Goal: Transaction & Acquisition: Book appointment/travel/reservation

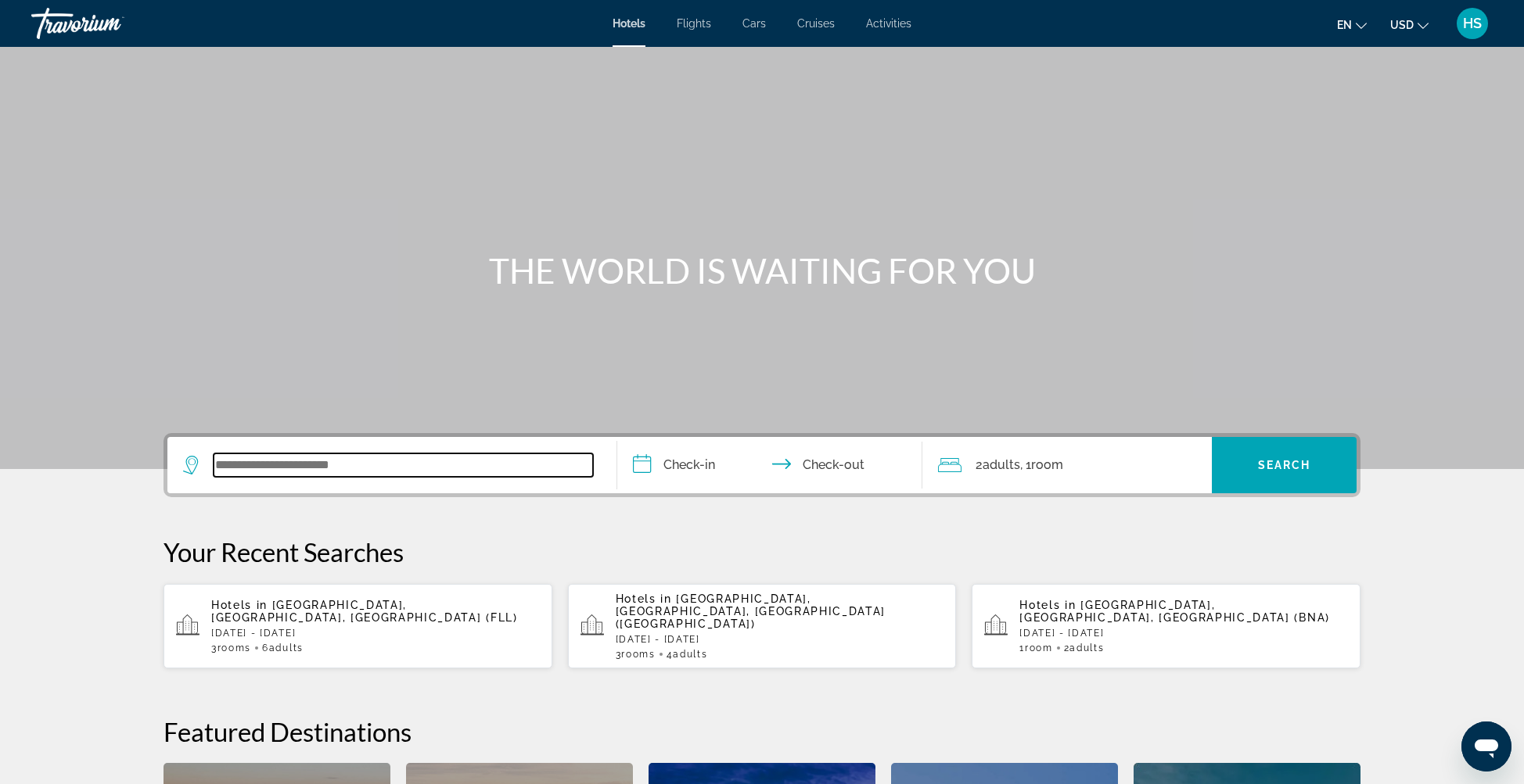
click at [430, 461] on input "Search widget" at bounding box center [403, 465] width 379 height 24
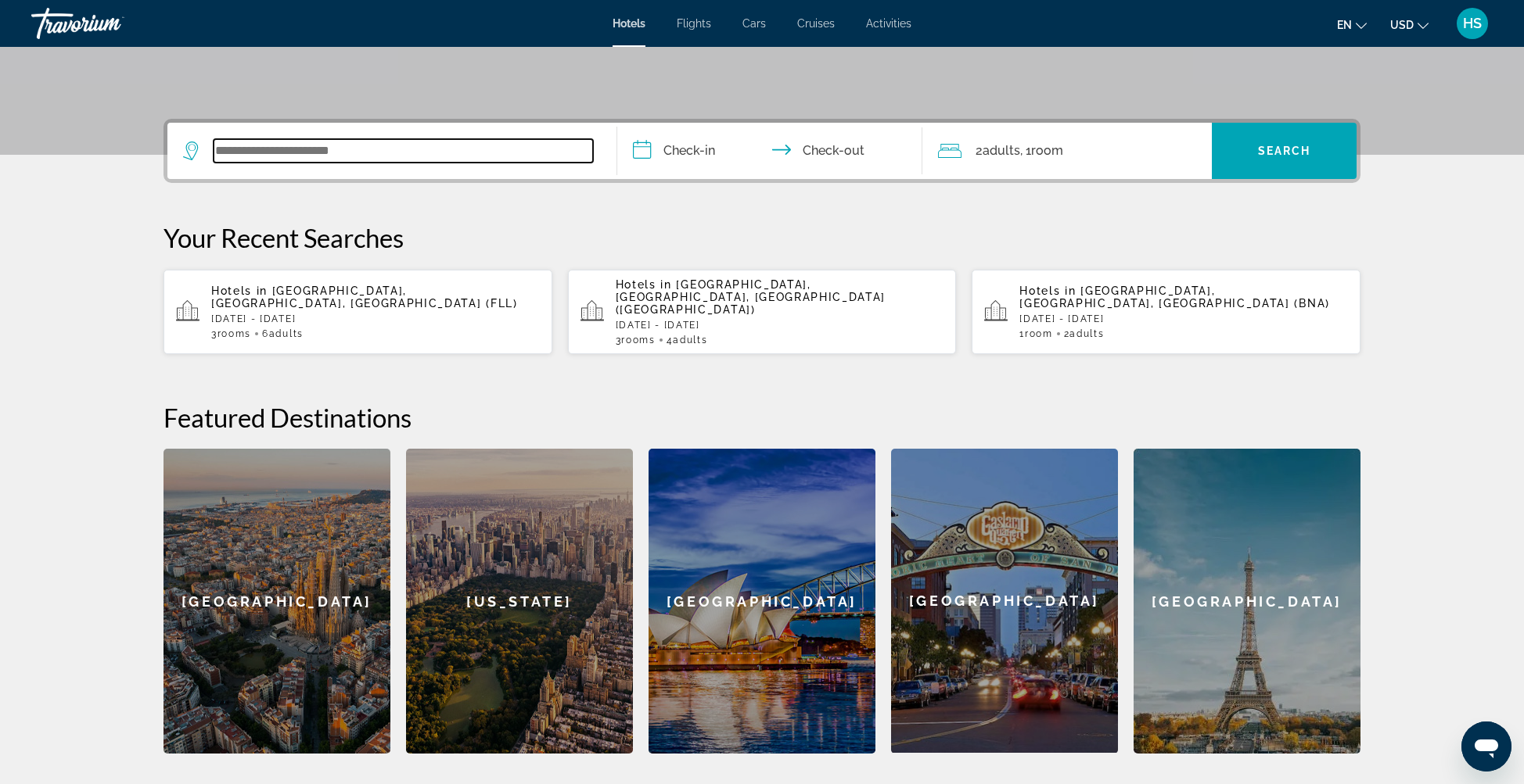
scroll to position [382, 0]
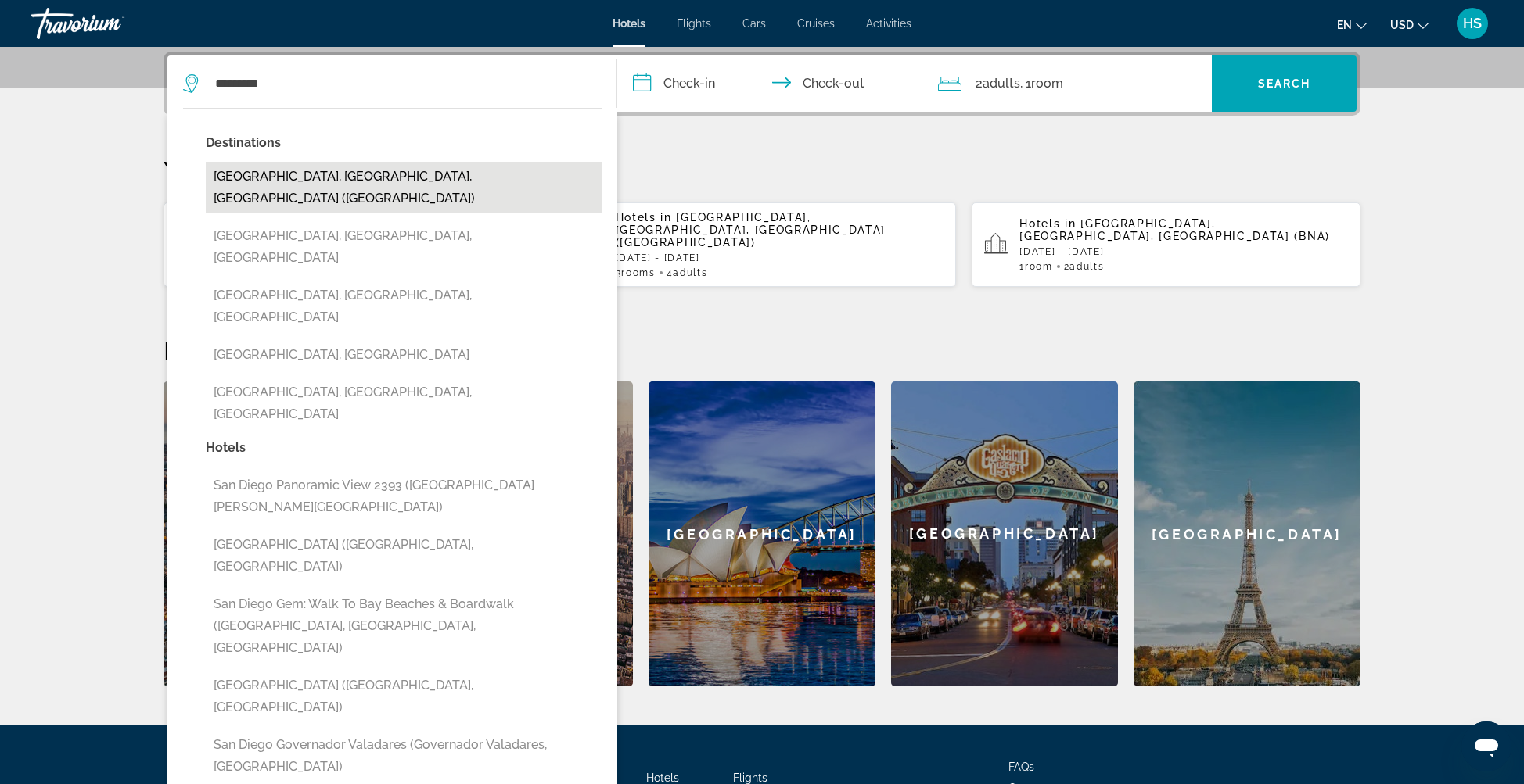
click at [461, 180] on button "San Diego, CA, United States (SAN)" at bounding box center [403, 187] width 396 height 52
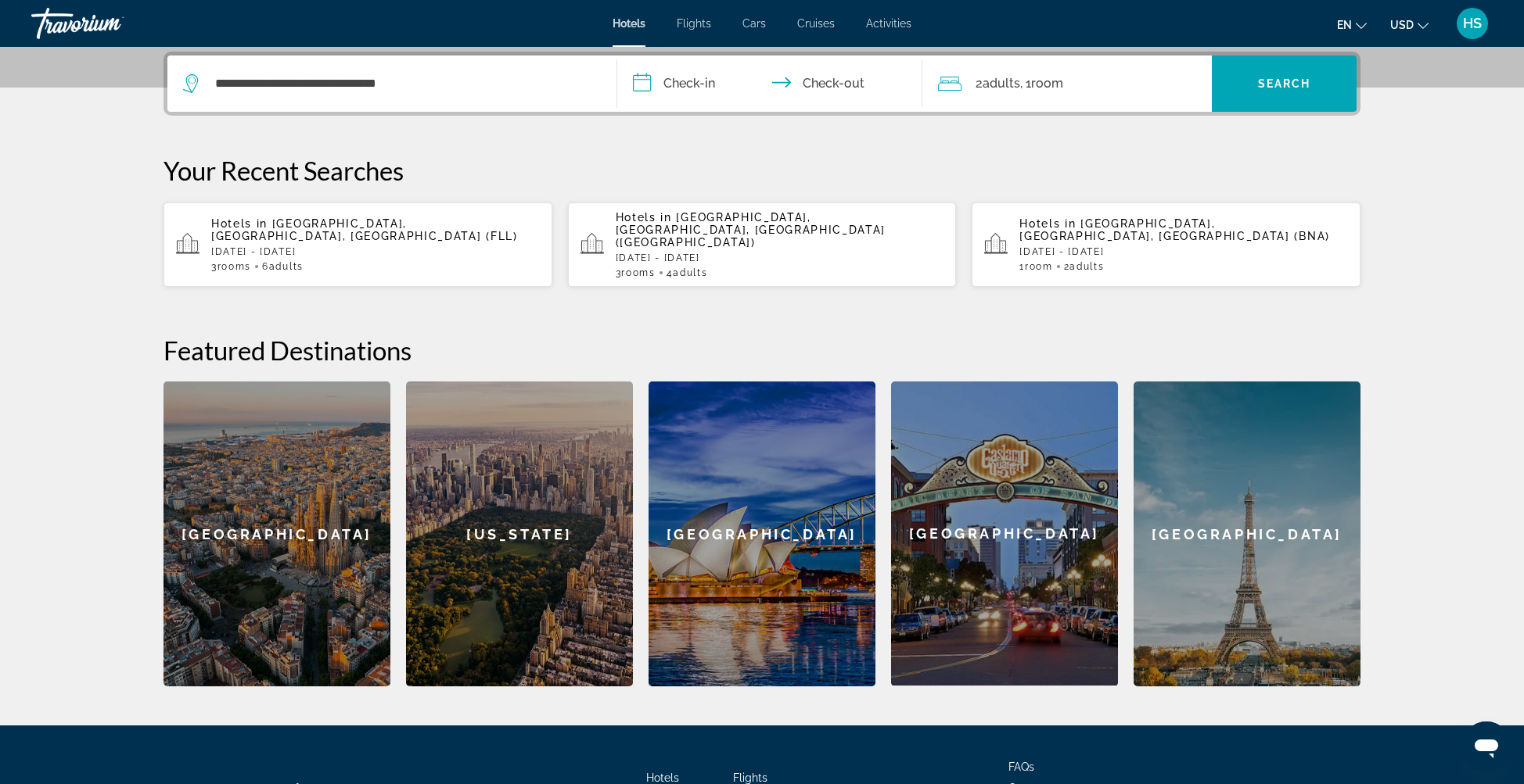
click at [712, 83] on input "**********" at bounding box center [773, 85] width 312 height 61
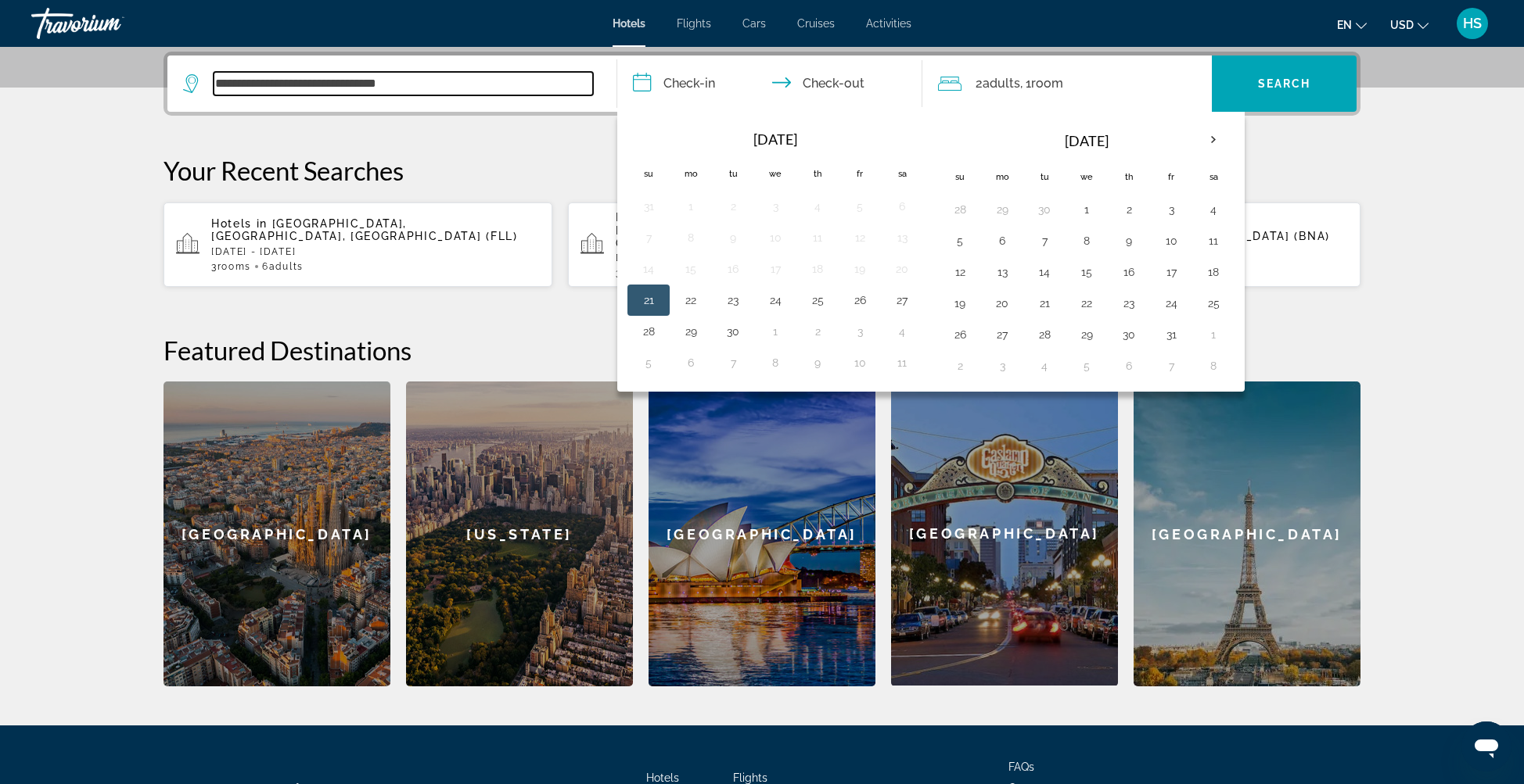
click at [333, 83] on input "**********" at bounding box center [403, 83] width 379 height 24
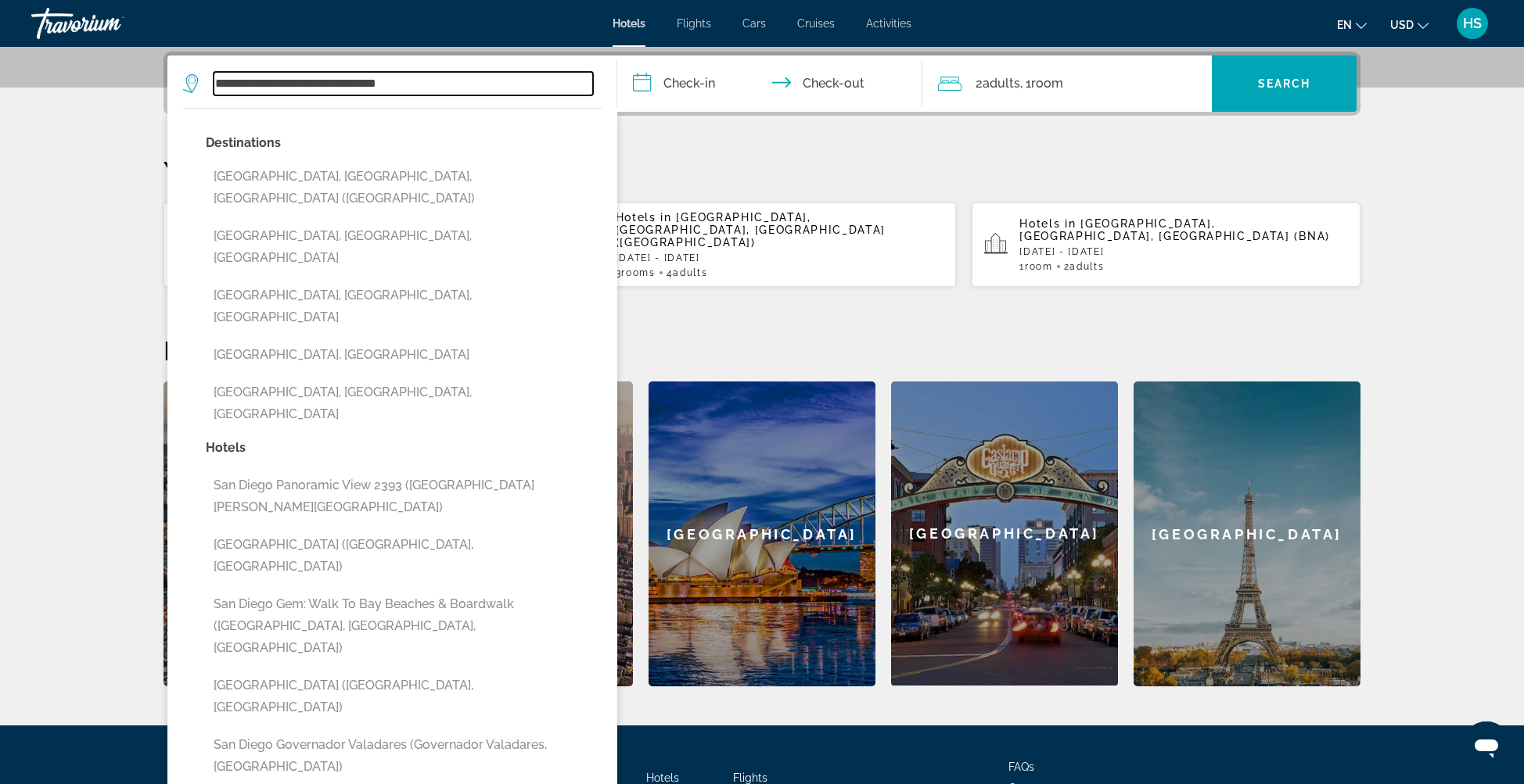
click at [333, 83] on input "**********" at bounding box center [403, 83] width 379 height 24
click at [335, 83] on input "**********" at bounding box center [403, 83] width 379 height 24
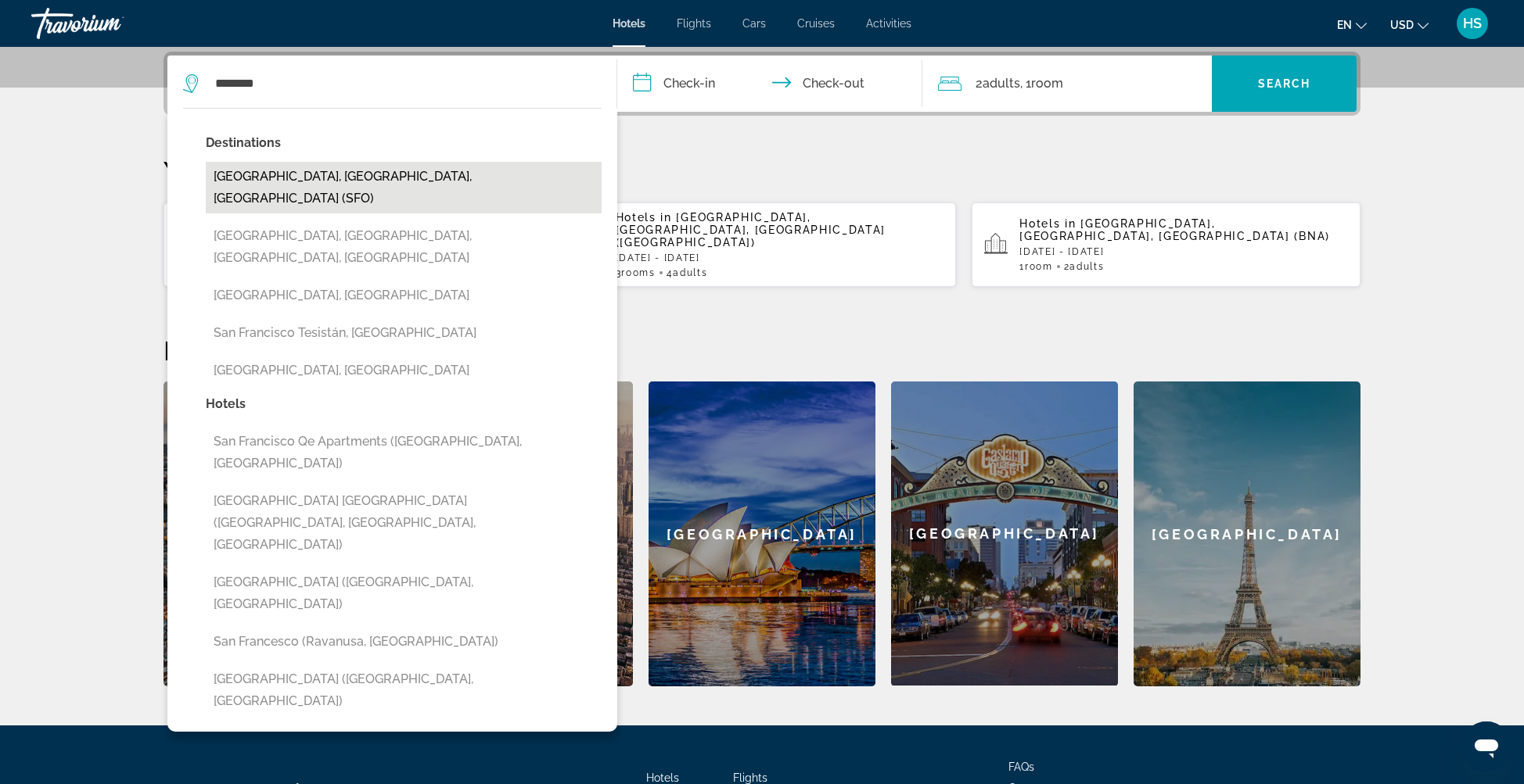
click at [374, 179] on button "San Francisco, CA, United States (SFO)" at bounding box center [403, 187] width 396 height 52
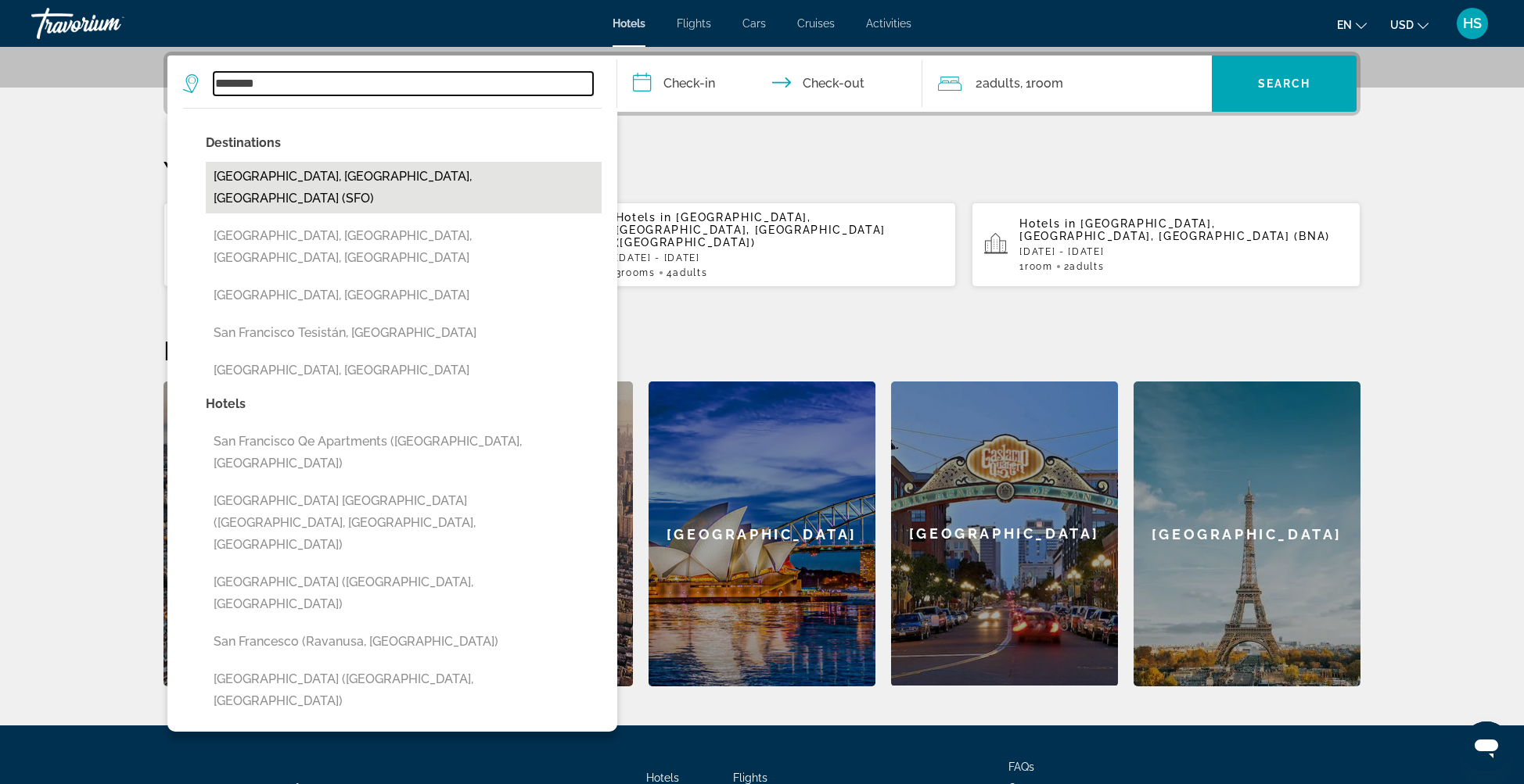
type input "**********"
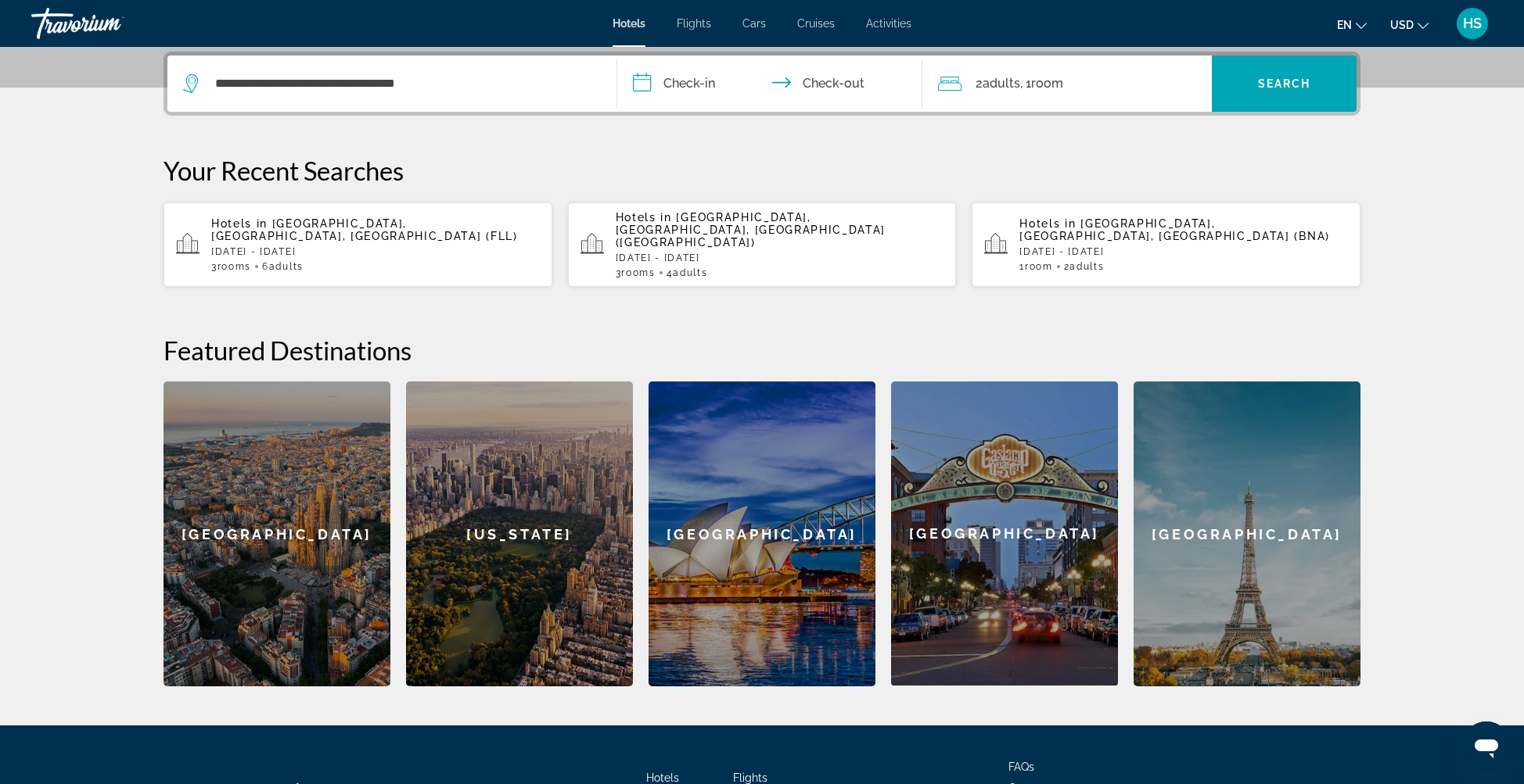
click at [711, 70] on input "**********" at bounding box center [773, 85] width 312 height 61
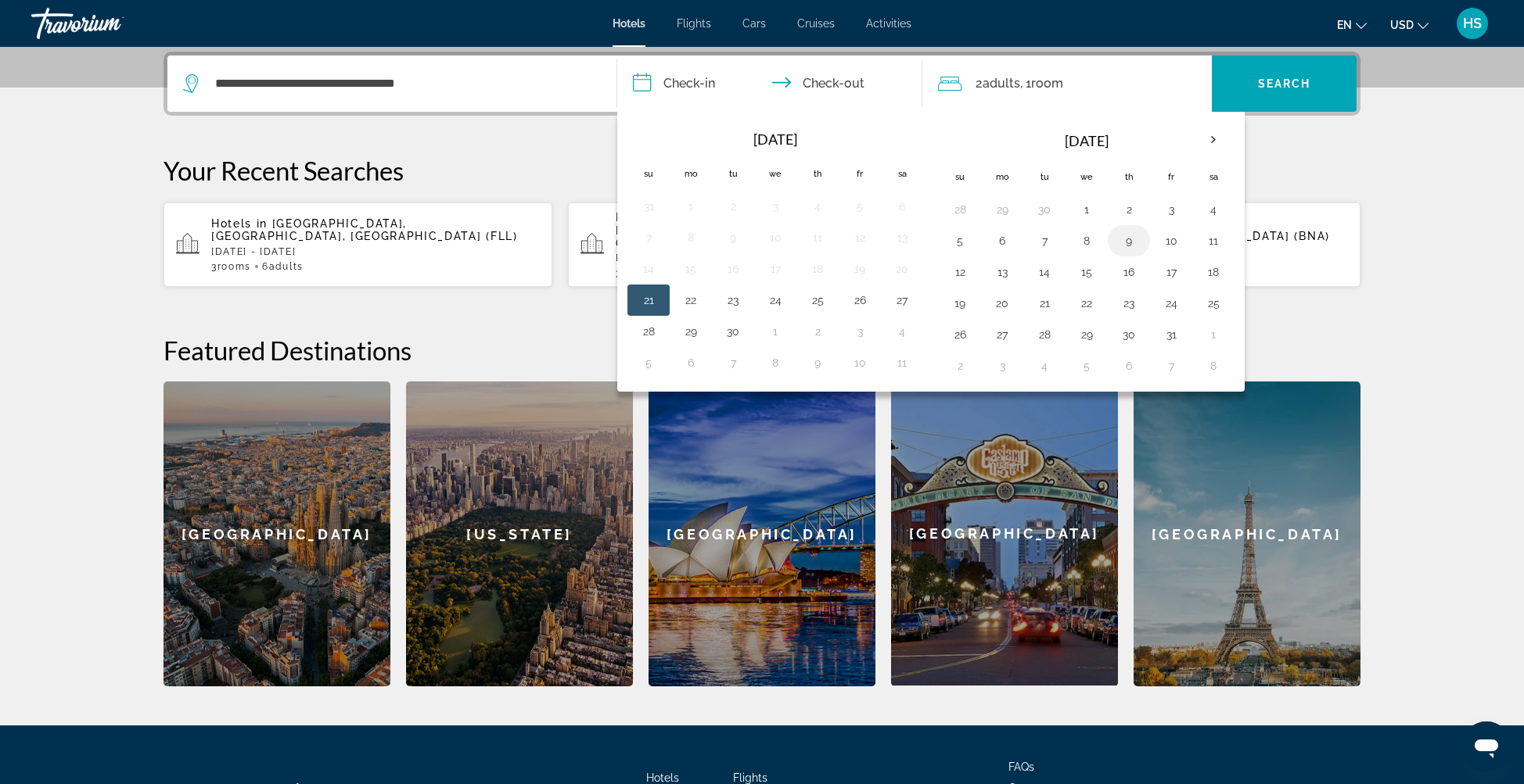
click at [1125, 239] on button "9" at bounding box center [1129, 241] width 25 height 22
click at [1213, 136] on th "Next month" at bounding box center [1214, 140] width 42 height 34
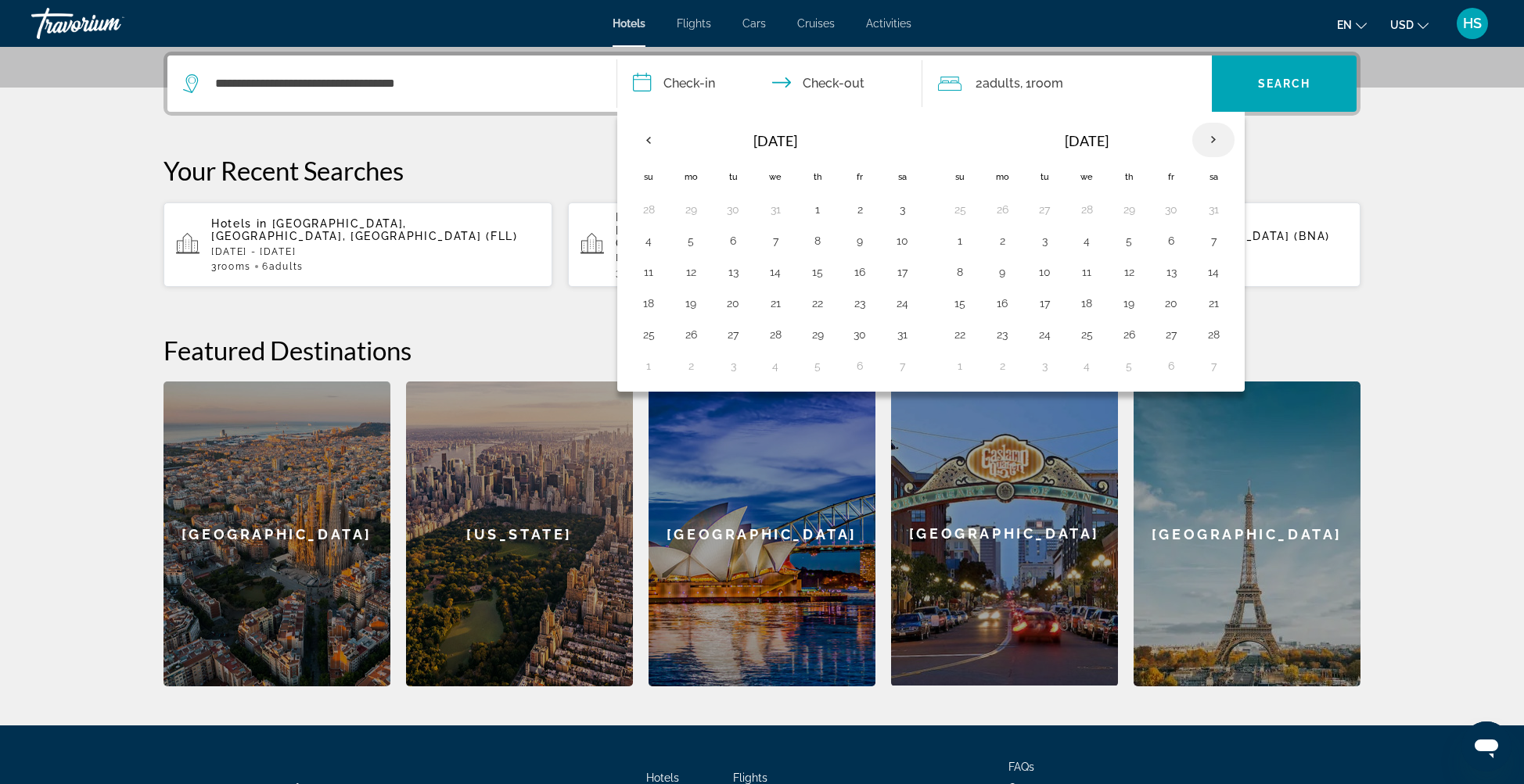
click at [1213, 136] on th "Next month" at bounding box center [1214, 140] width 42 height 34
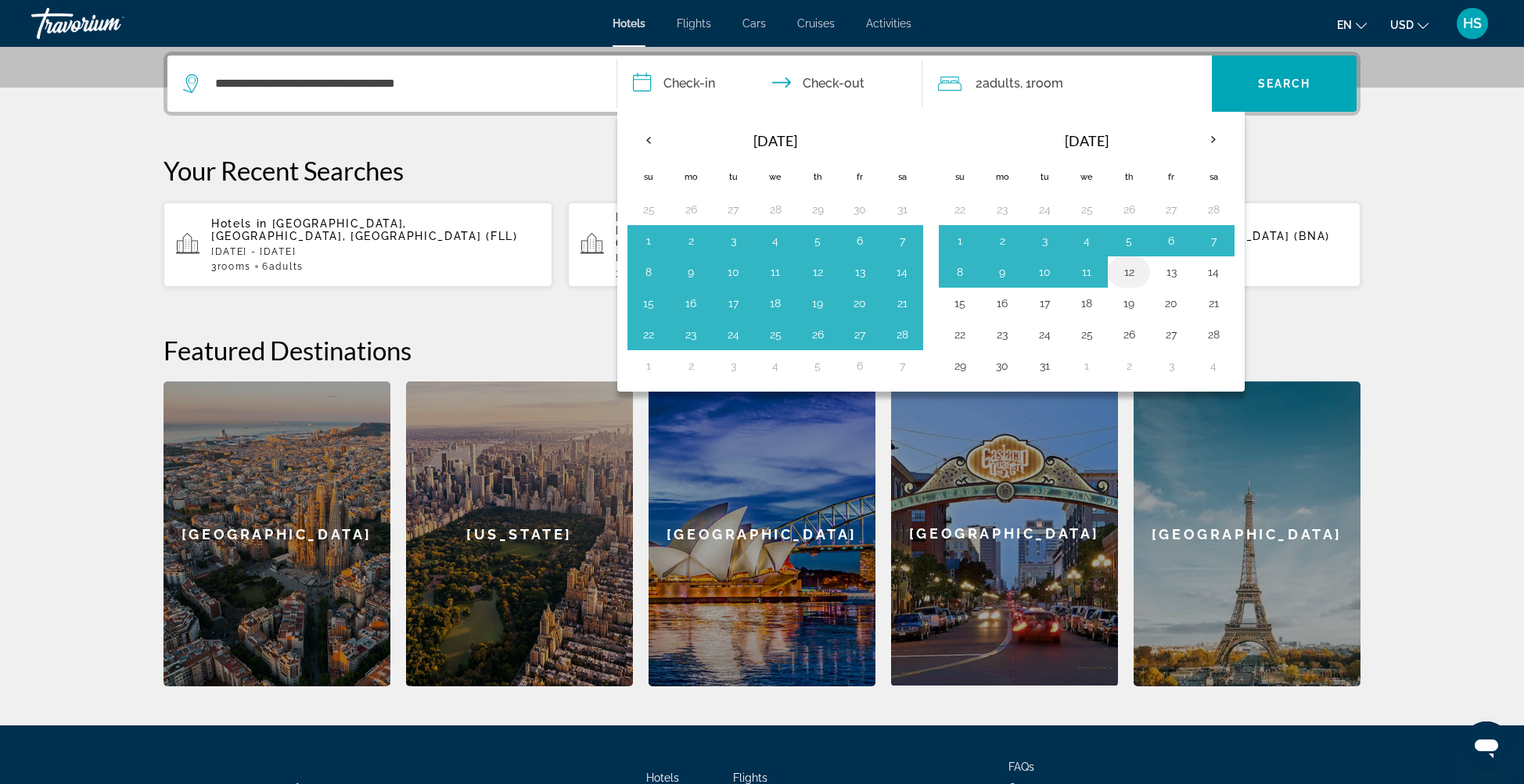
click at [1123, 269] on button "12" at bounding box center [1129, 272] width 25 height 22
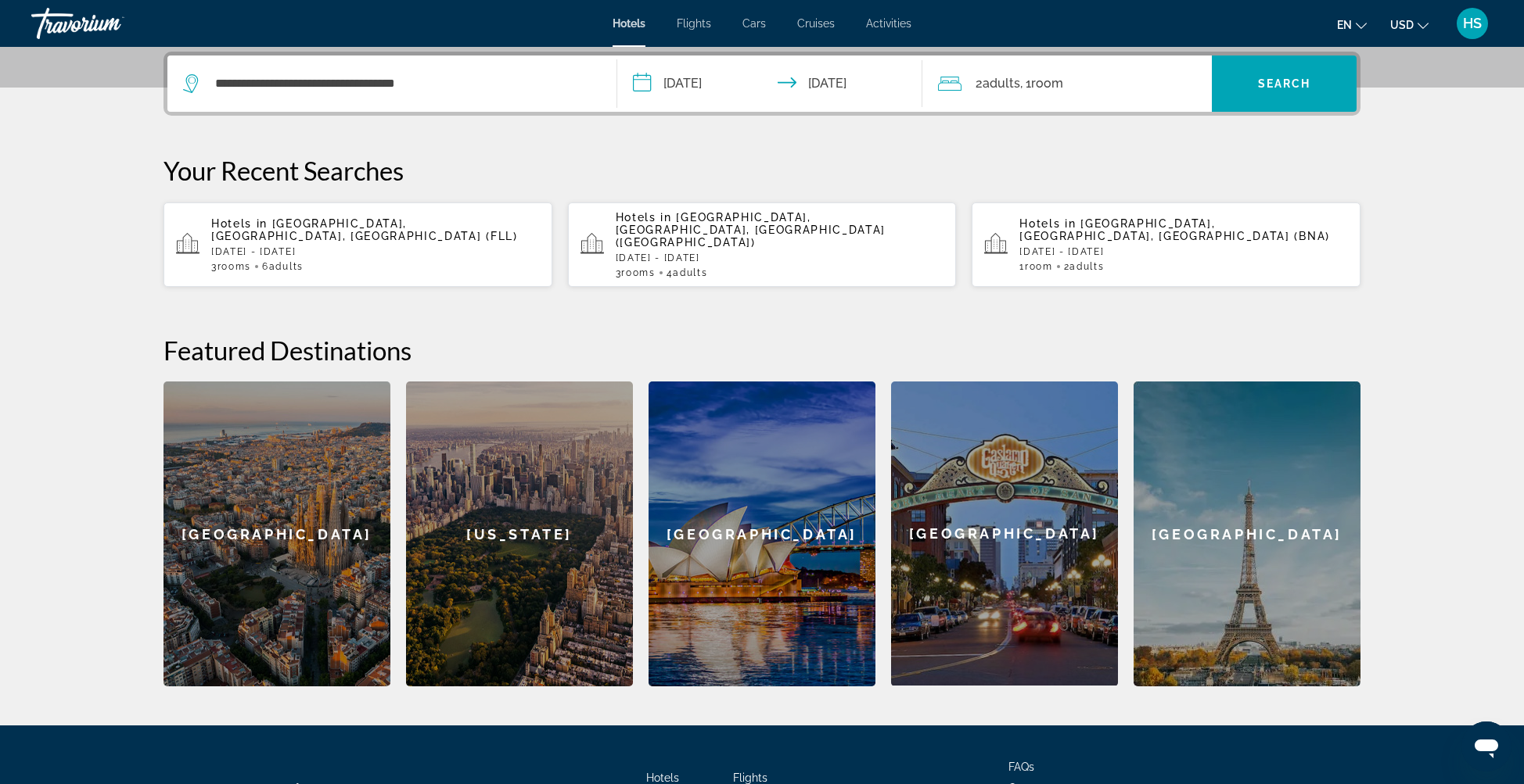
click at [689, 80] on input "**********" at bounding box center [773, 85] width 312 height 61
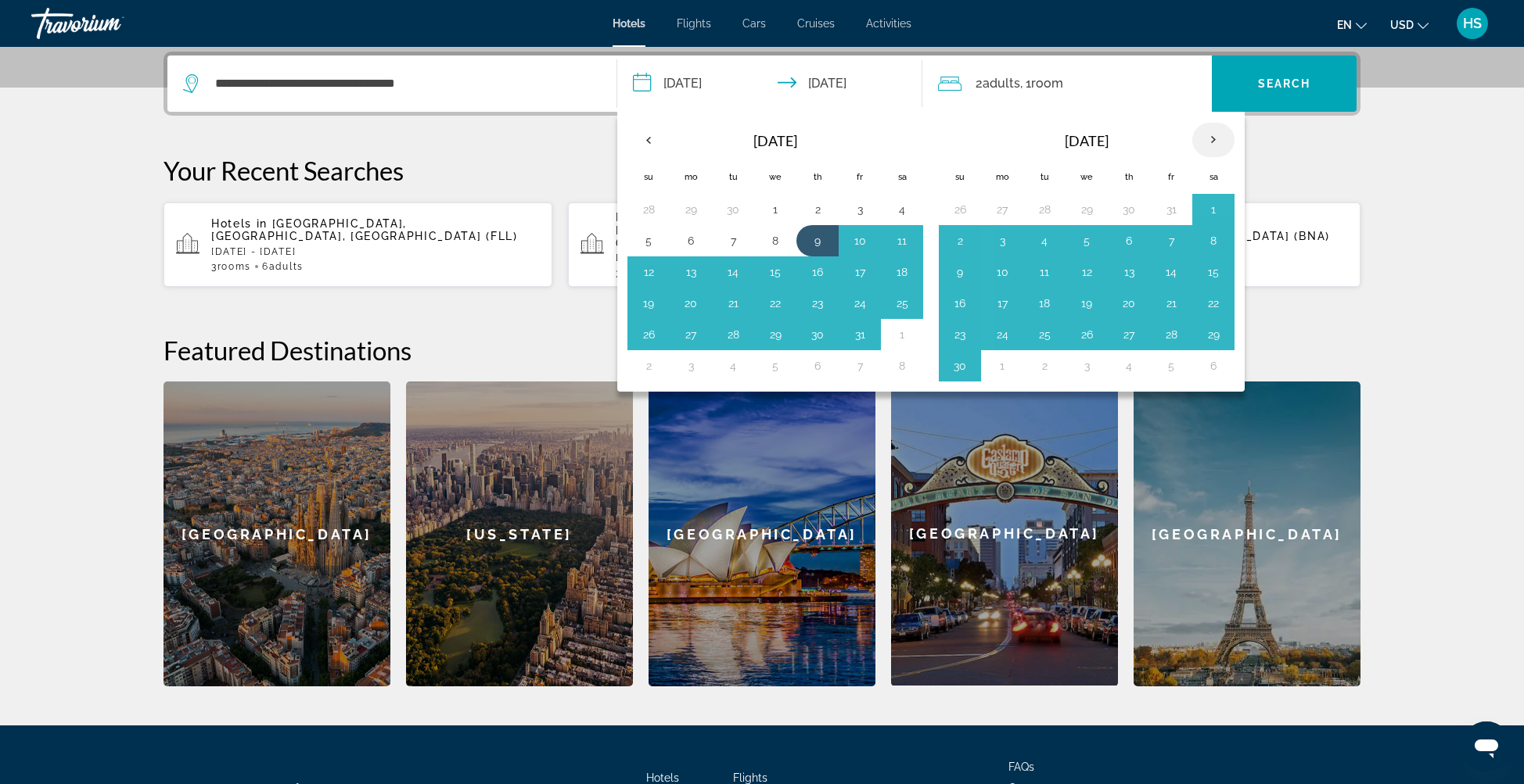
click at [1203, 134] on th "Next month" at bounding box center [1214, 140] width 42 height 34
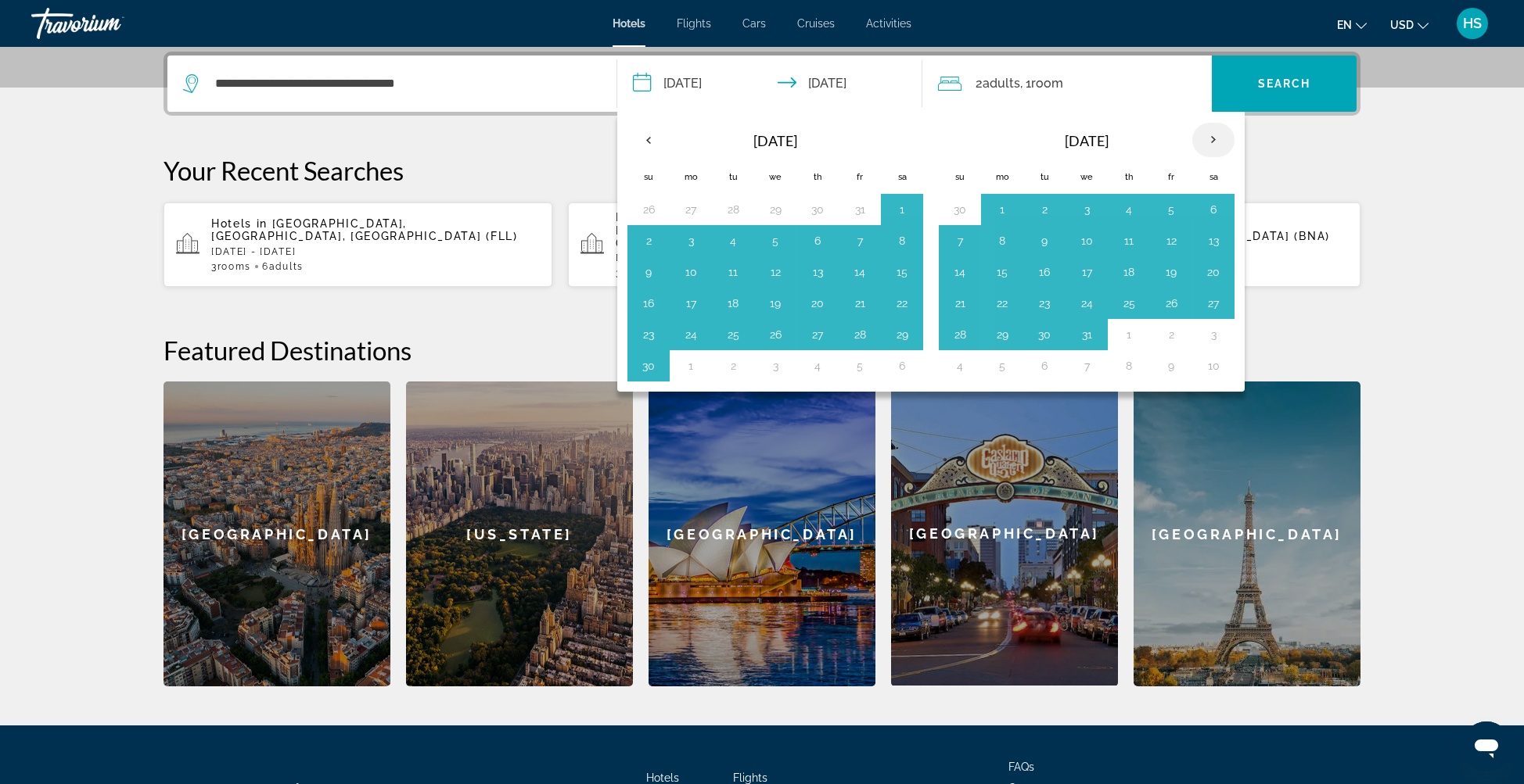
click at [1203, 134] on th "Next month" at bounding box center [1214, 140] width 42 height 34
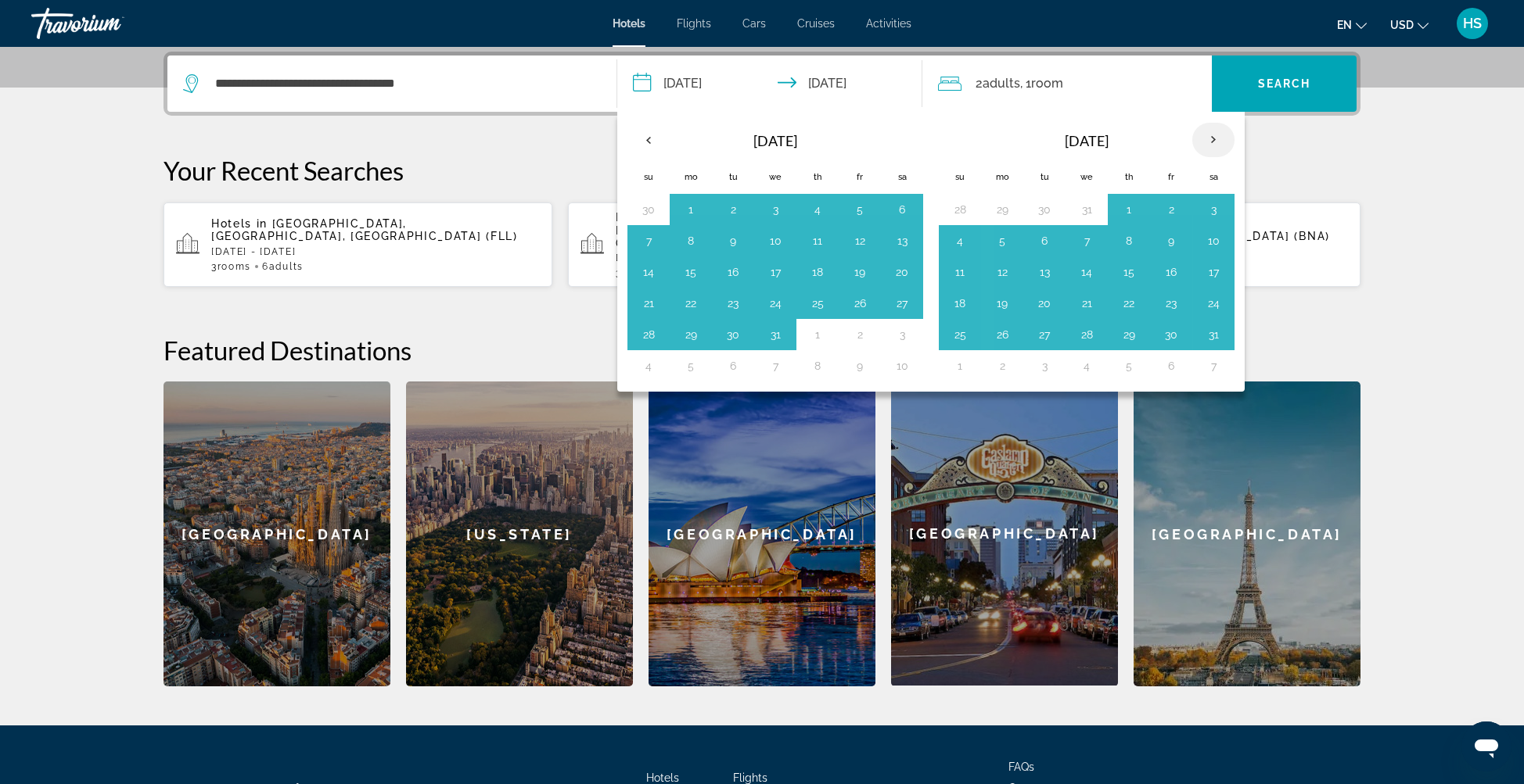
click at [1203, 134] on th "Next month" at bounding box center [1214, 140] width 42 height 34
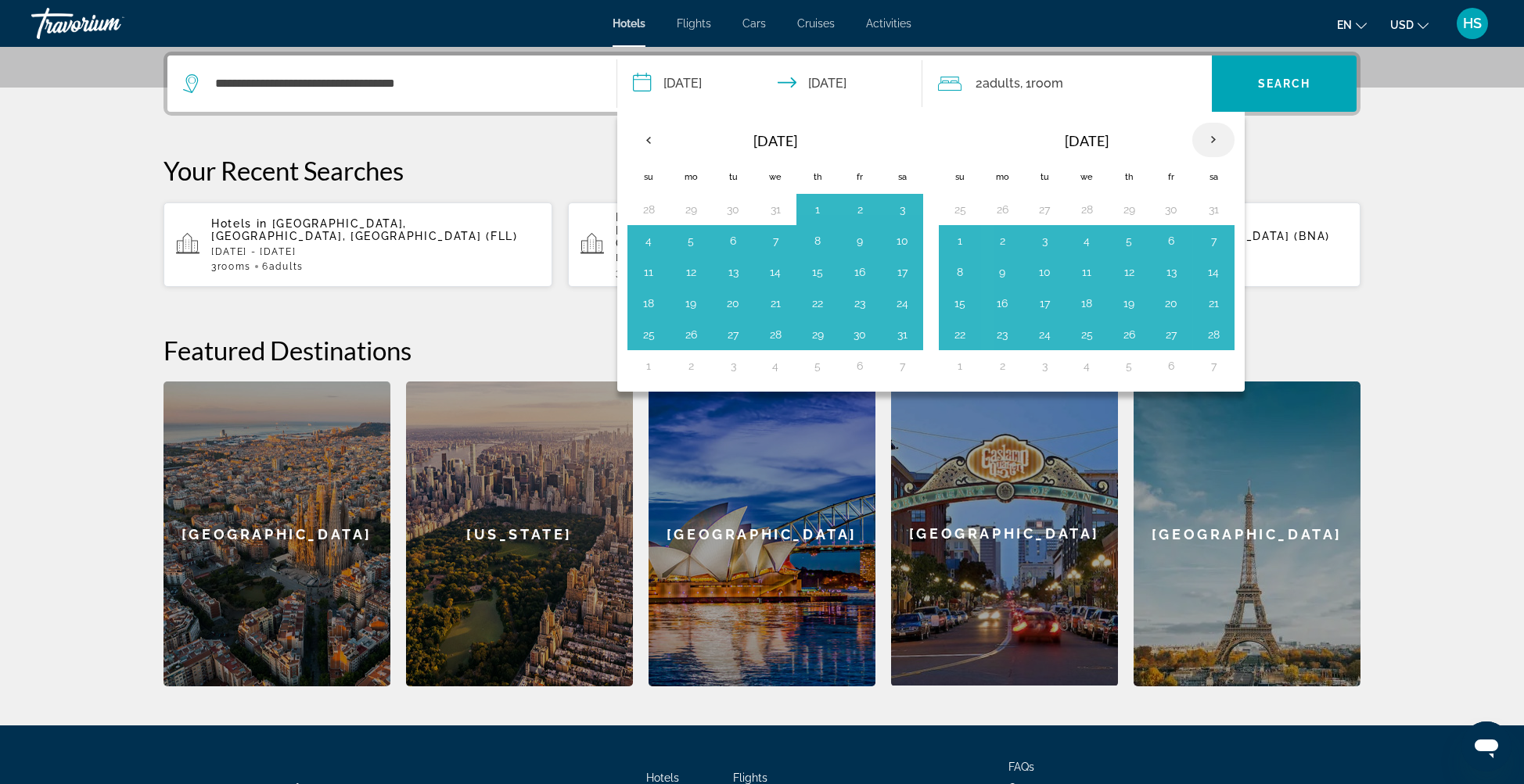
click at [1203, 134] on th "Next month" at bounding box center [1214, 140] width 42 height 34
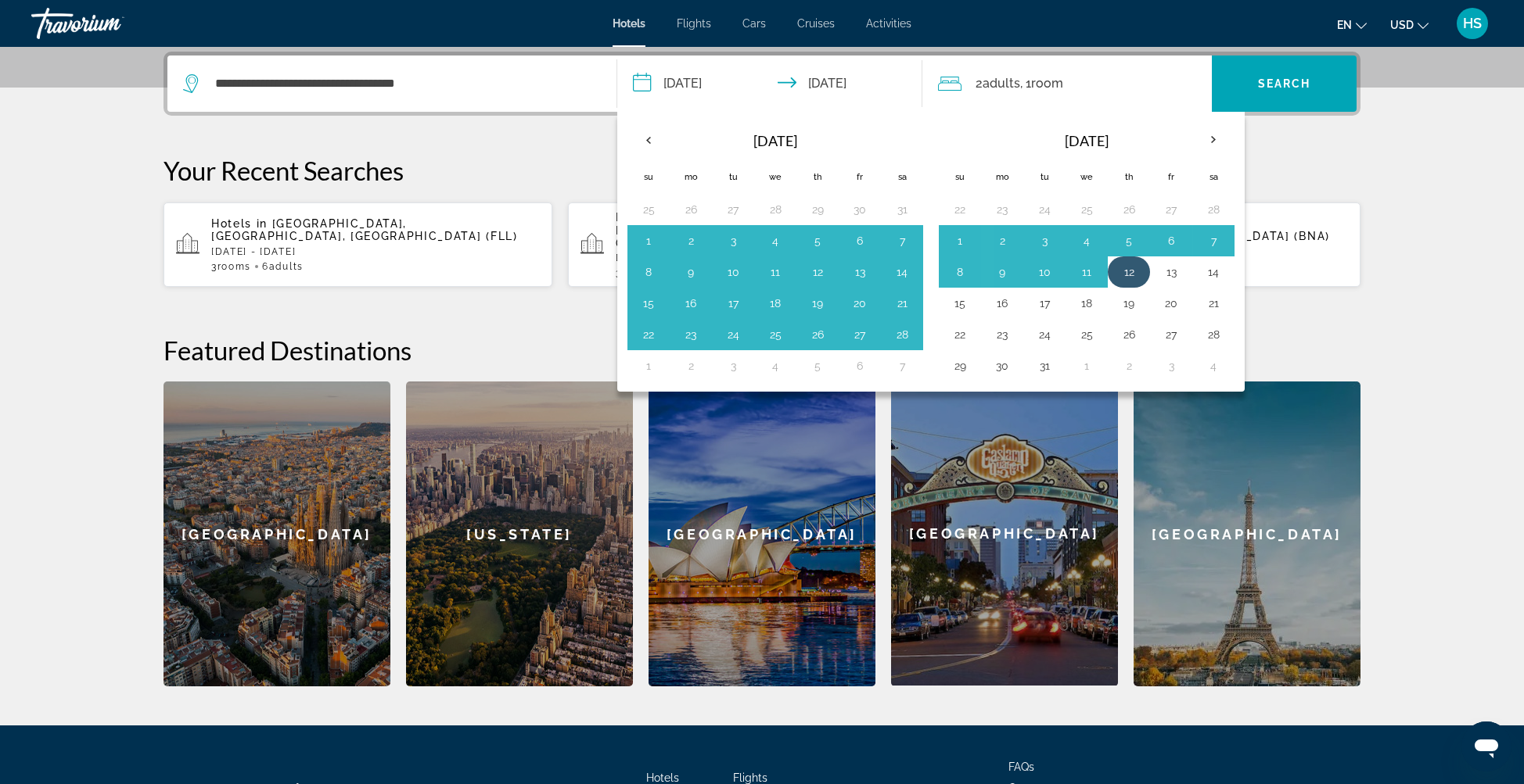
click at [1129, 277] on button "12" at bounding box center [1129, 272] width 25 height 22
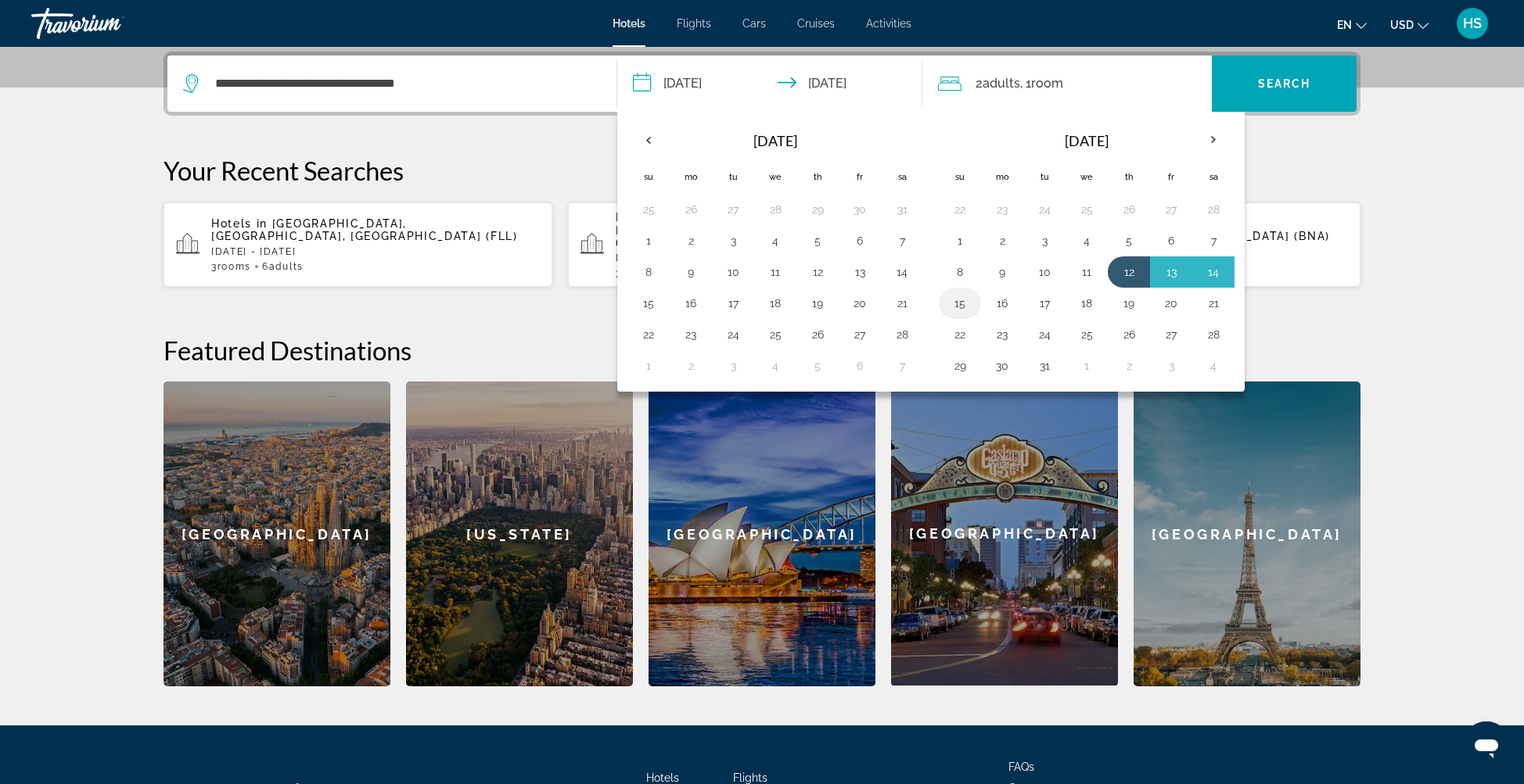
click at [961, 305] on button "15" at bounding box center [960, 303] width 25 height 22
type input "**********"
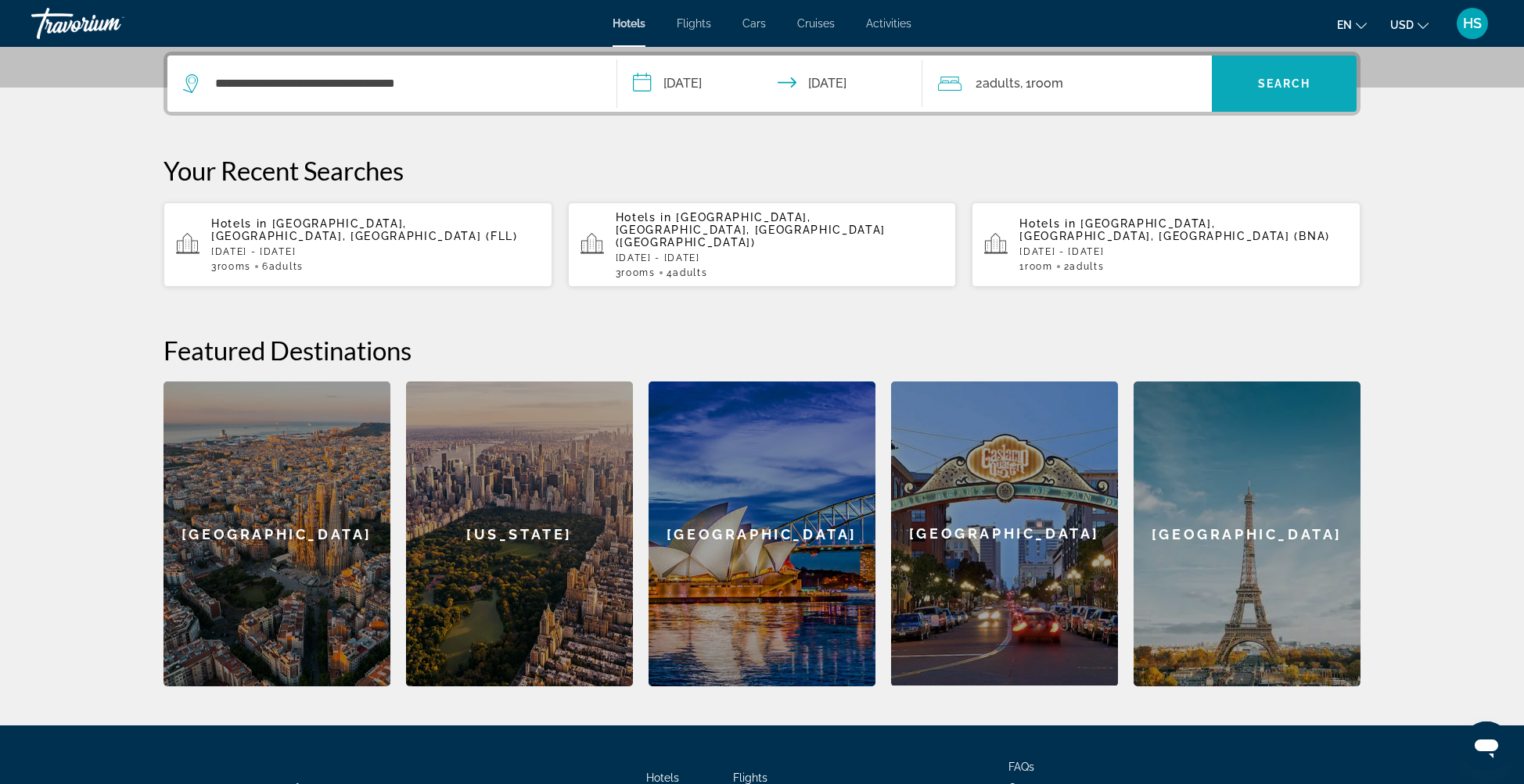
click at [1287, 90] on span "Search widget" at bounding box center [1284, 83] width 145 height 38
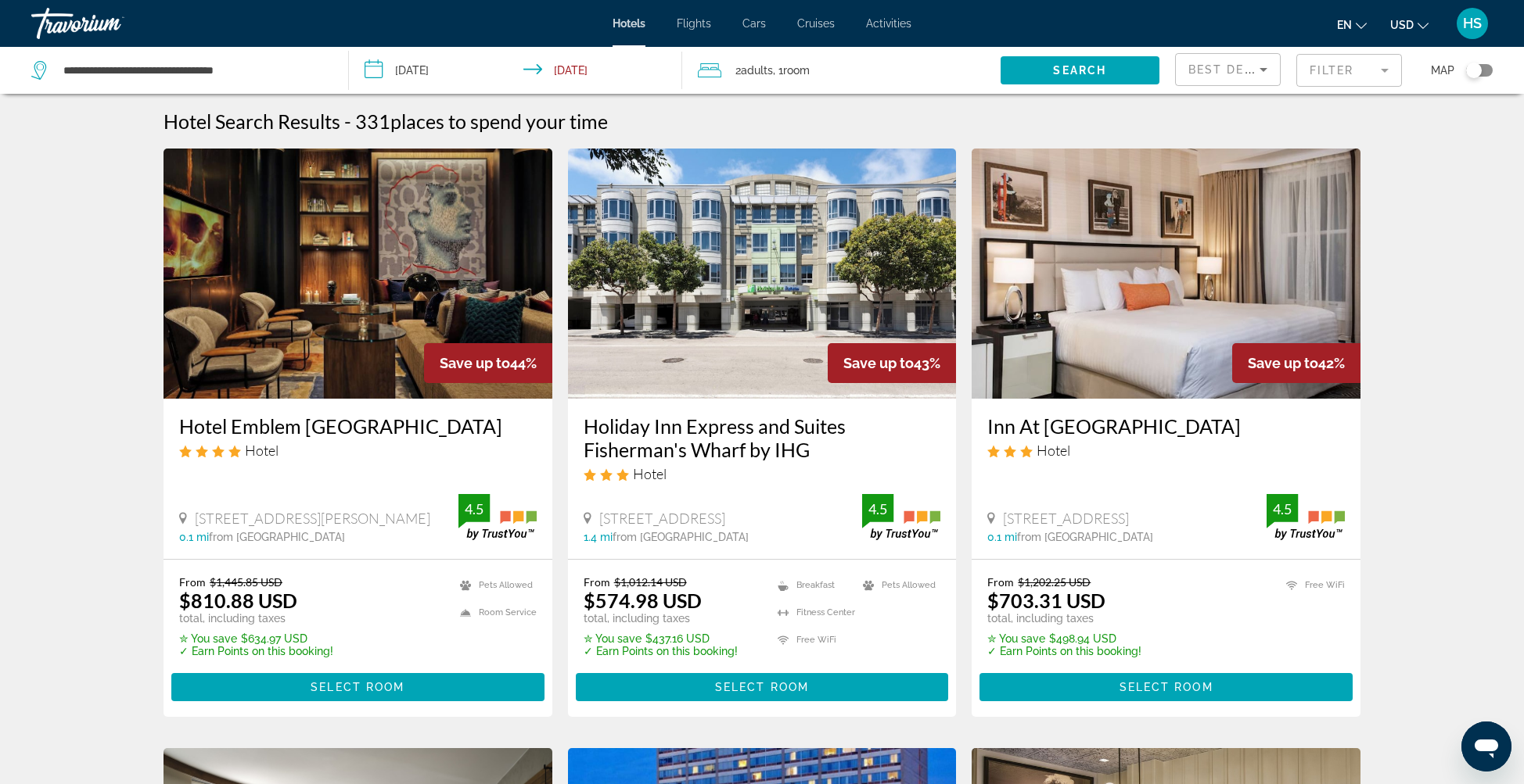
click at [387, 320] on img "Main content" at bounding box center [358, 273] width 389 height 250
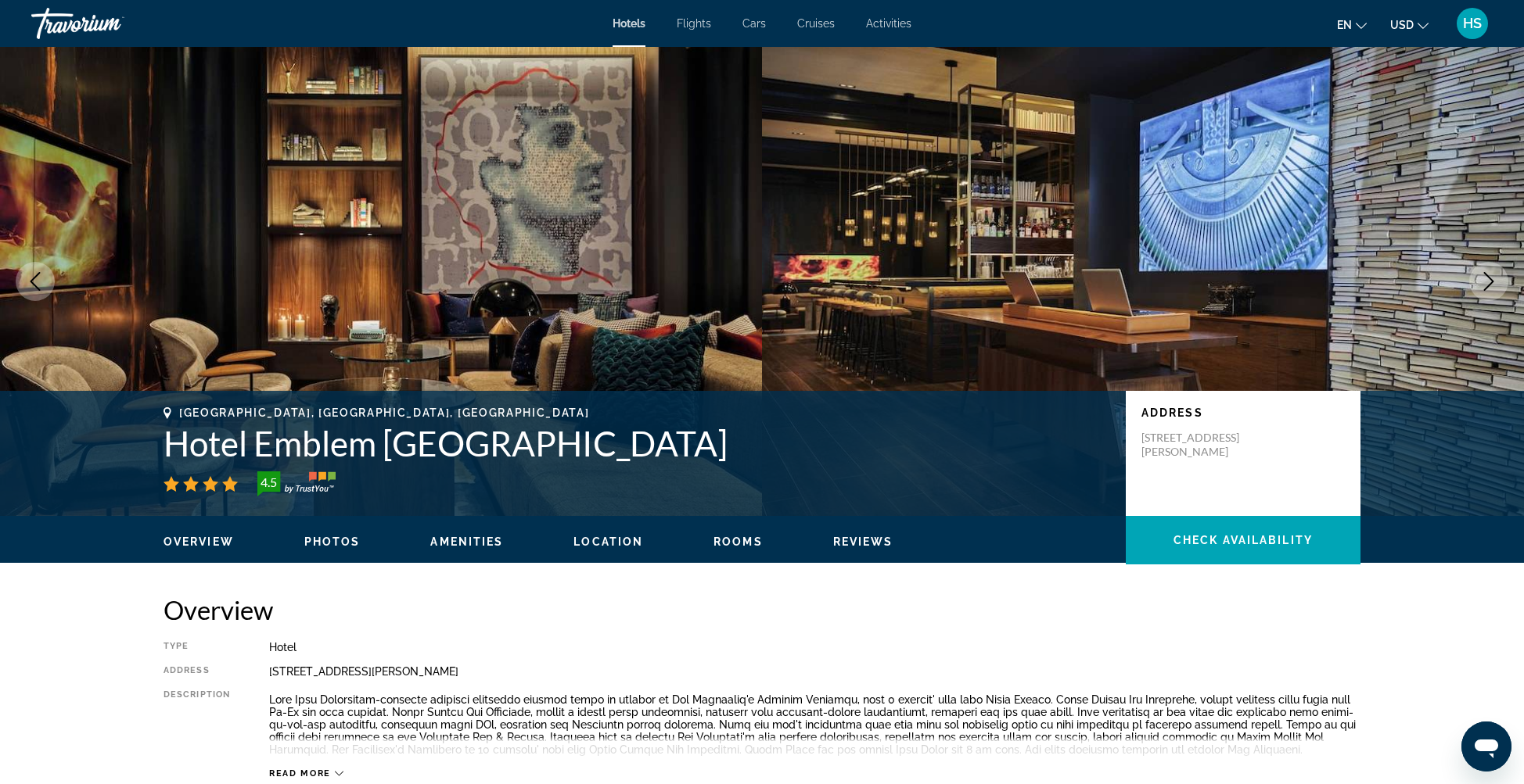
click at [1486, 280] on icon "Next image" at bounding box center [1488, 281] width 18 height 18
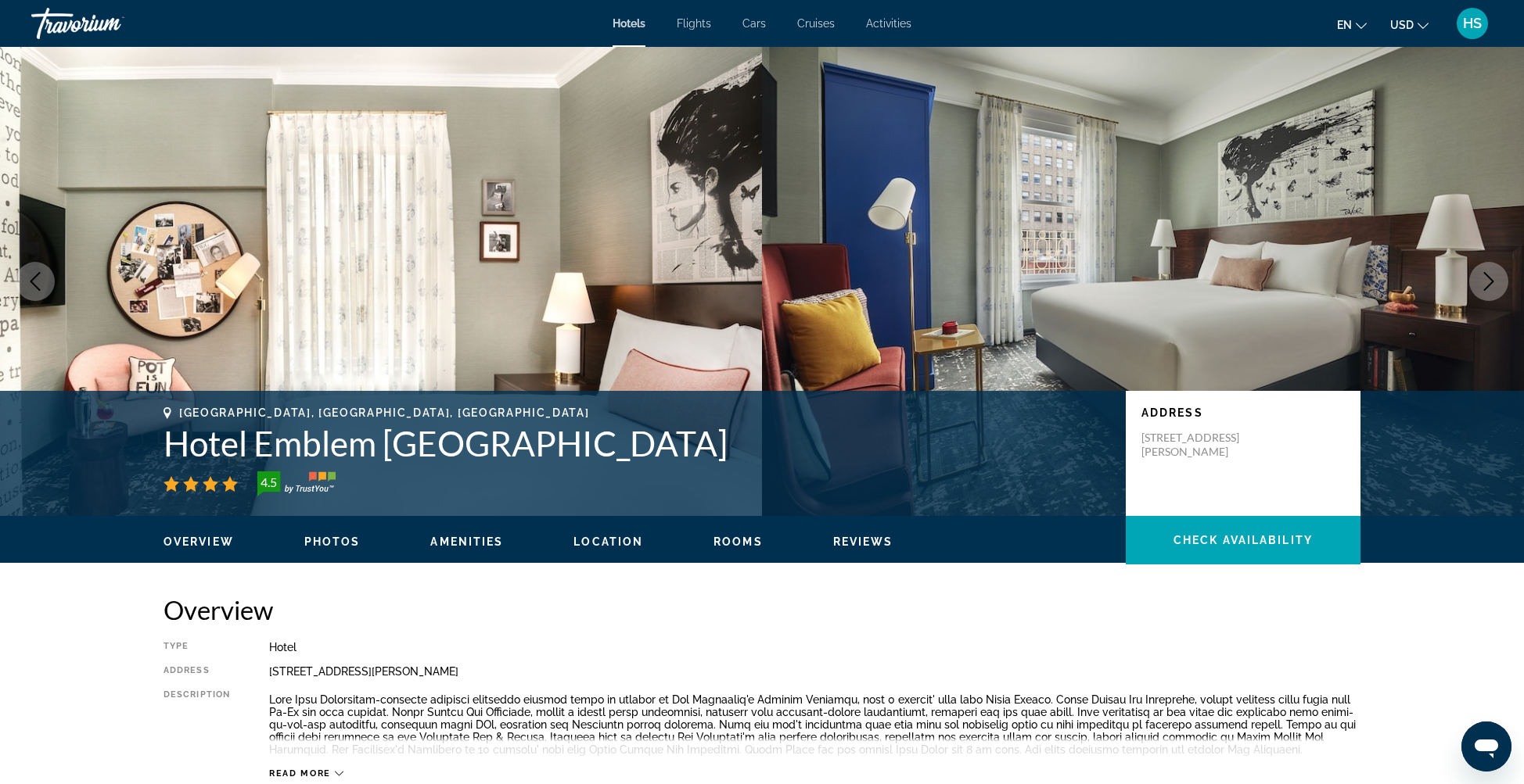
click at [1486, 280] on icon "Next image" at bounding box center [1488, 281] width 18 height 18
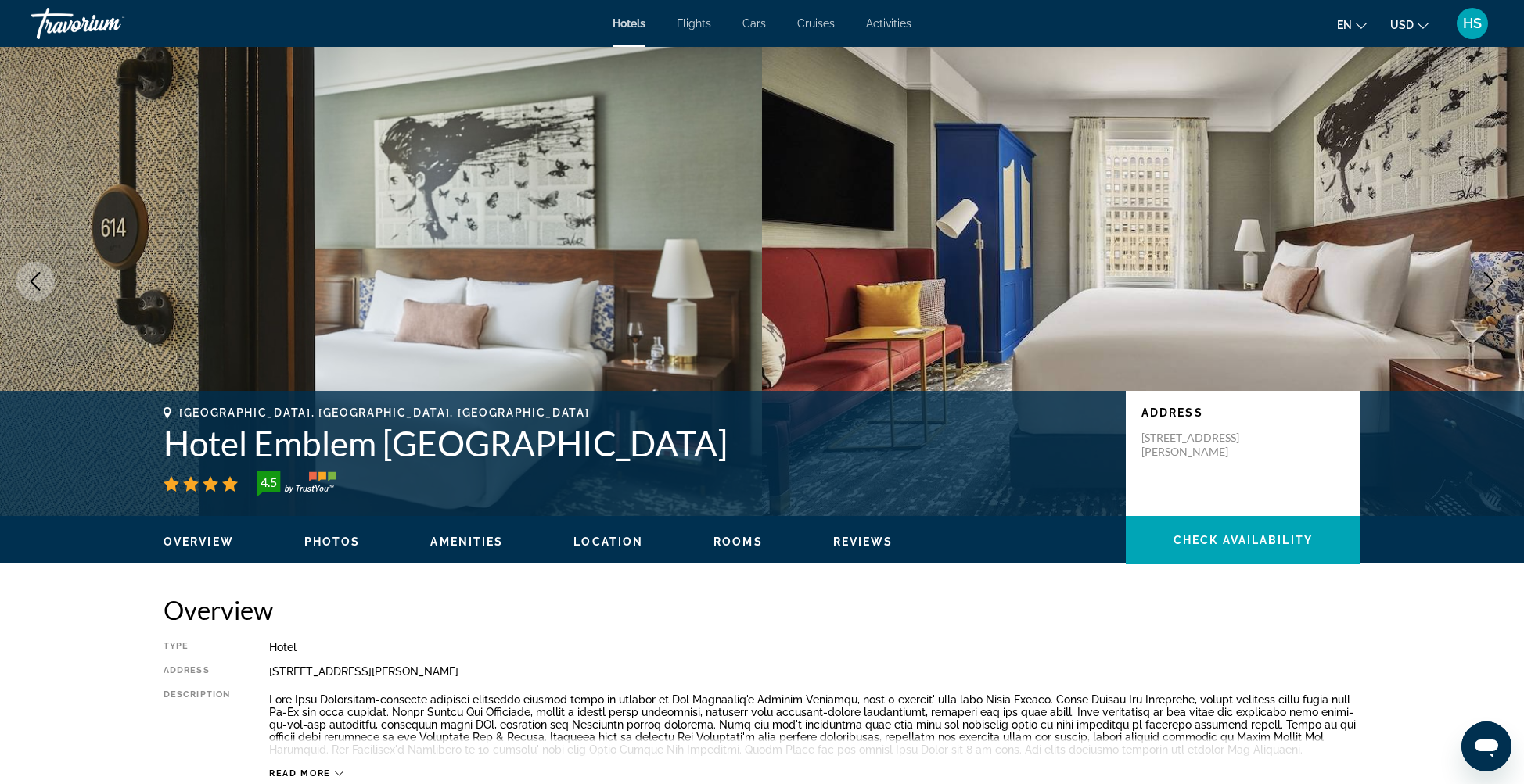
click at [1486, 280] on icon "Next image" at bounding box center [1488, 281] width 18 height 18
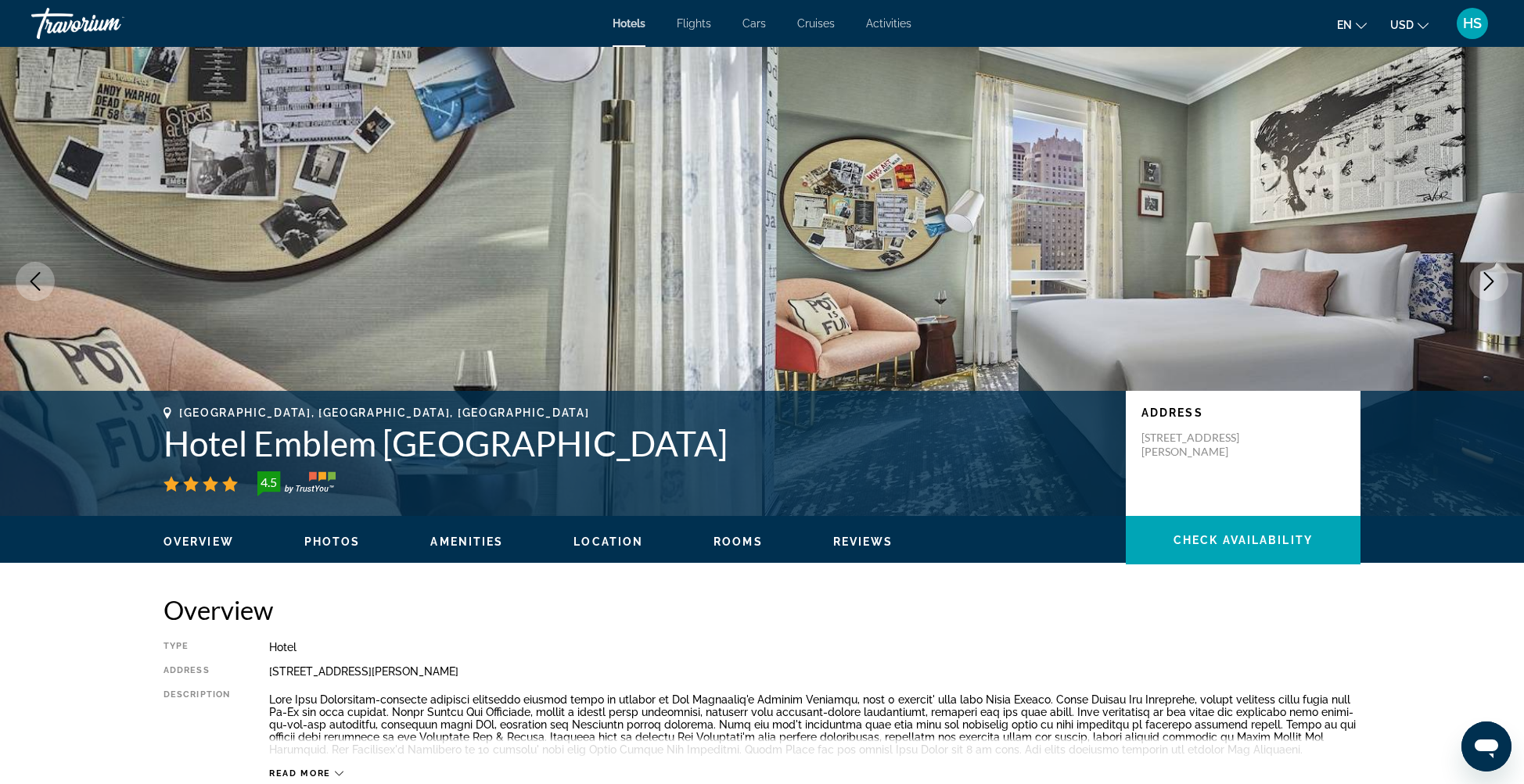
click at [1486, 280] on icon "Next image" at bounding box center [1488, 281] width 18 height 18
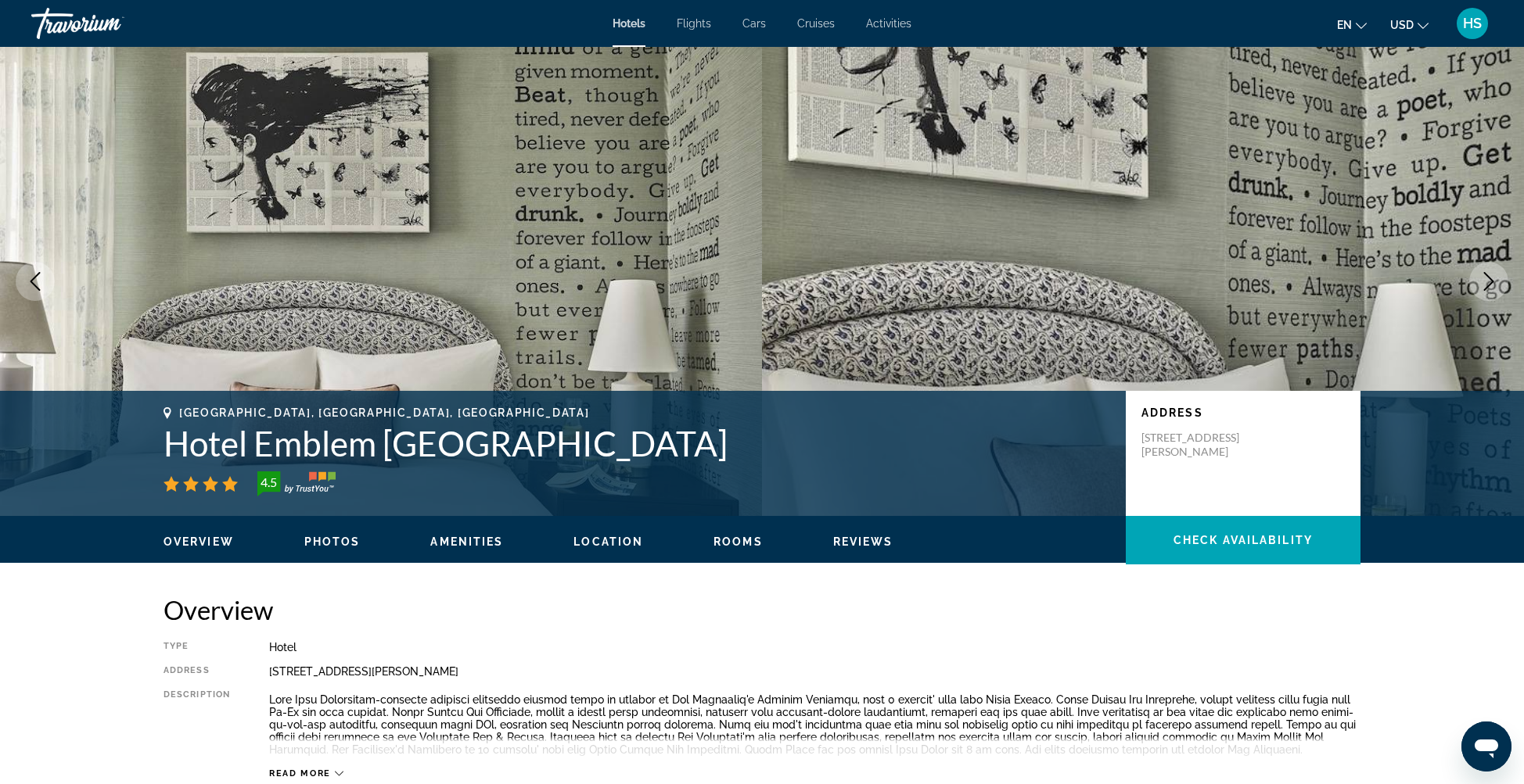
click at [1486, 280] on icon "Next image" at bounding box center [1488, 281] width 18 height 18
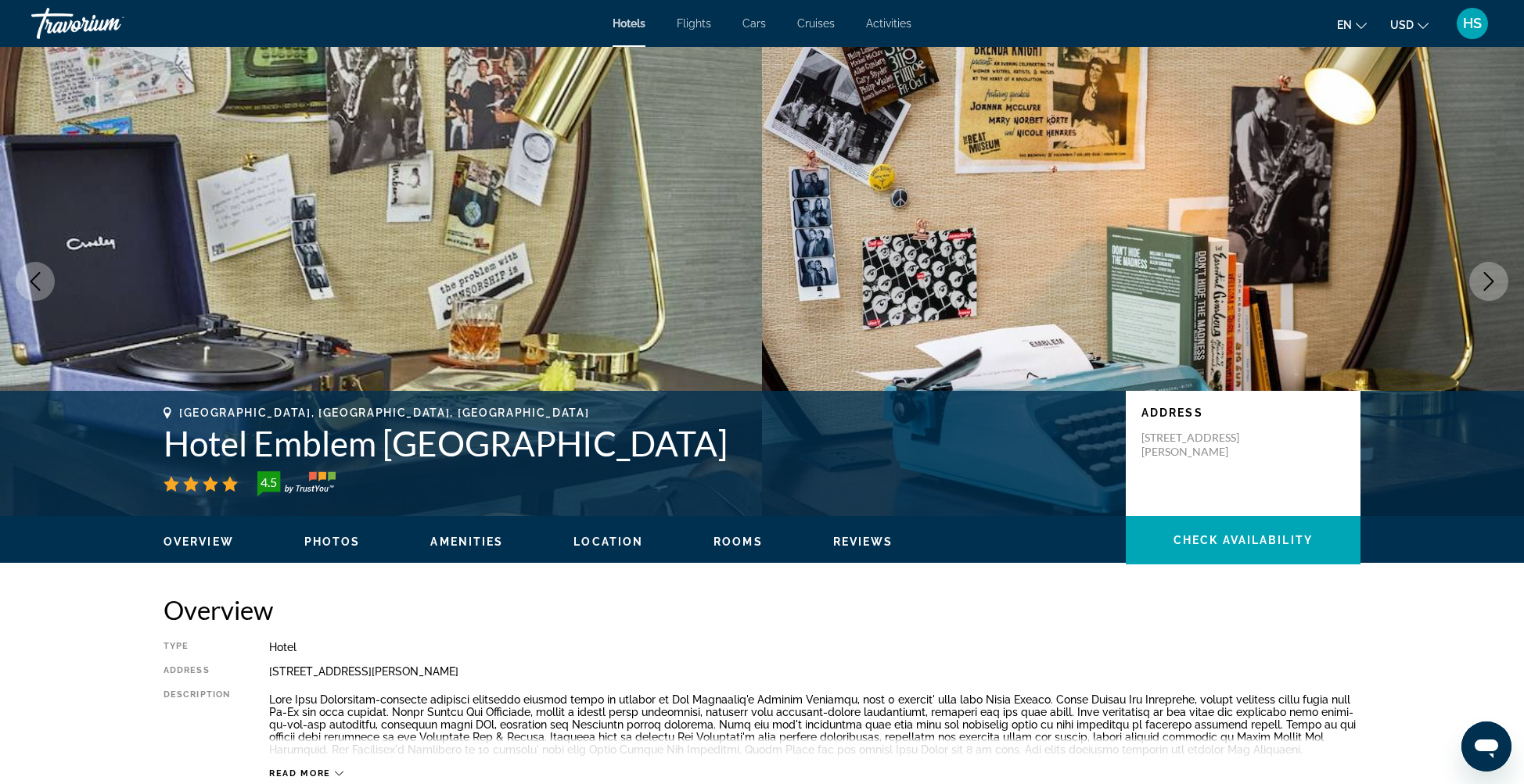
click at [1486, 280] on icon "Next image" at bounding box center [1488, 281] width 18 height 18
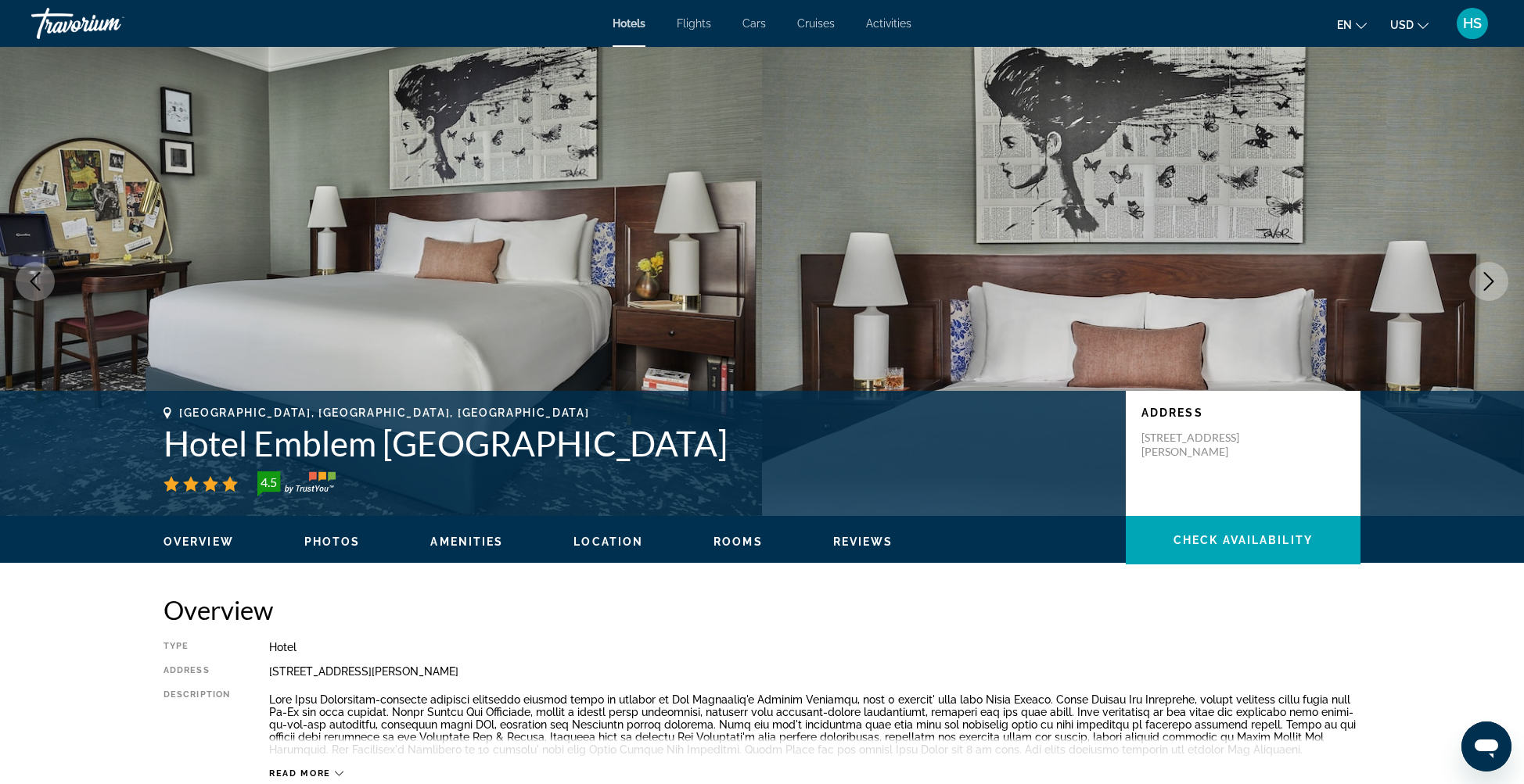
click at [1486, 280] on icon "Next image" at bounding box center [1488, 281] width 18 height 18
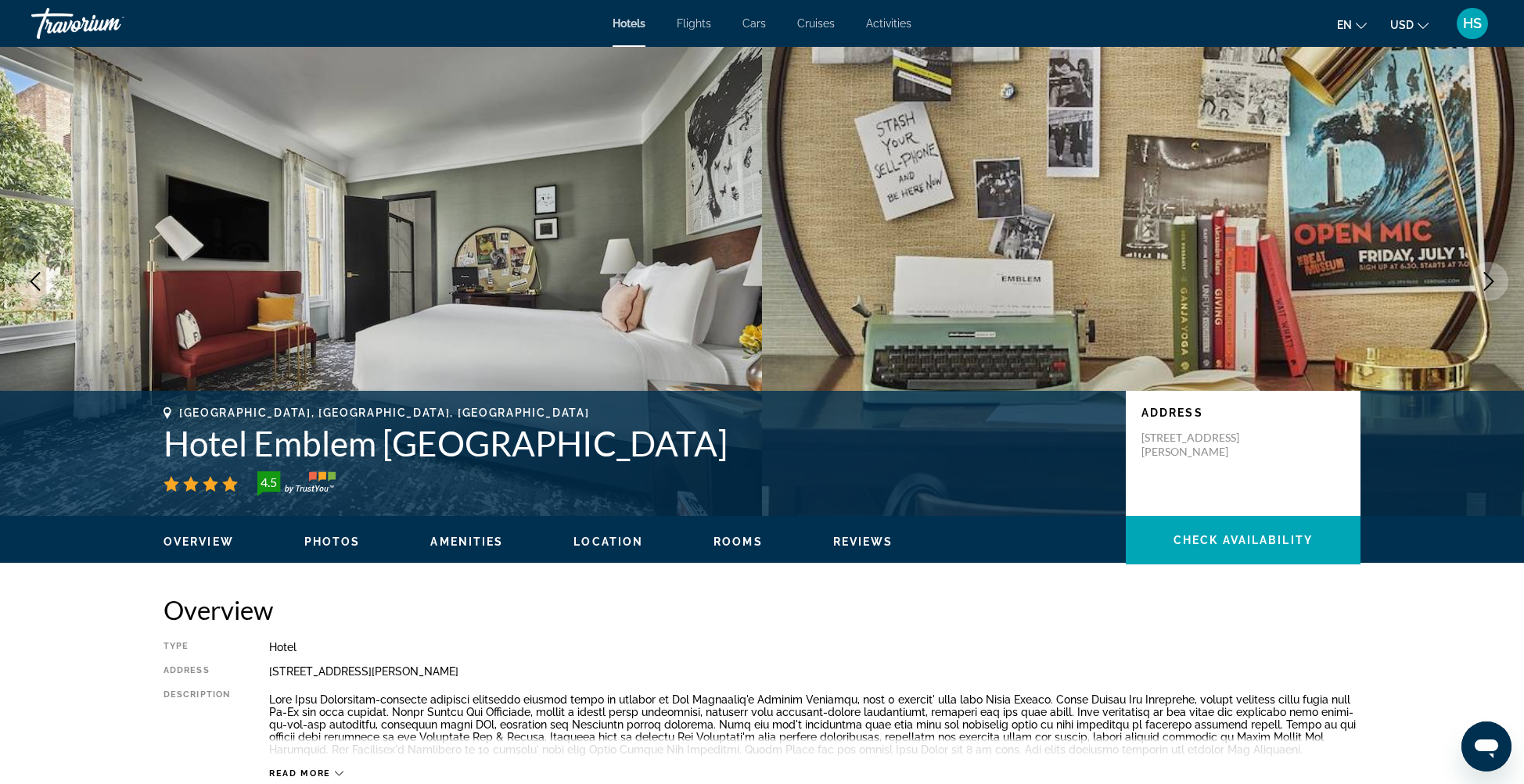
click at [1486, 280] on icon "Next image" at bounding box center [1488, 281] width 18 height 18
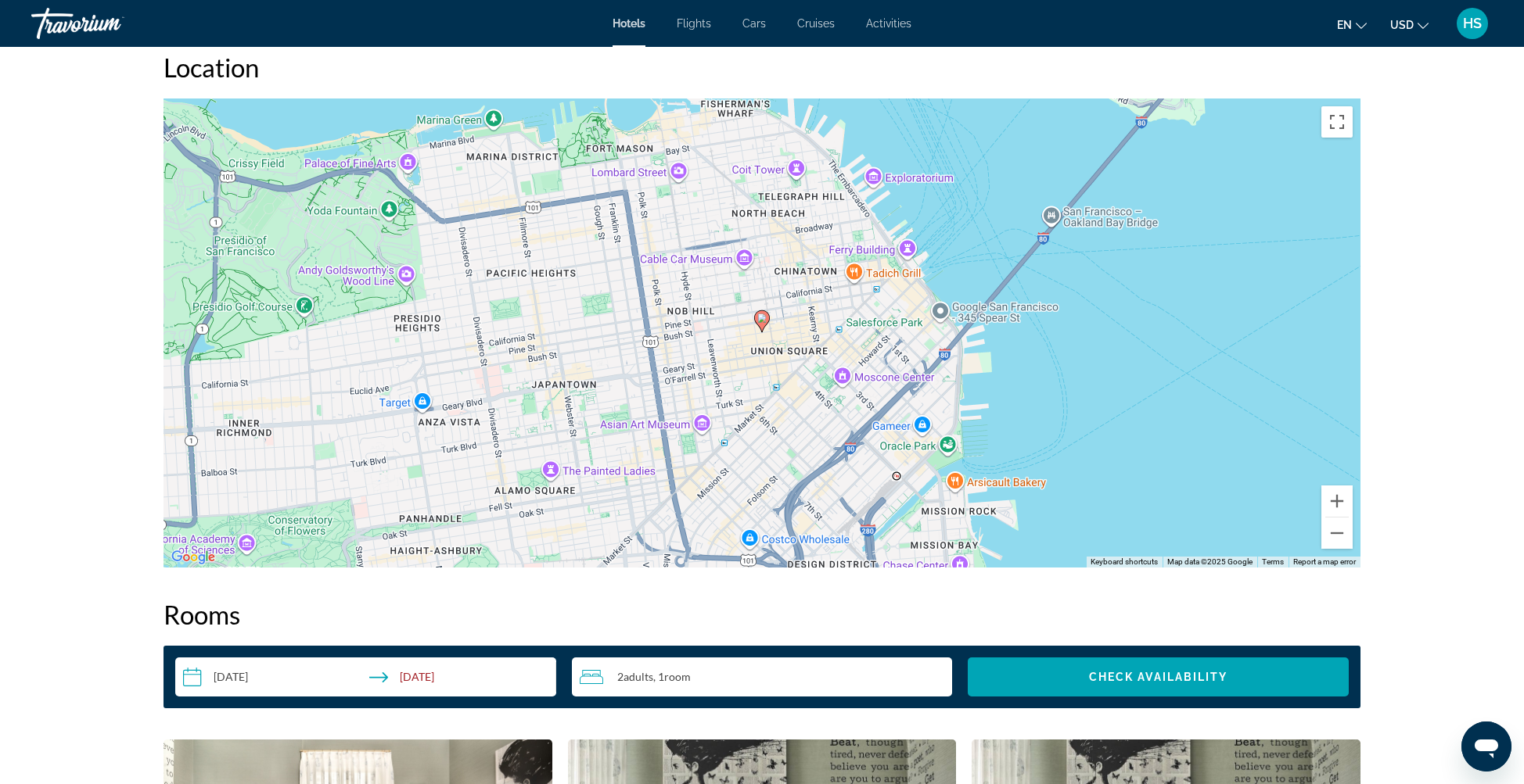
scroll to position [1385, 0]
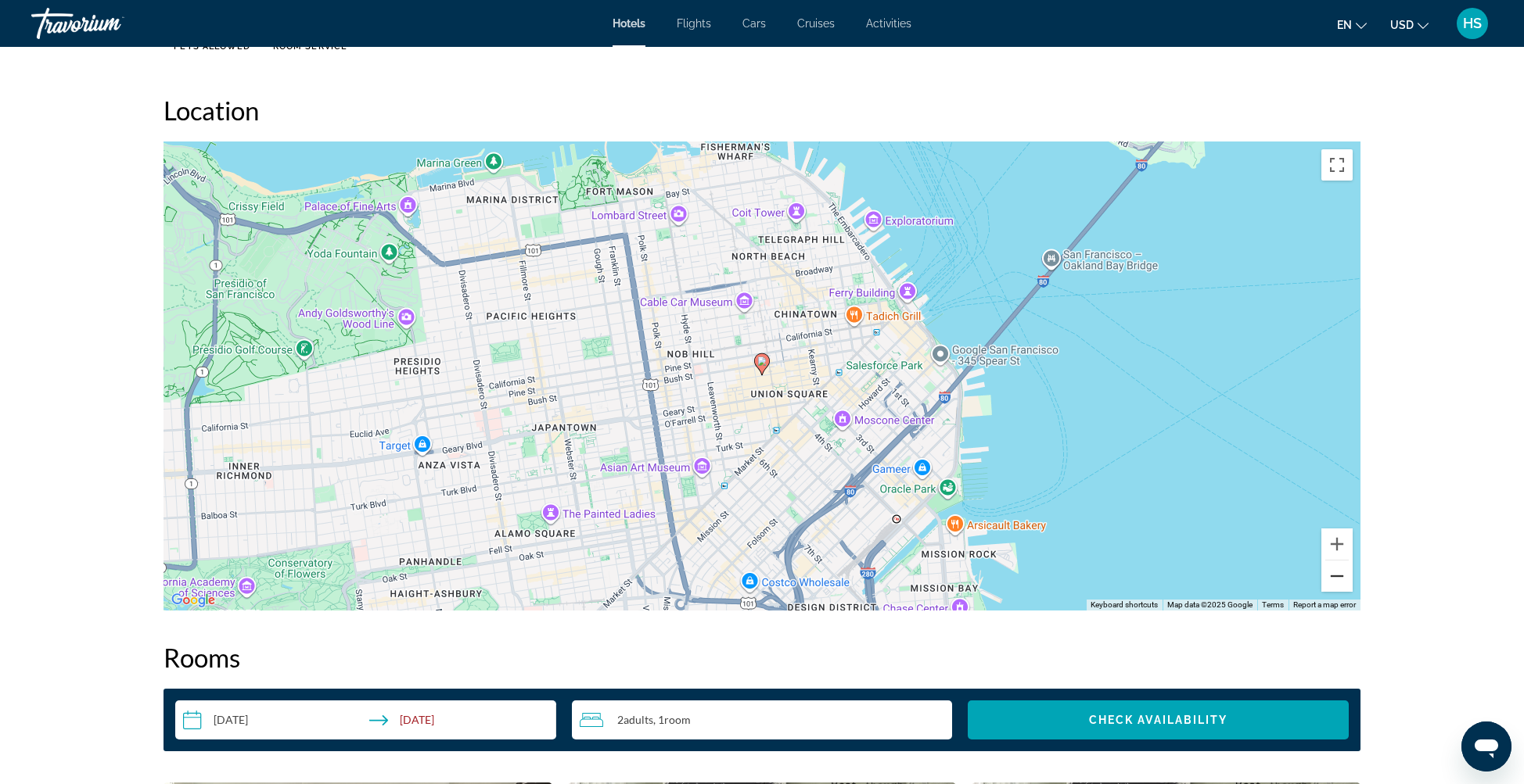
click at [1333, 570] on button "Zoom out" at bounding box center [1337, 577] width 32 height 32
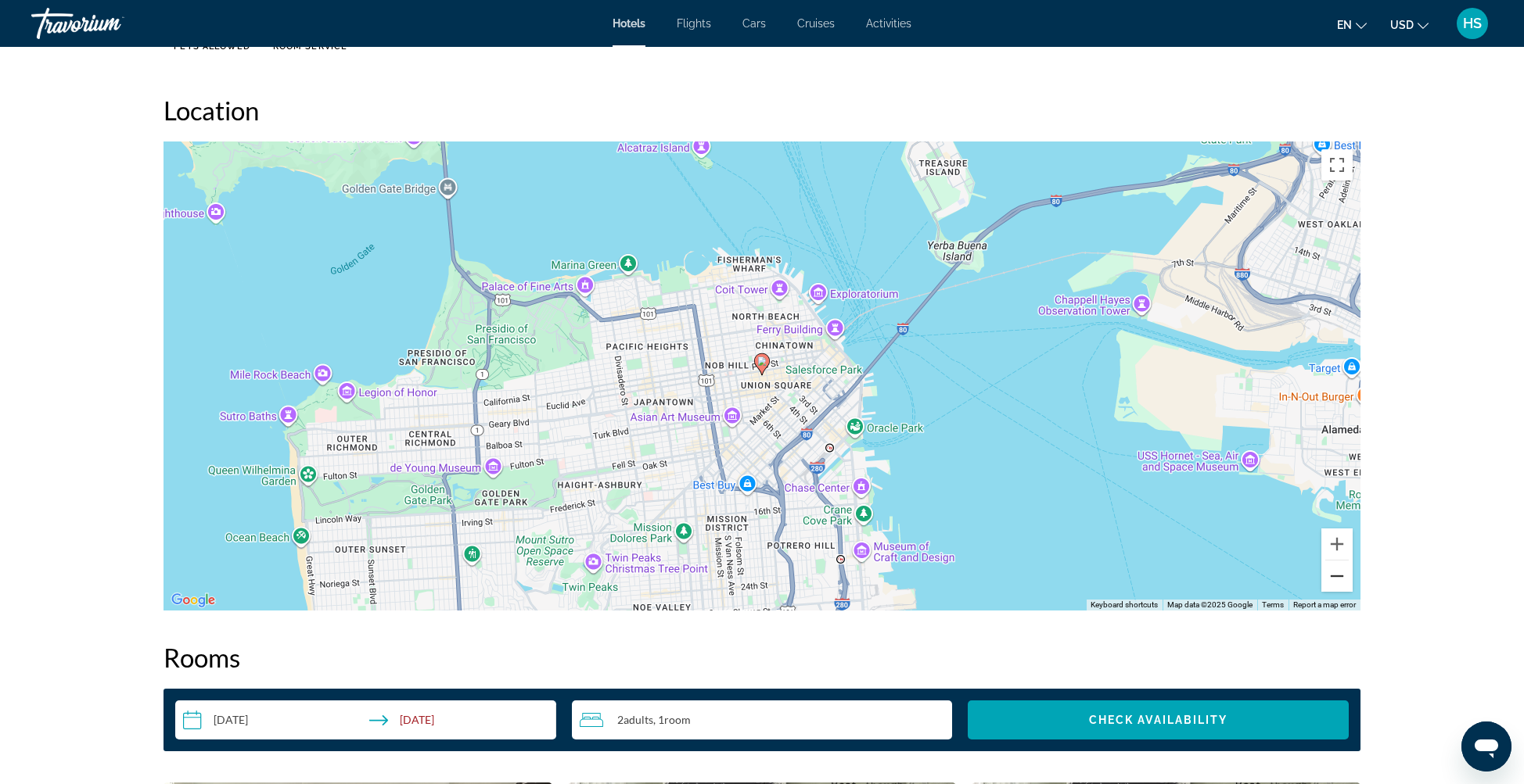
click at [1333, 570] on button "Zoom out" at bounding box center [1337, 577] width 32 height 32
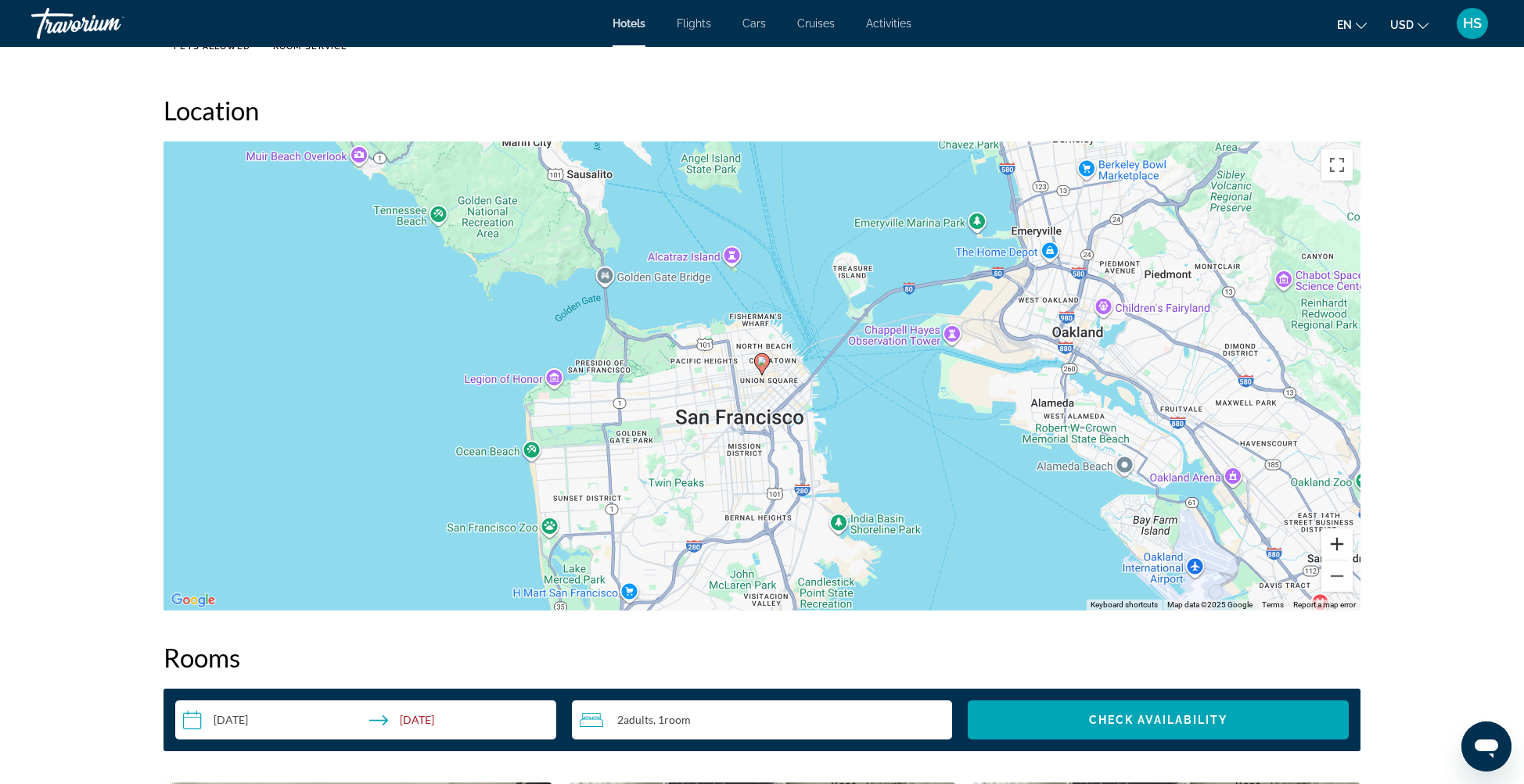
click at [1337, 542] on button "Zoom in" at bounding box center [1337, 544] width 32 height 32
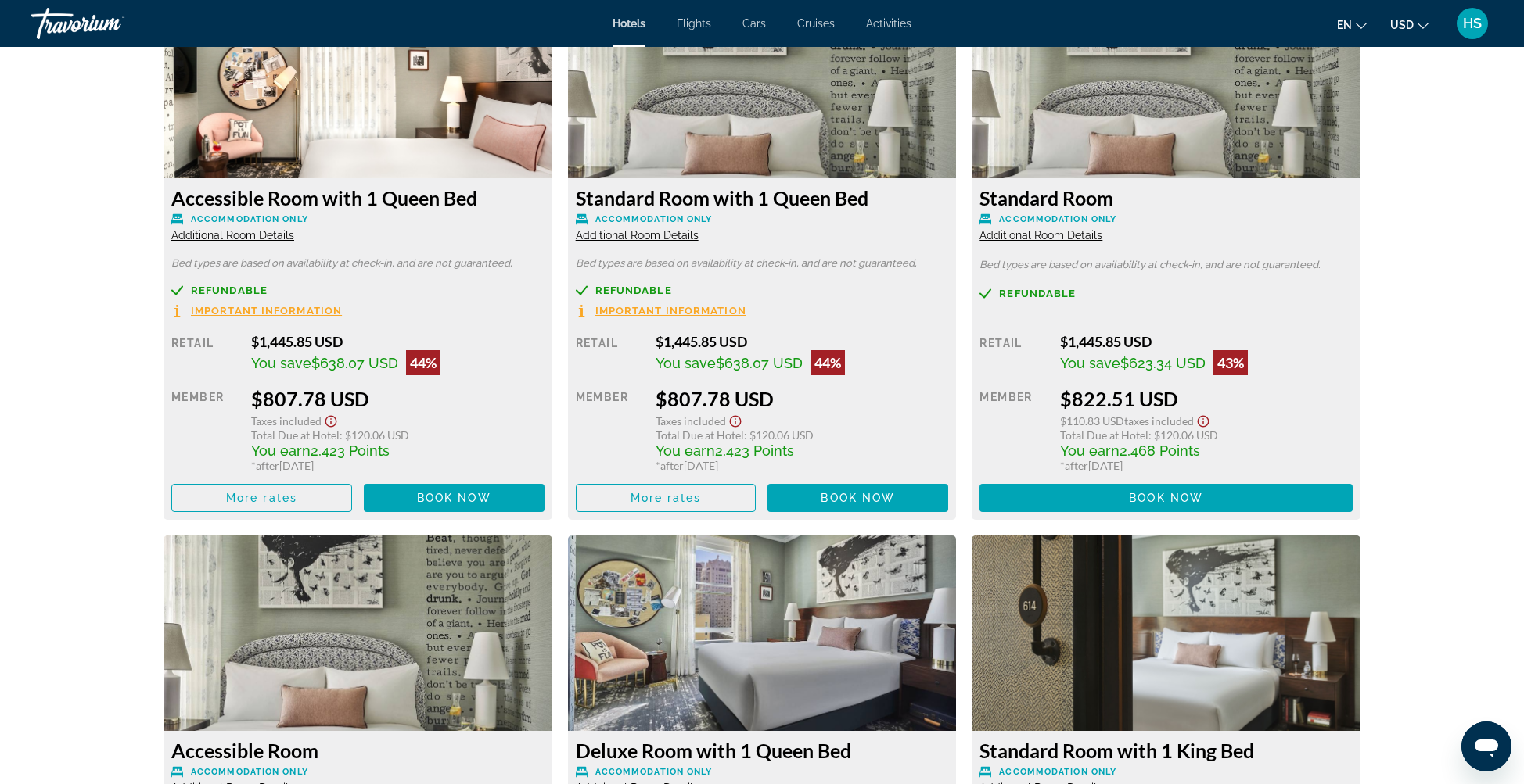
scroll to position [2183, 0]
click at [460, 491] on span "Main content" at bounding box center [454, 499] width 181 height 38
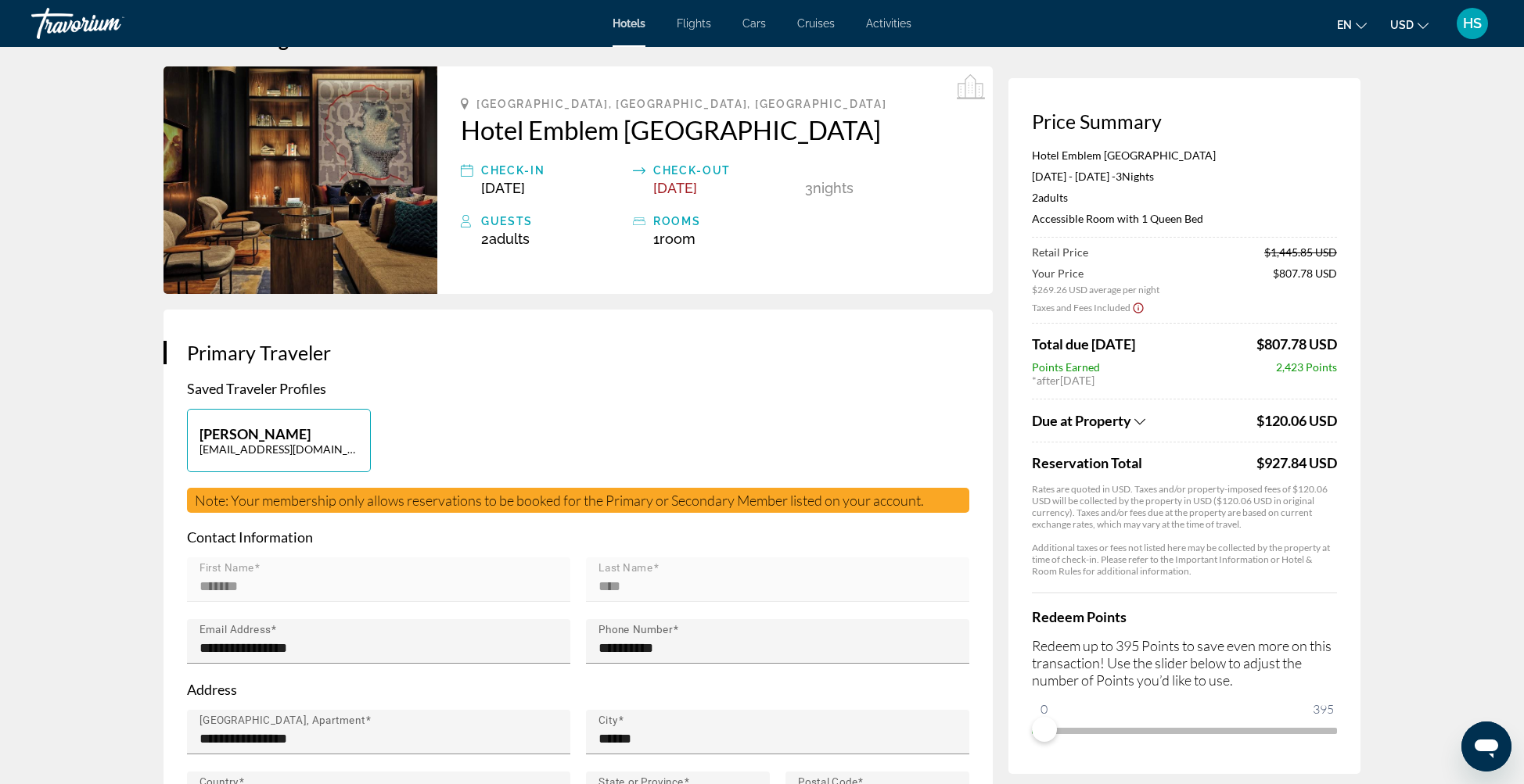
scroll to position [54, 0]
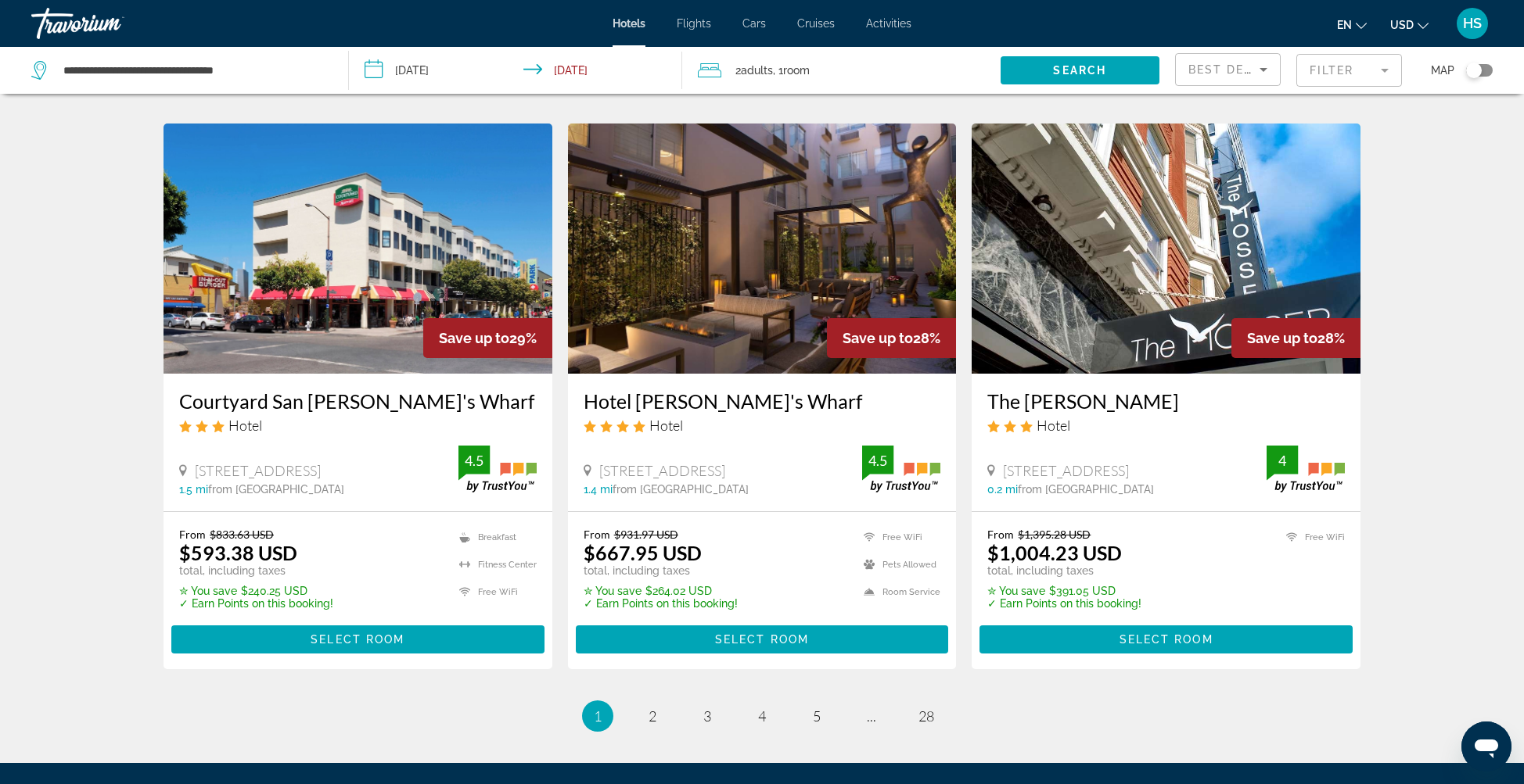
scroll to position [1815, 0]
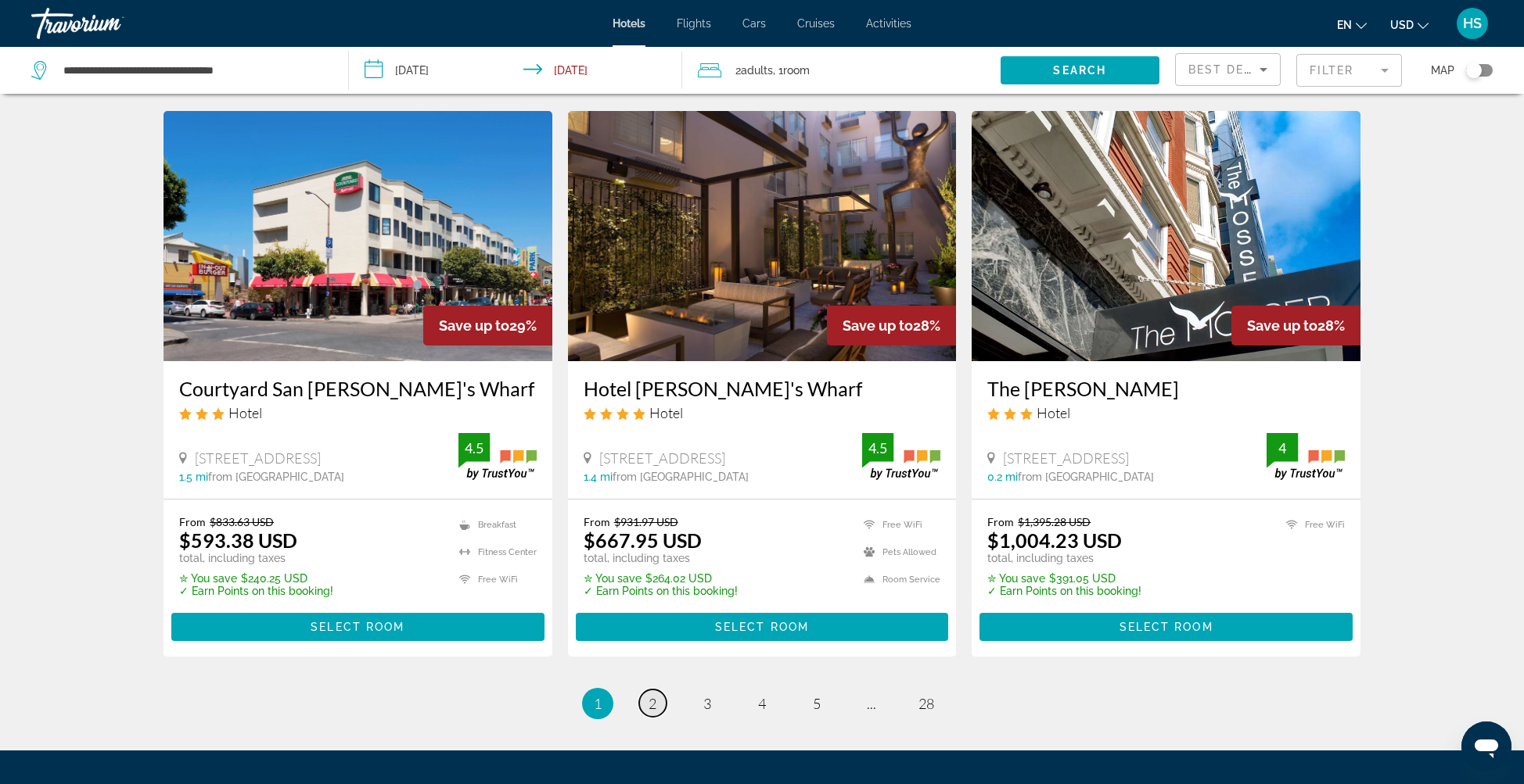
click at [655, 712] on span "2" at bounding box center [652, 704] width 8 height 18
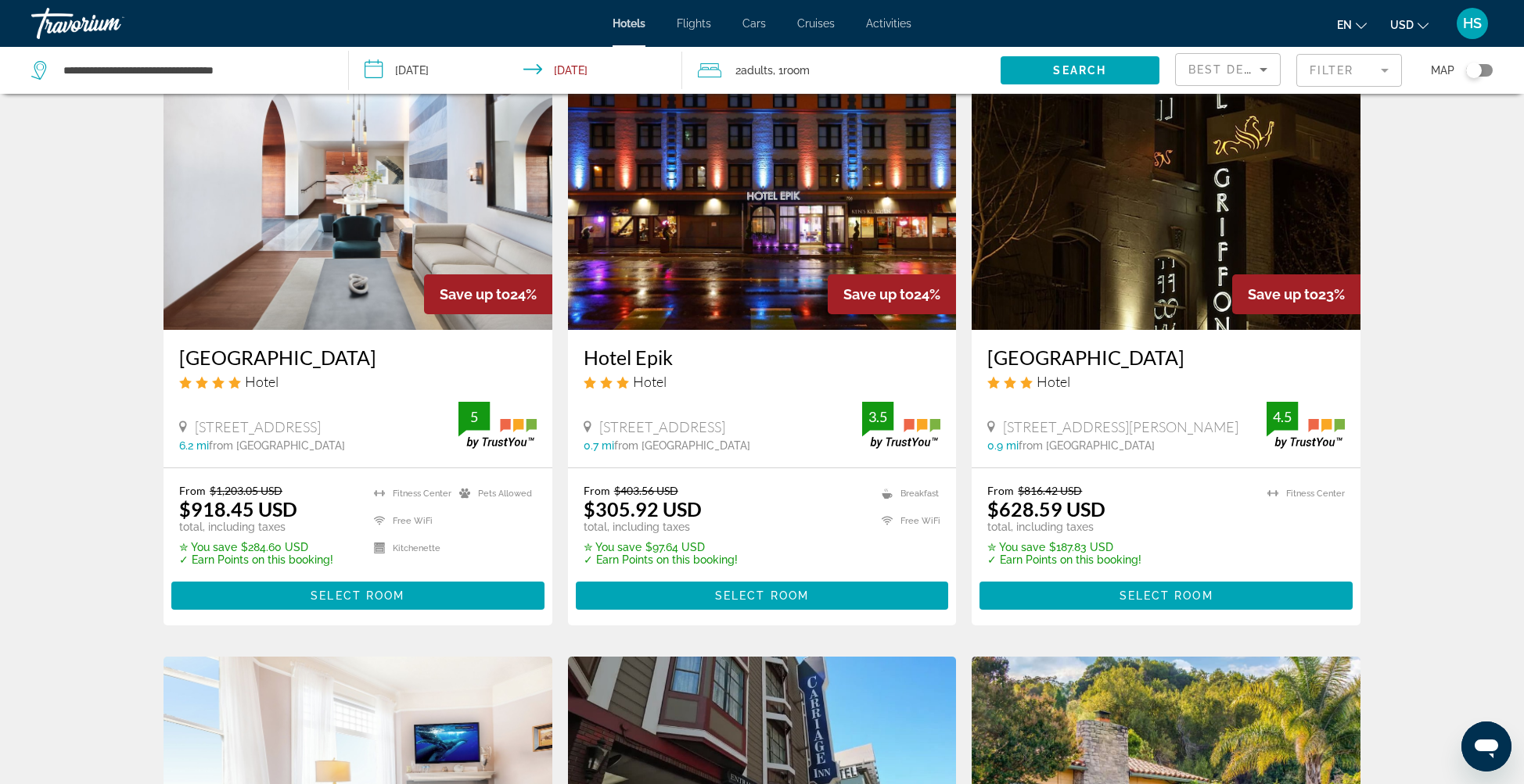
scroll to position [637, 0]
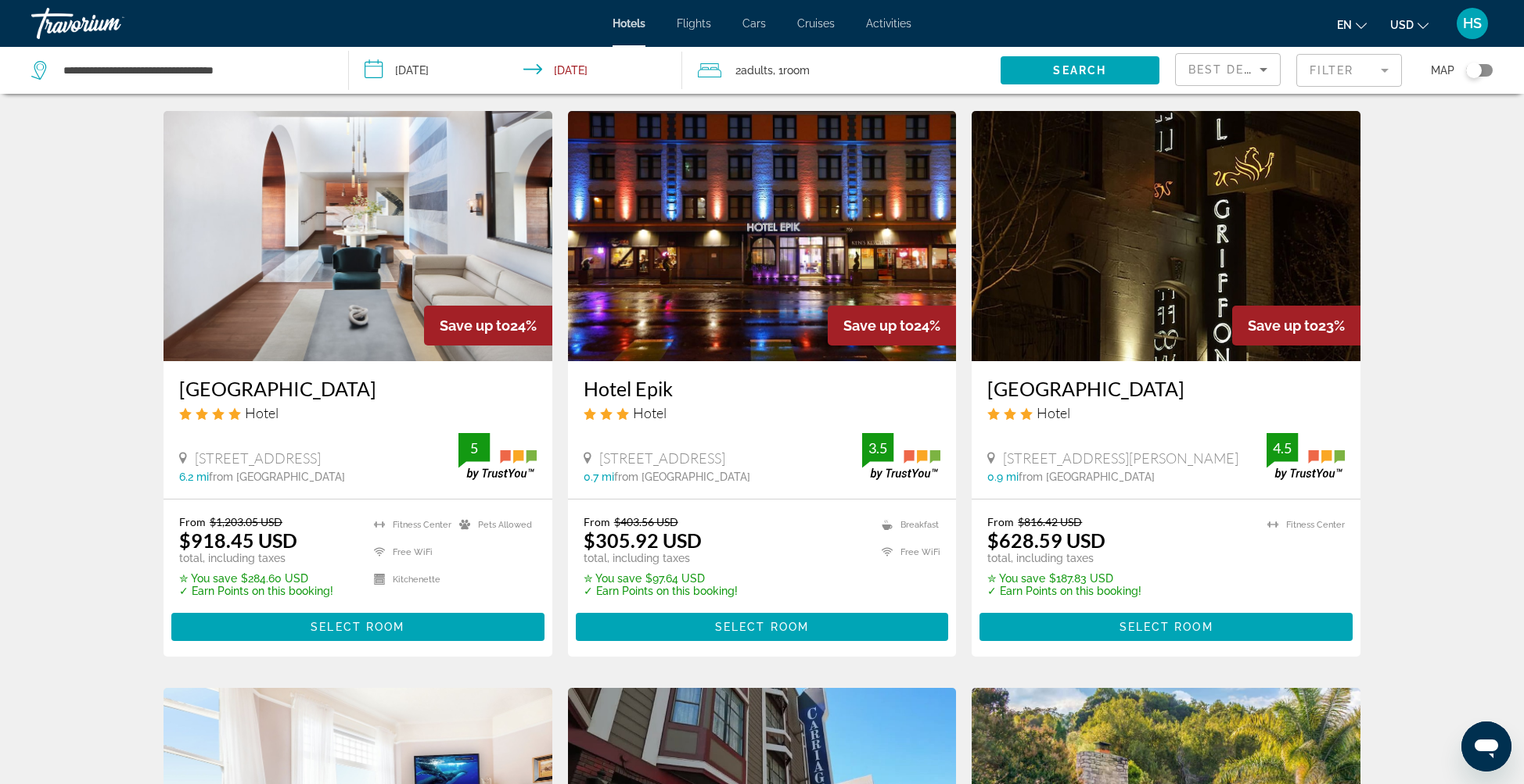
click at [1487, 68] on div "Toggle map" at bounding box center [1479, 70] width 26 height 12
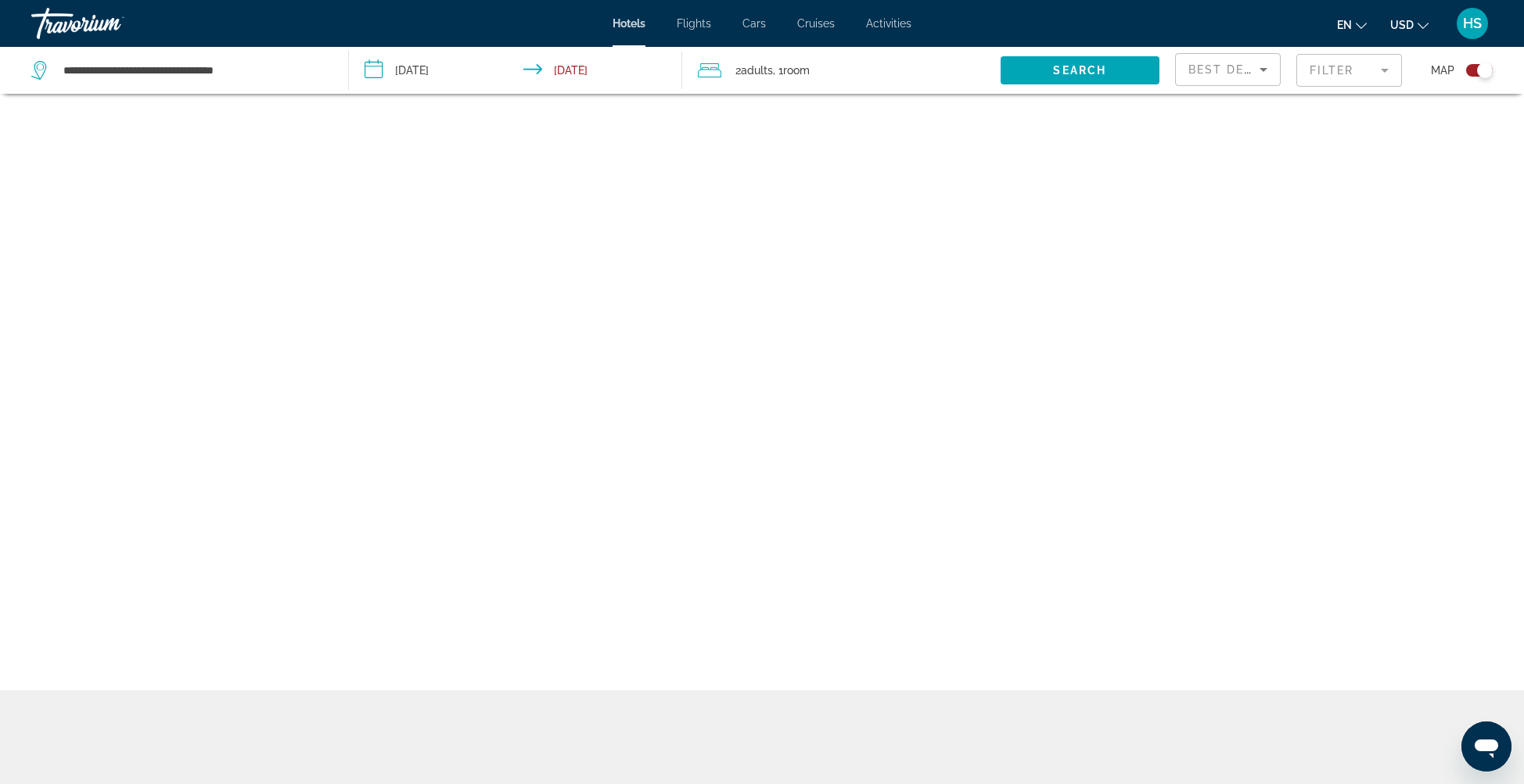
scroll to position [94, 0]
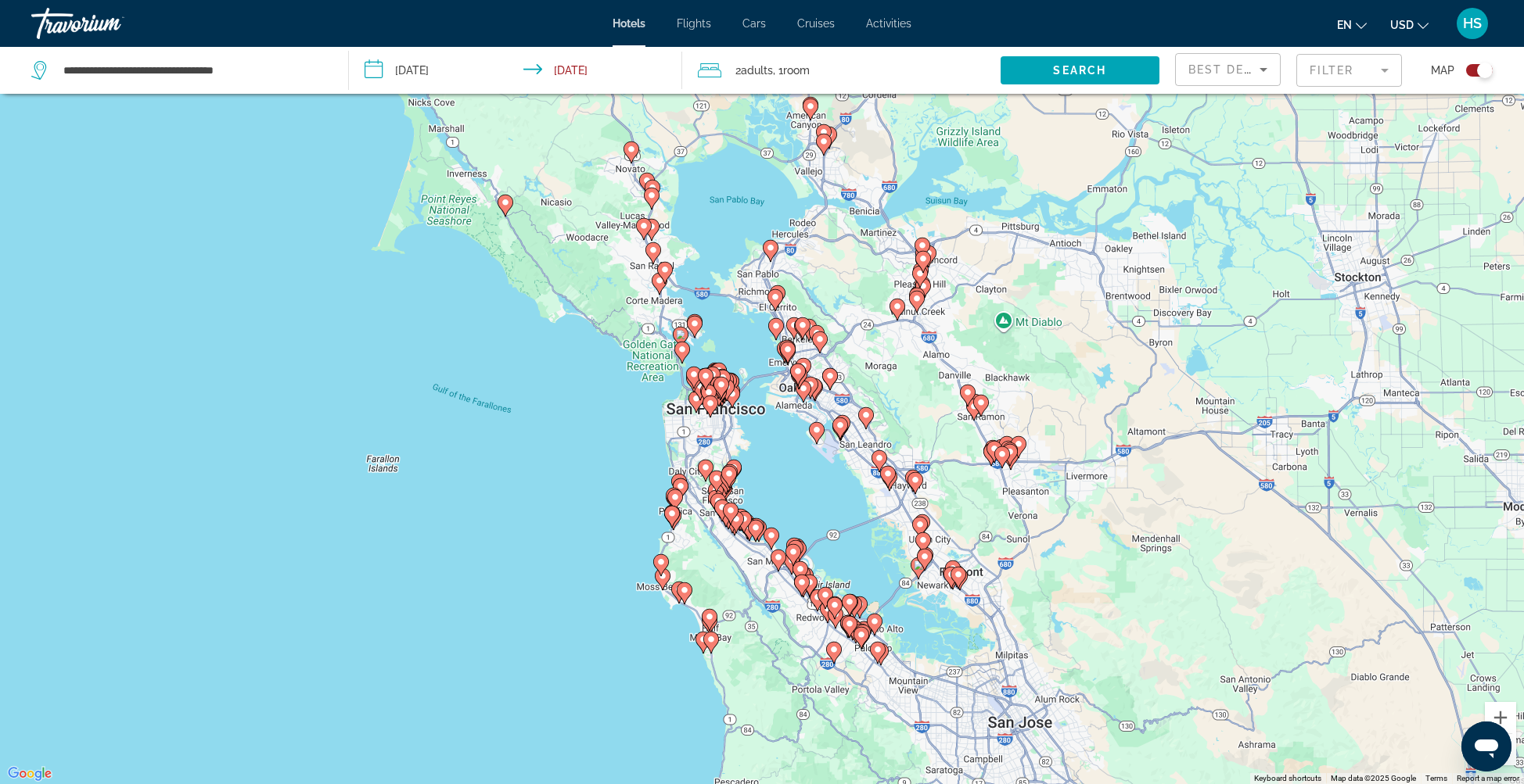
click at [713, 403] on image "Main content" at bounding box center [710, 403] width 10 height 10
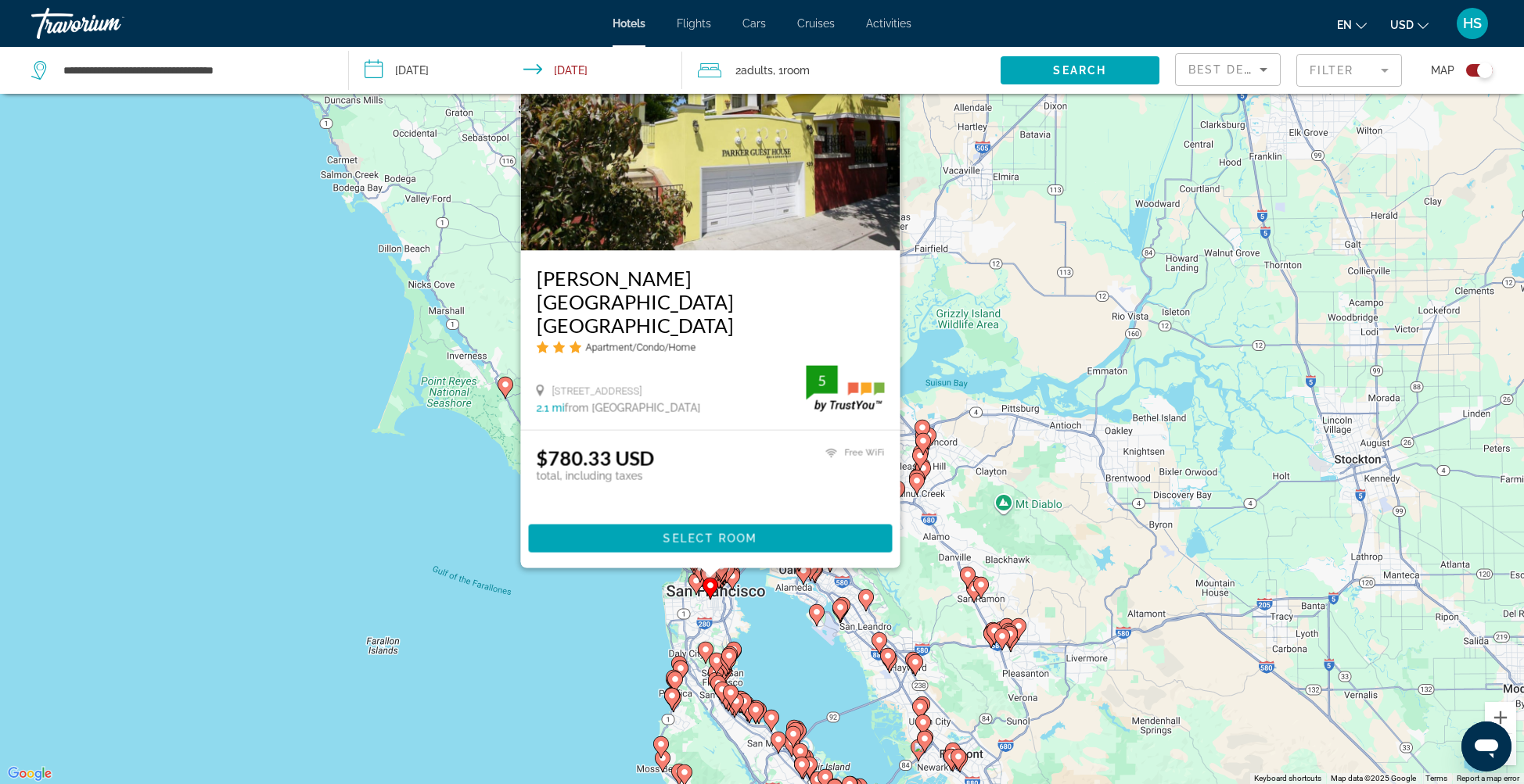
click at [684, 665] on image "Main content" at bounding box center [681, 668] width 10 height 10
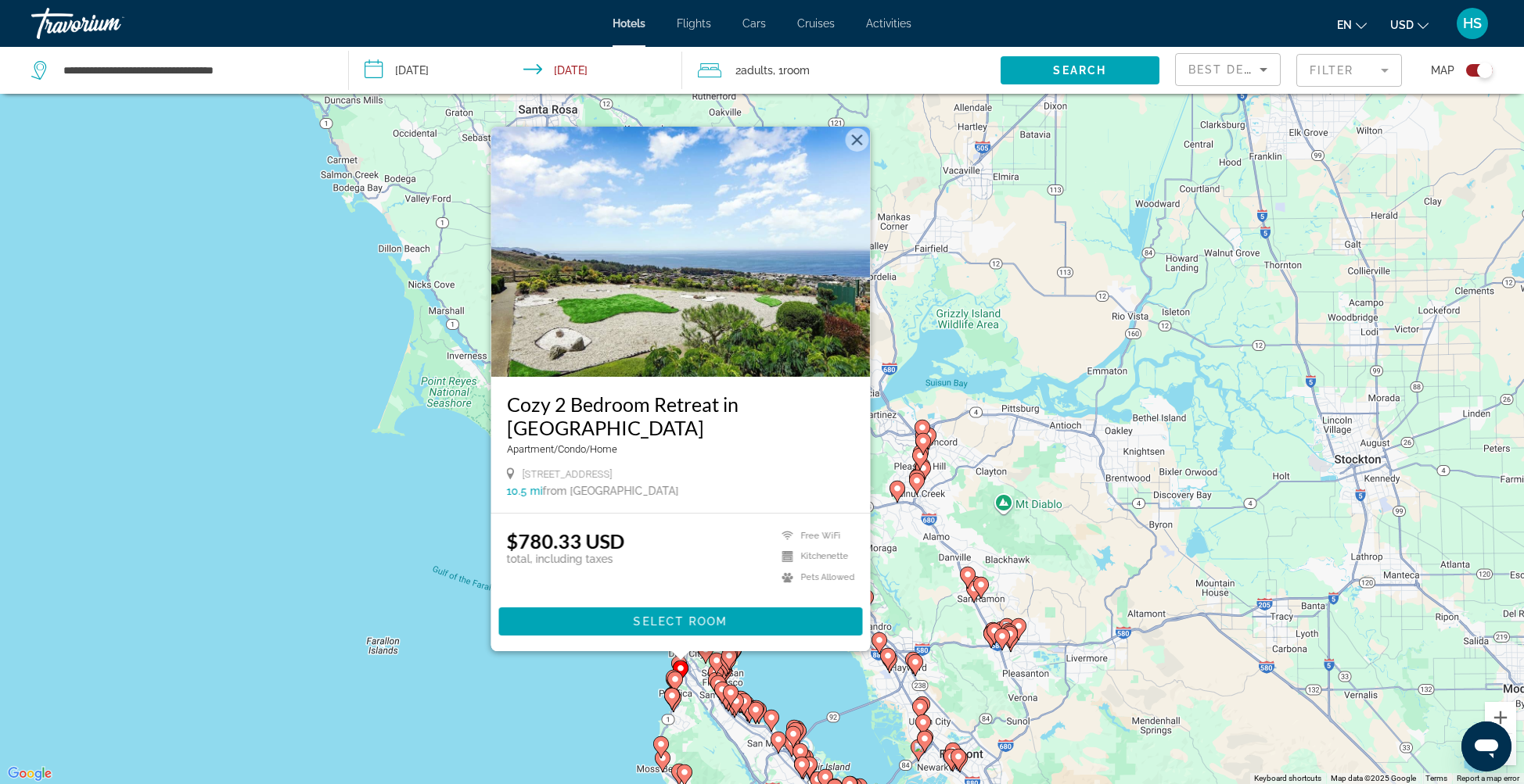
click at [672, 701] on icon "Main content" at bounding box center [672, 698] width 14 height 20
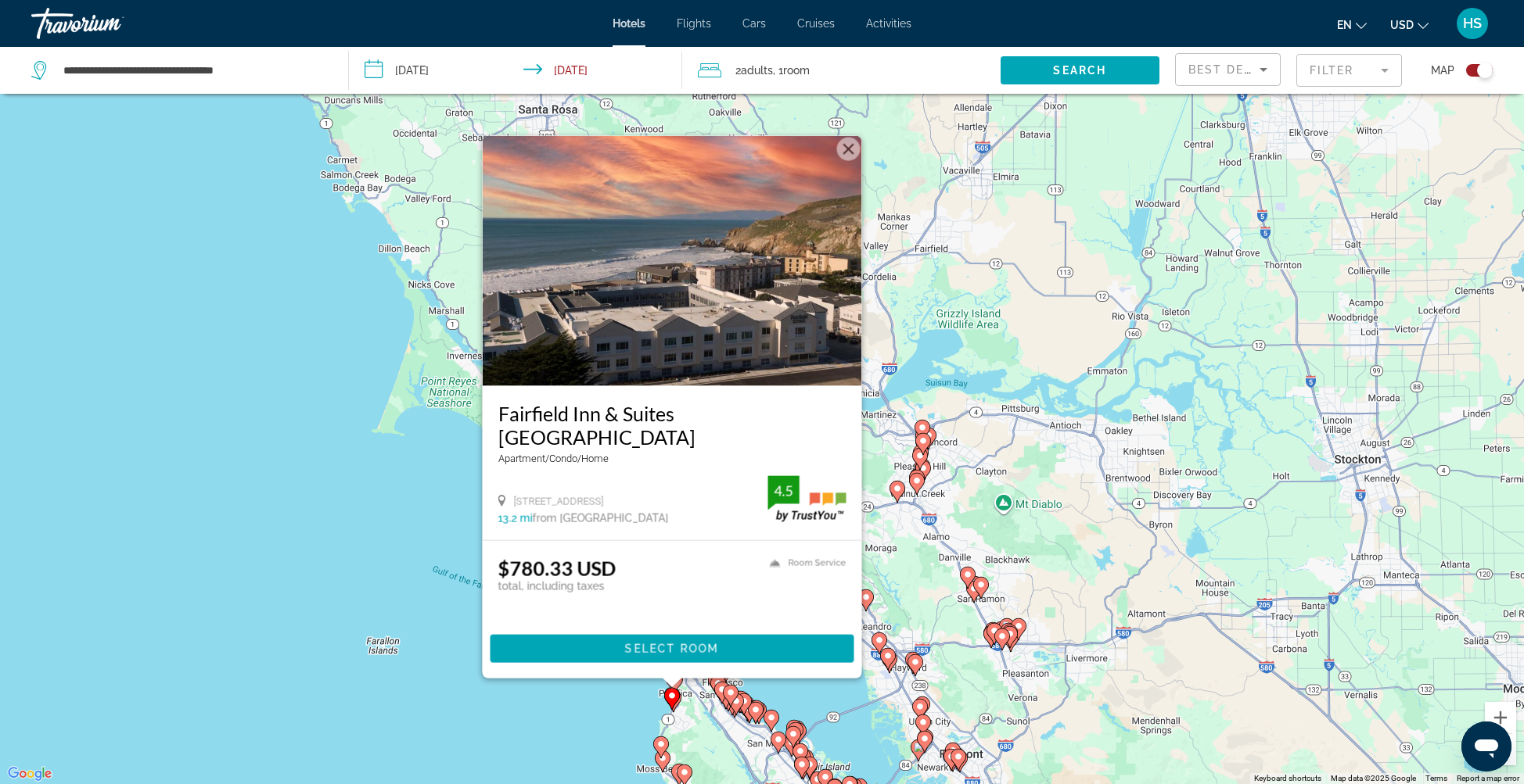
click at [894, 493] on icon "Main content" at bounding box center [898, 491] width 14 height 20
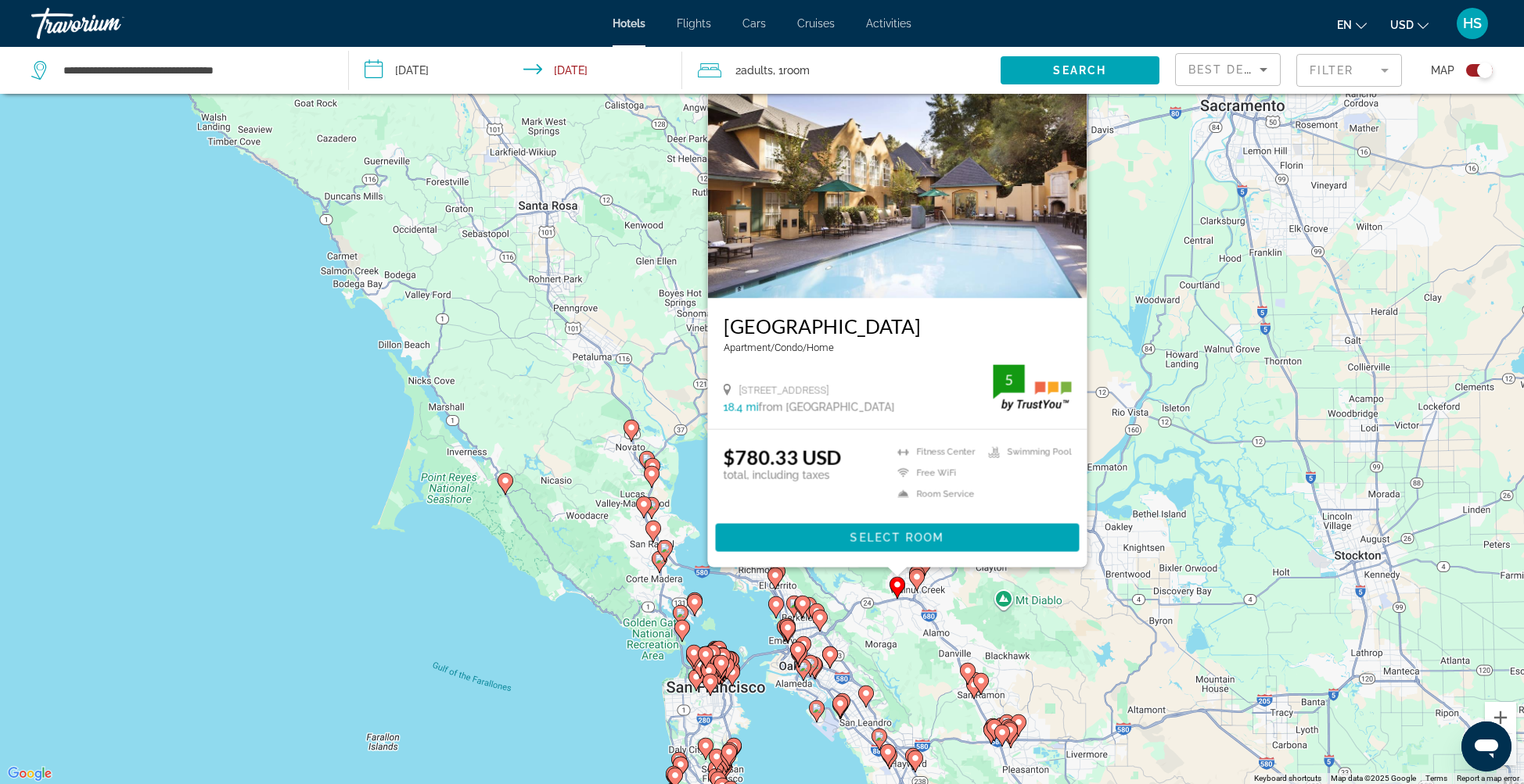
click at [646, 508] on icon "Main content" at bounding box center [644, 507] width 14 height 20
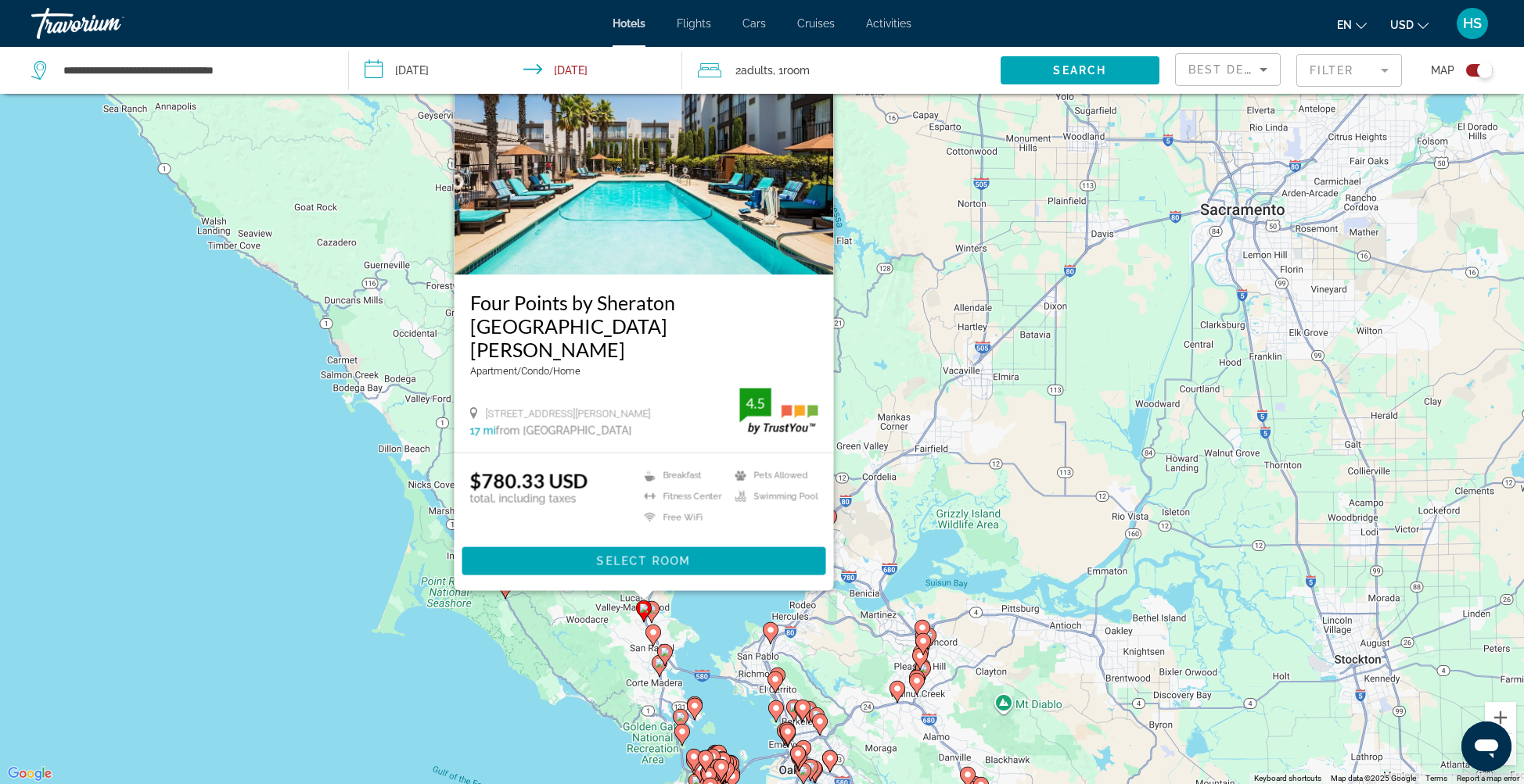
click at [899, 693] on image "Main content" at bounding box center [897, 688] width 10 height 10
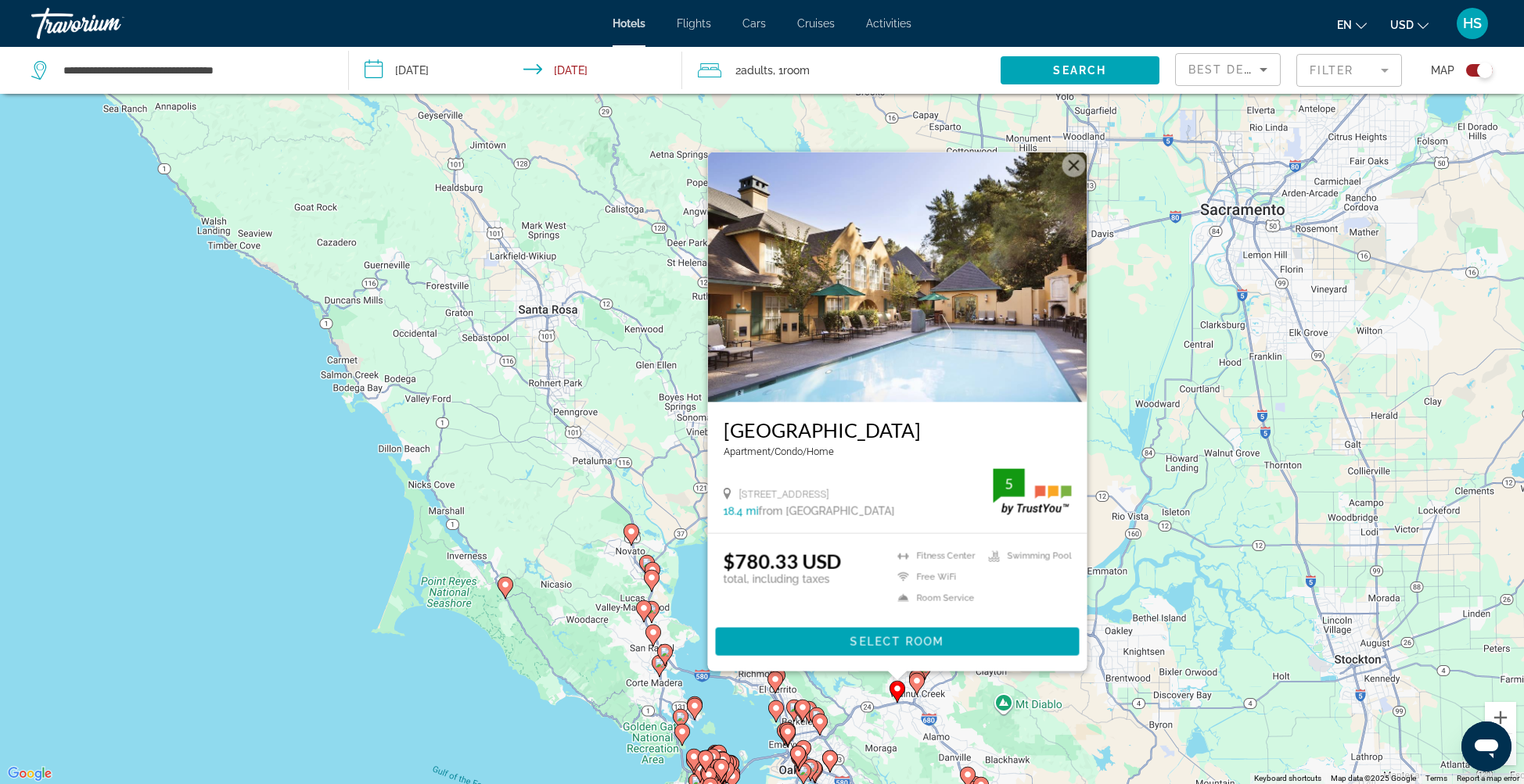
click at [1470, 73] on div "Toggle map" at bounding box center [1479, 70] width 26 height 12
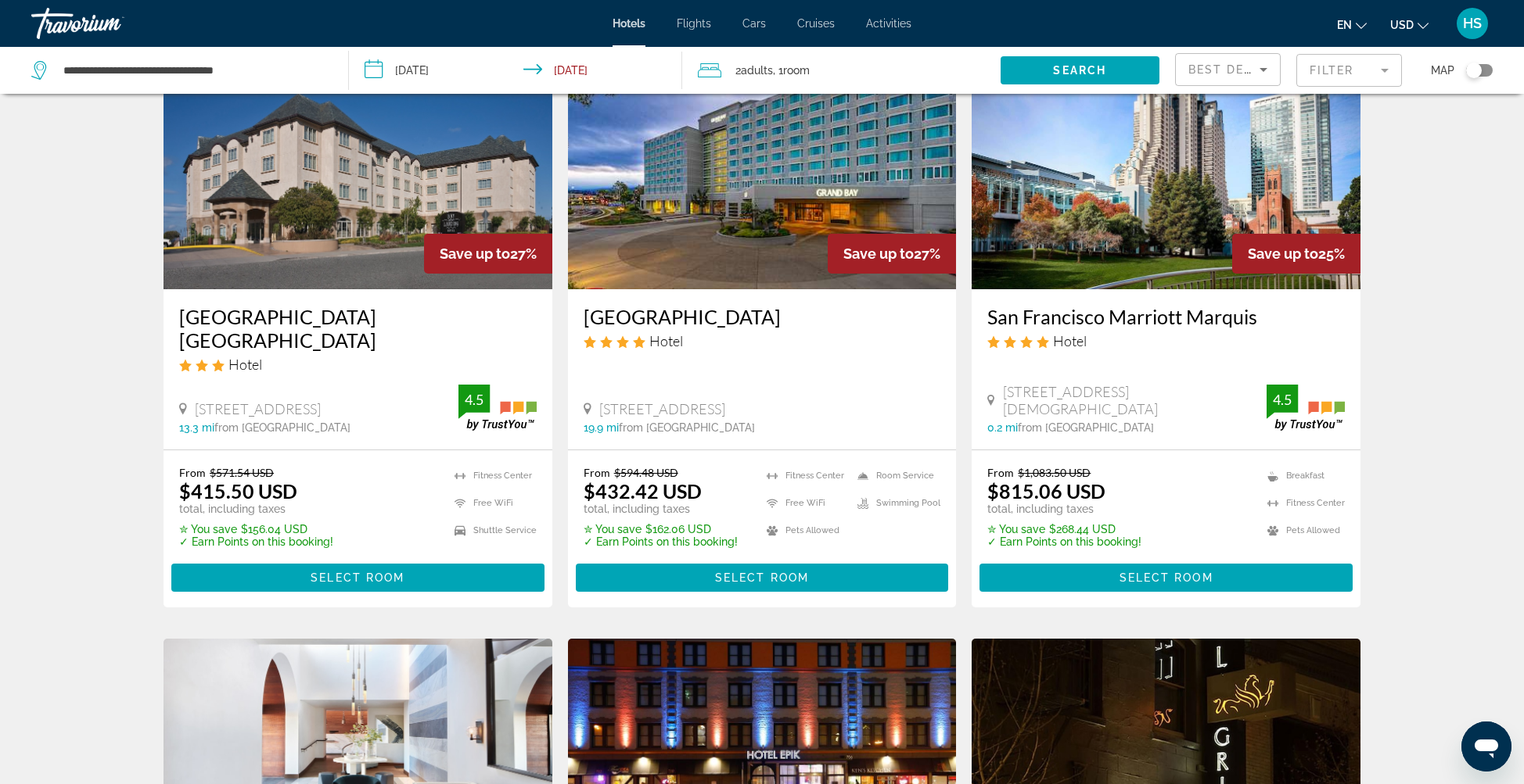
scroll to position [0, 0]
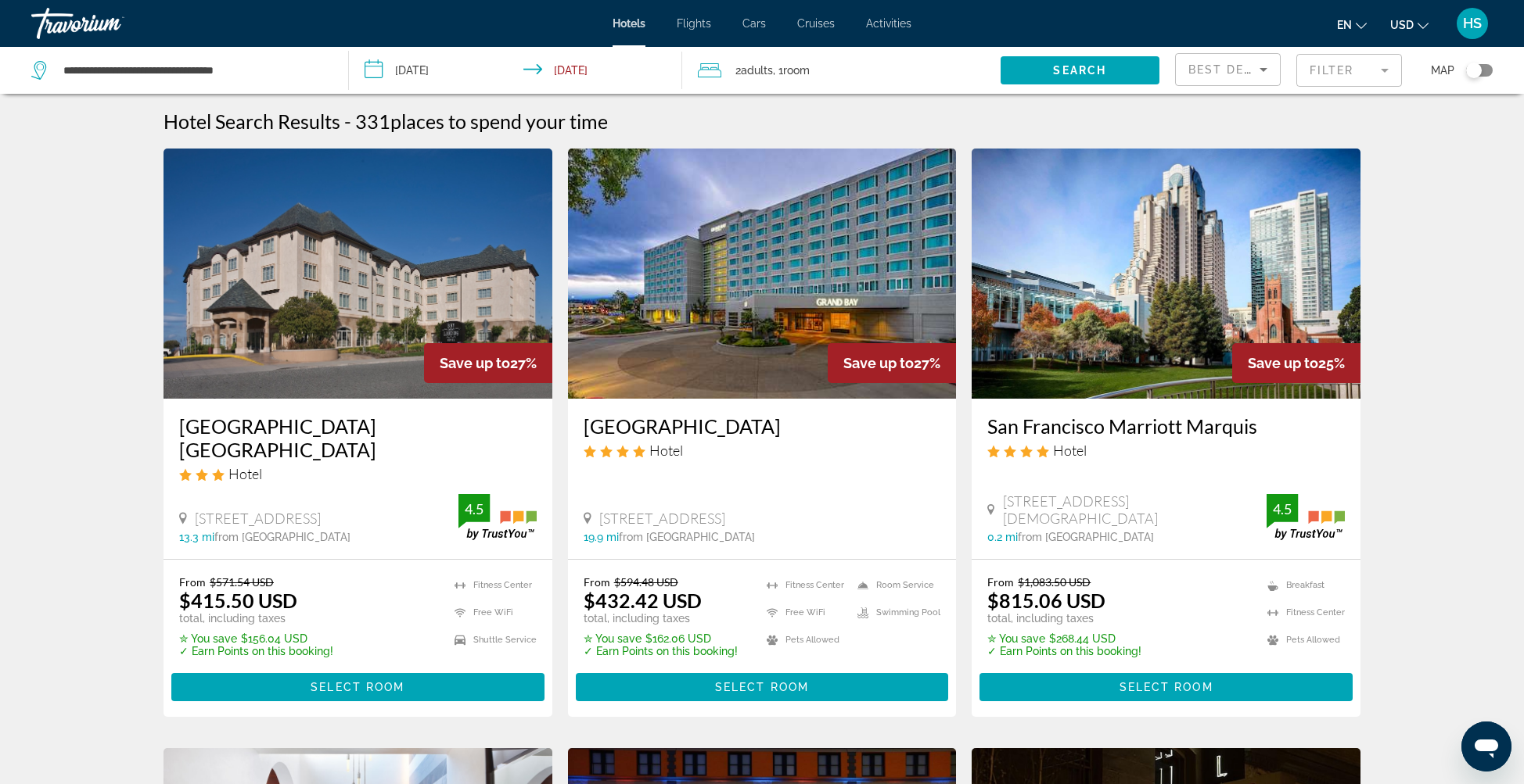
click at [898, 24] on span "Activities" at bounding box center [889, 24] width 46 height 12
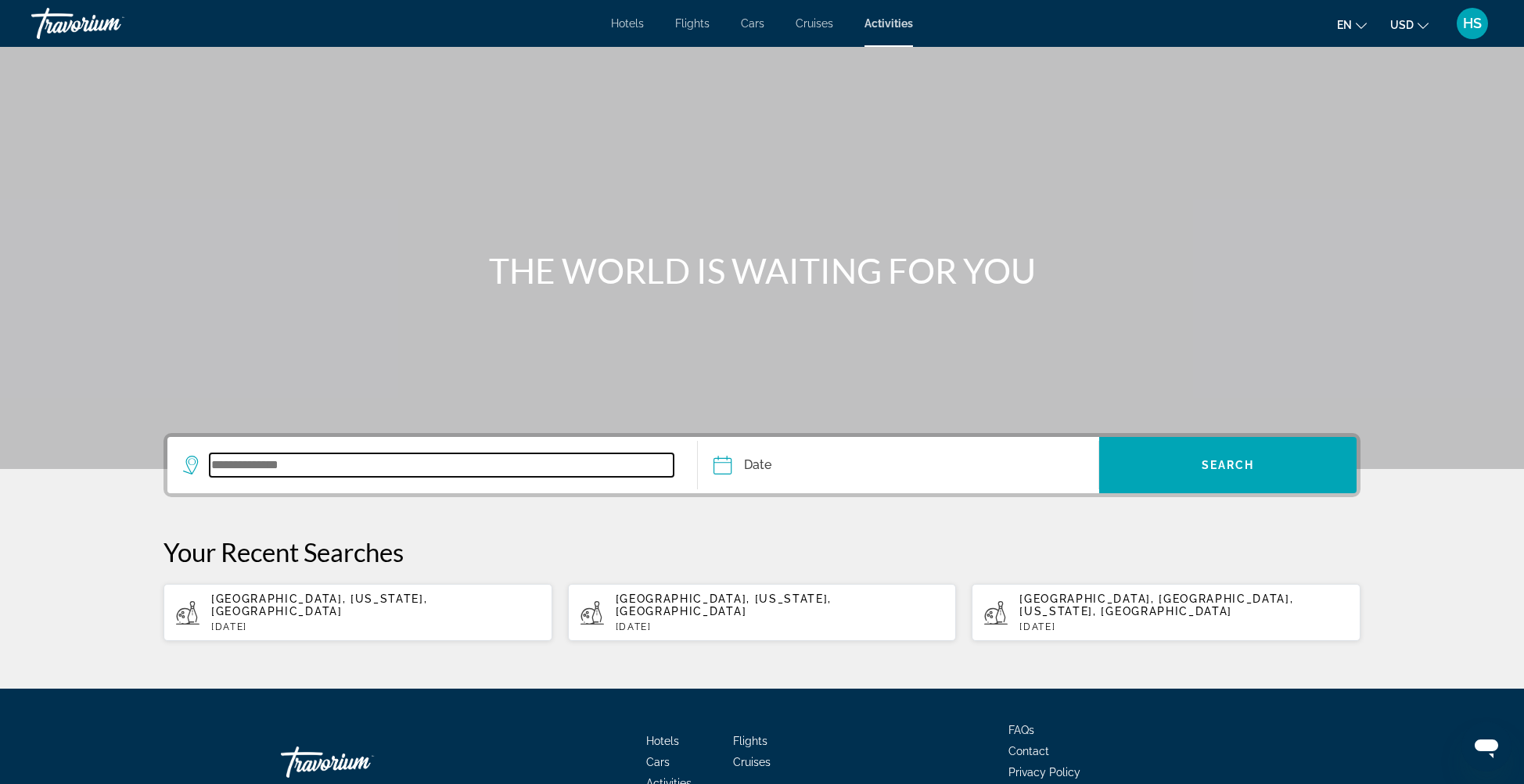
click at [358, 462] on input "Search widget" at bounding box center [442, 465] width 464 height 24
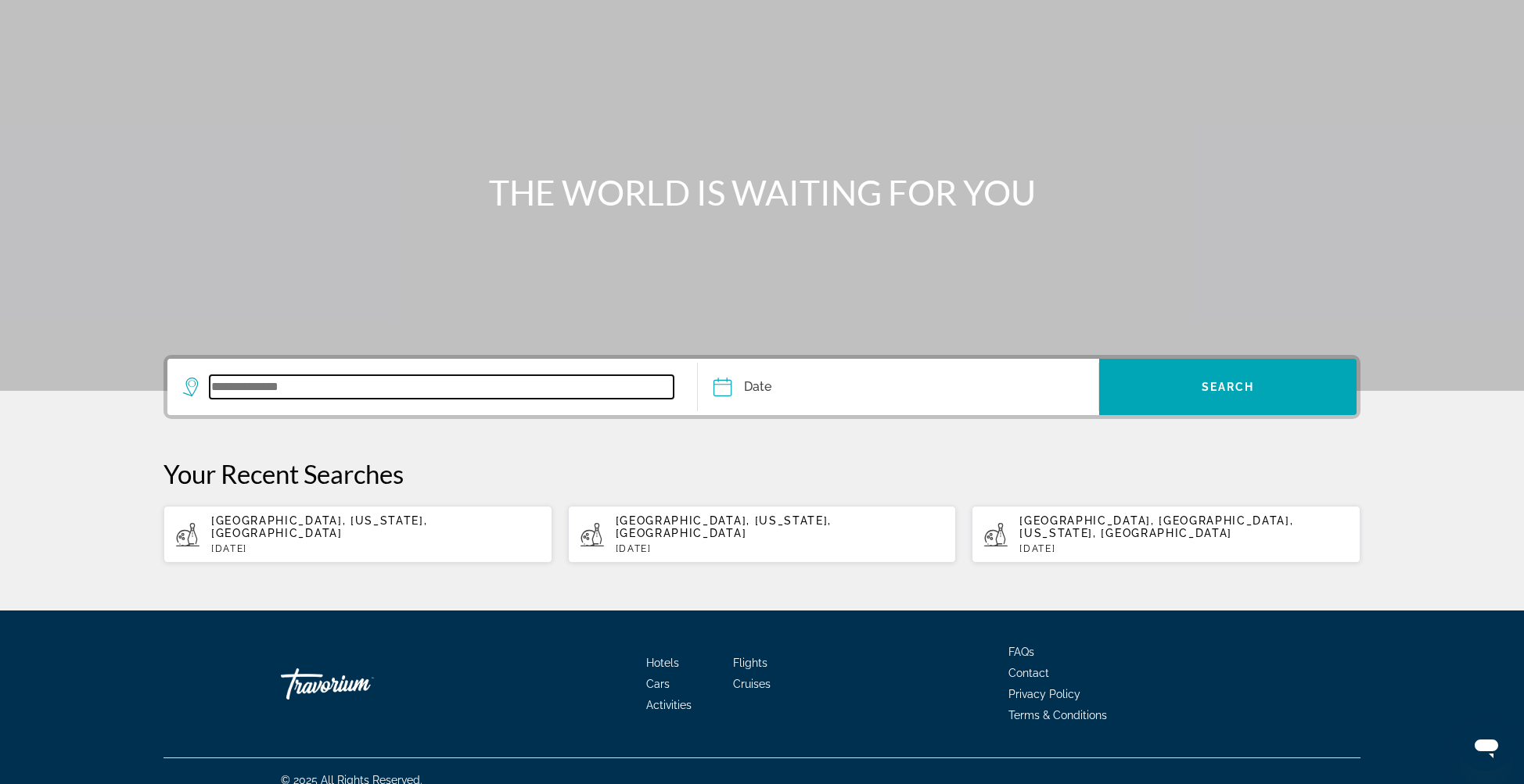
scroll to position [83, 0]
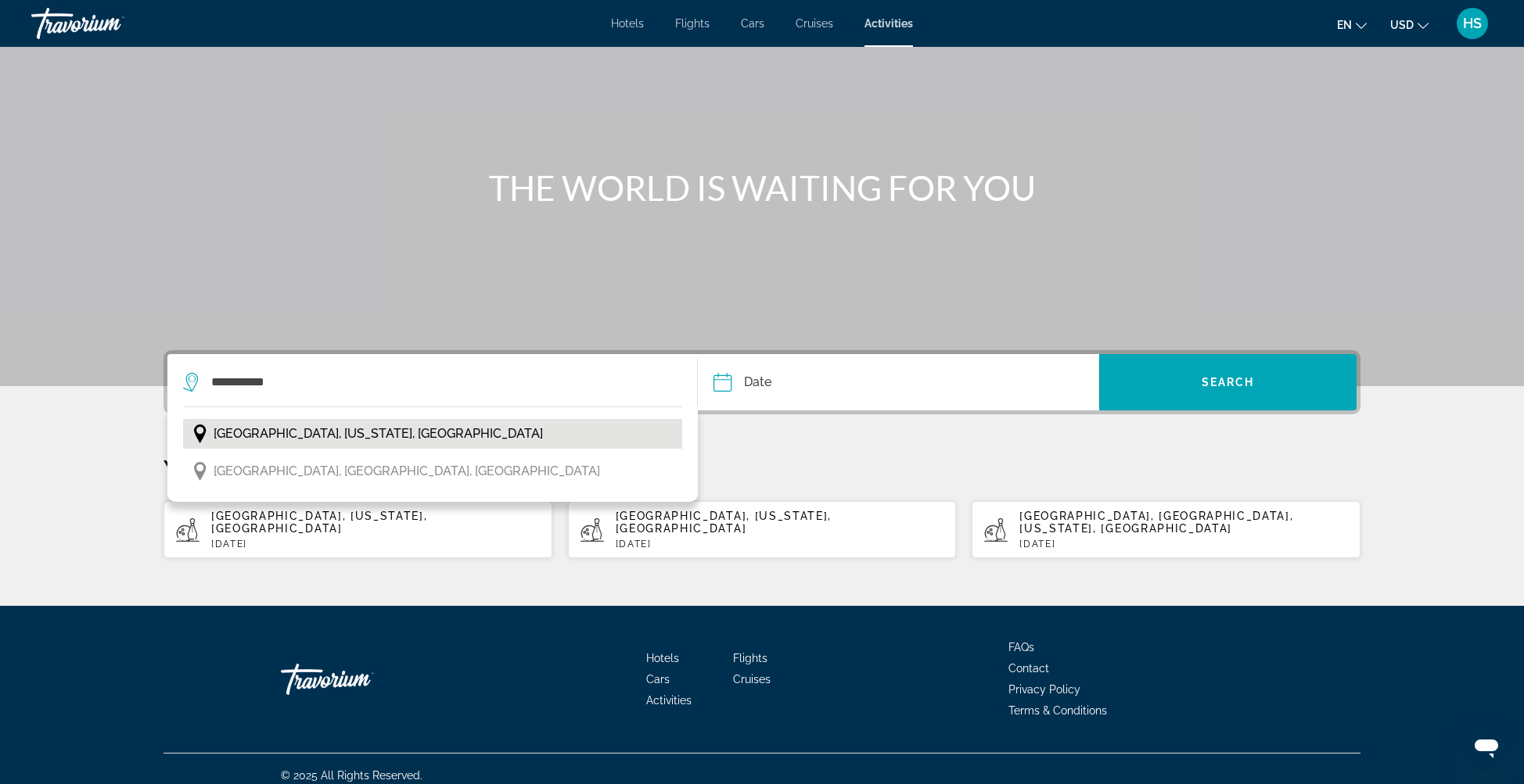
click at [353, 430] on span "San Francisco, California, USA" at bounding box center [378, 434] width 329 height 22
type input "**********"
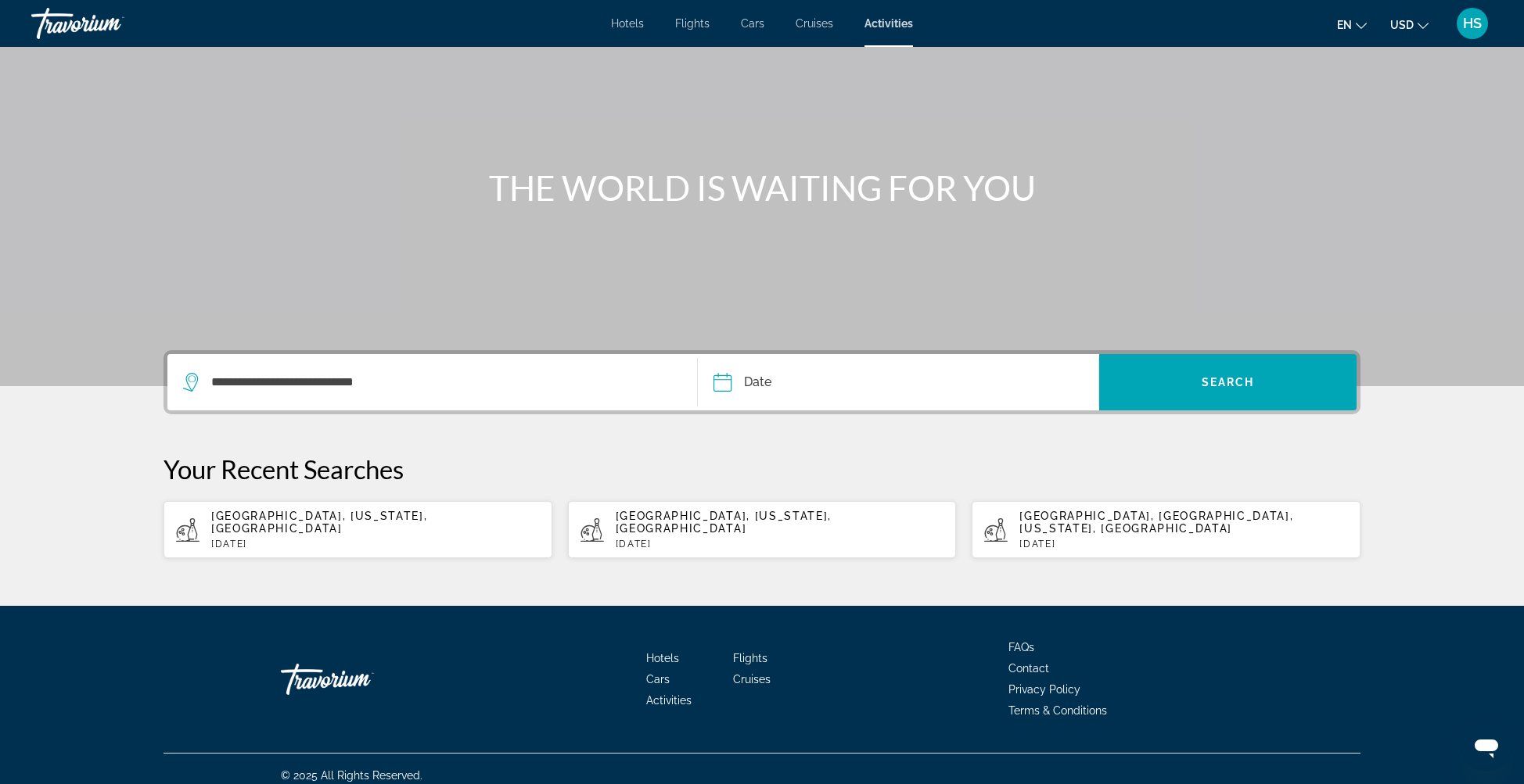
click at [797, 380] on input "Date" at bounding box center [809, 385] width 199 height 61
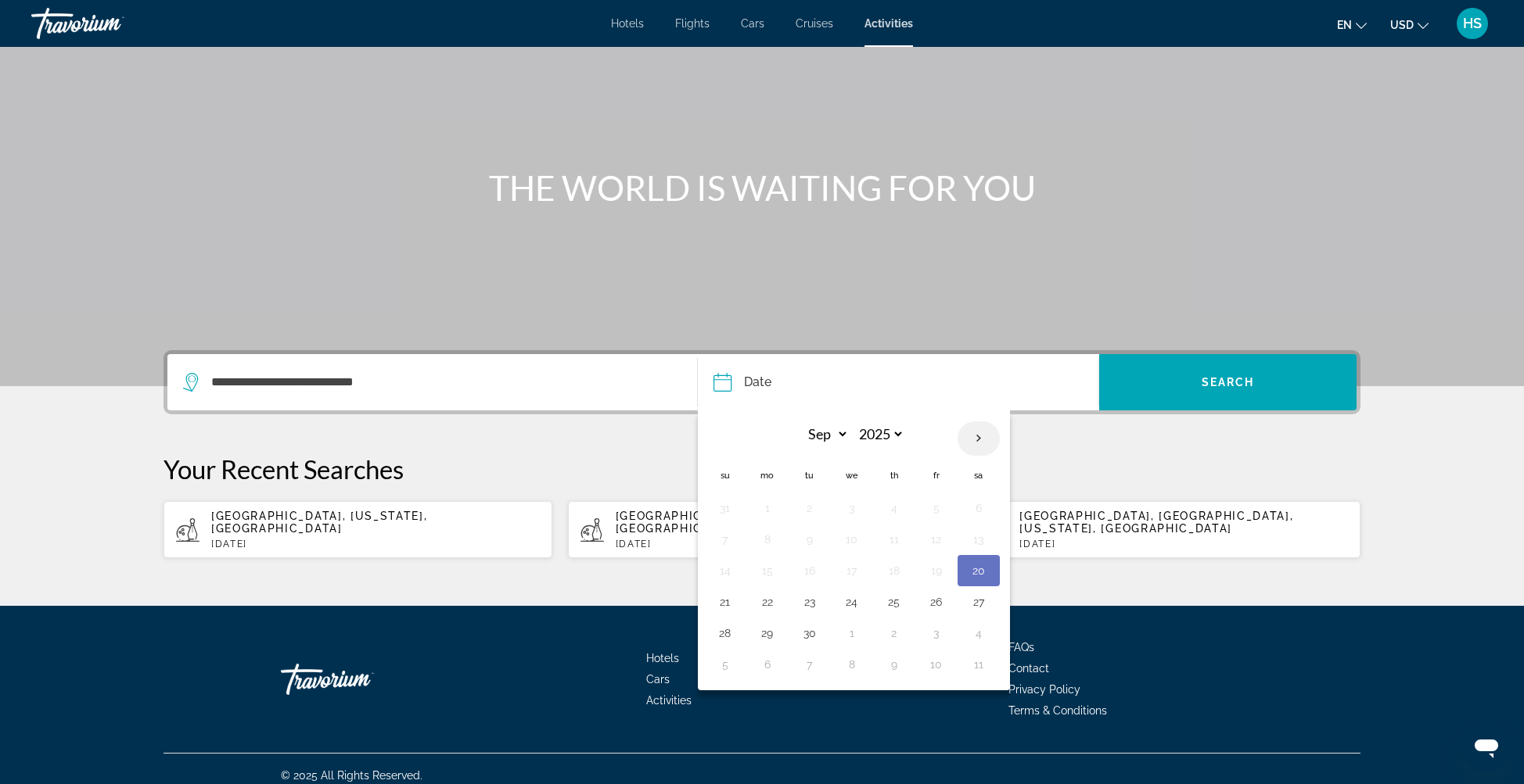
click at [981, 439] on th "Next month" at bounding box center [979, 438] width 42 height 34
select select "*"
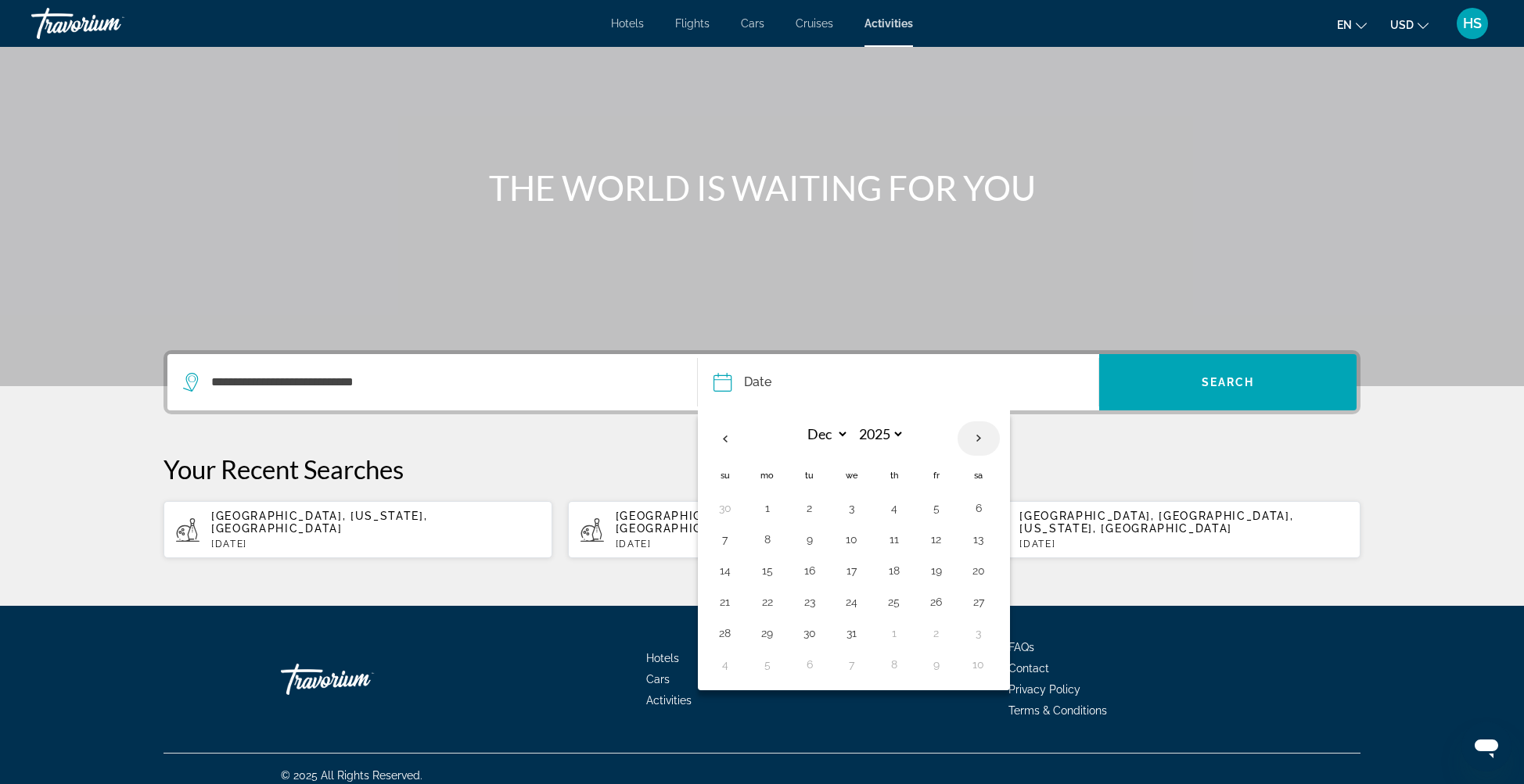
select select "****"
click at [981, 439] on th "Next month" at bounding box center [979, 438] width 42 height 34
select select "*"
click at [899, 572] on button "12" at bounding box center [894, 571] width 25 height 22
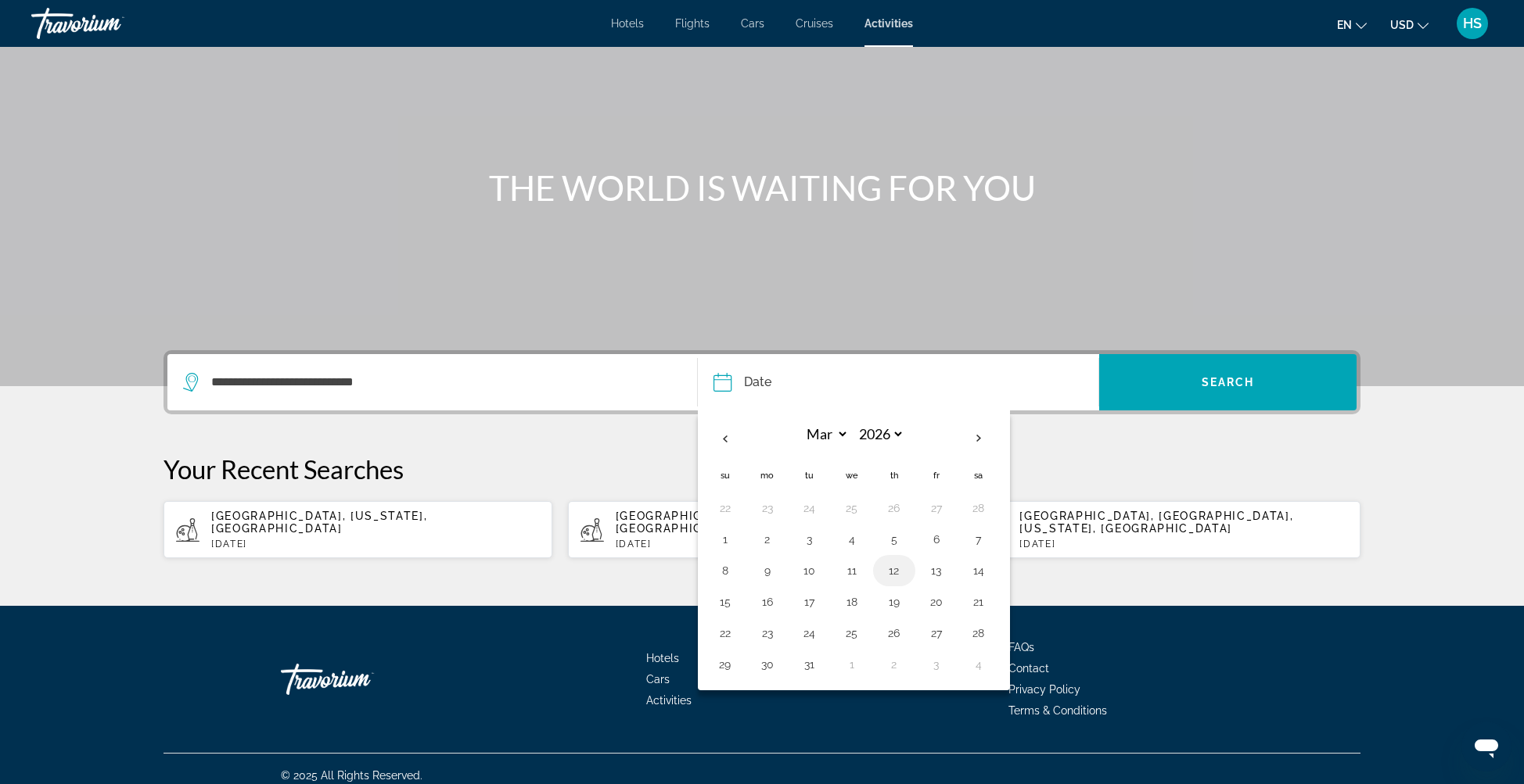
type input "**********"
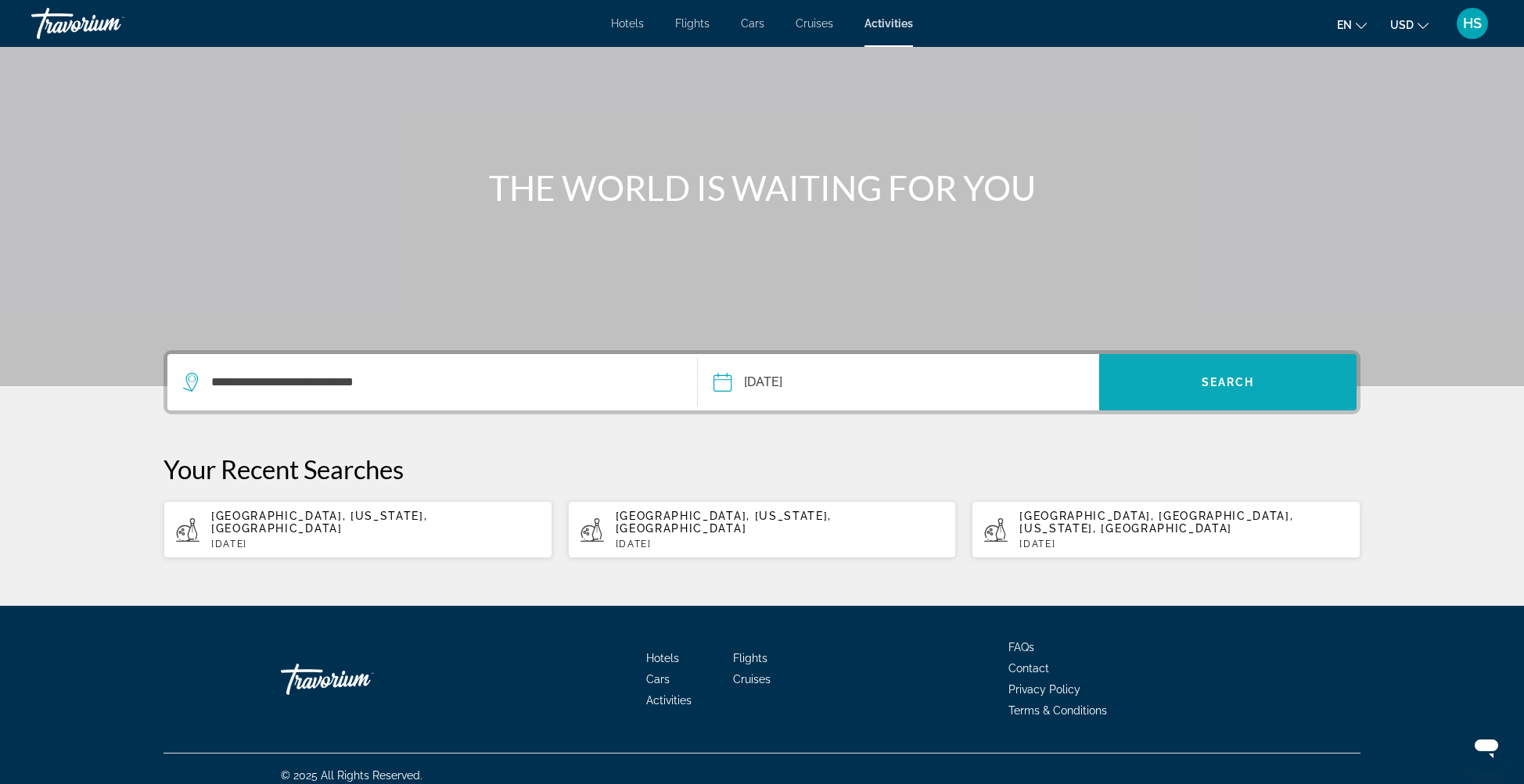
click at [1233, 386] on span "Search" at bounding box center [1228, 382] width 54 height 12
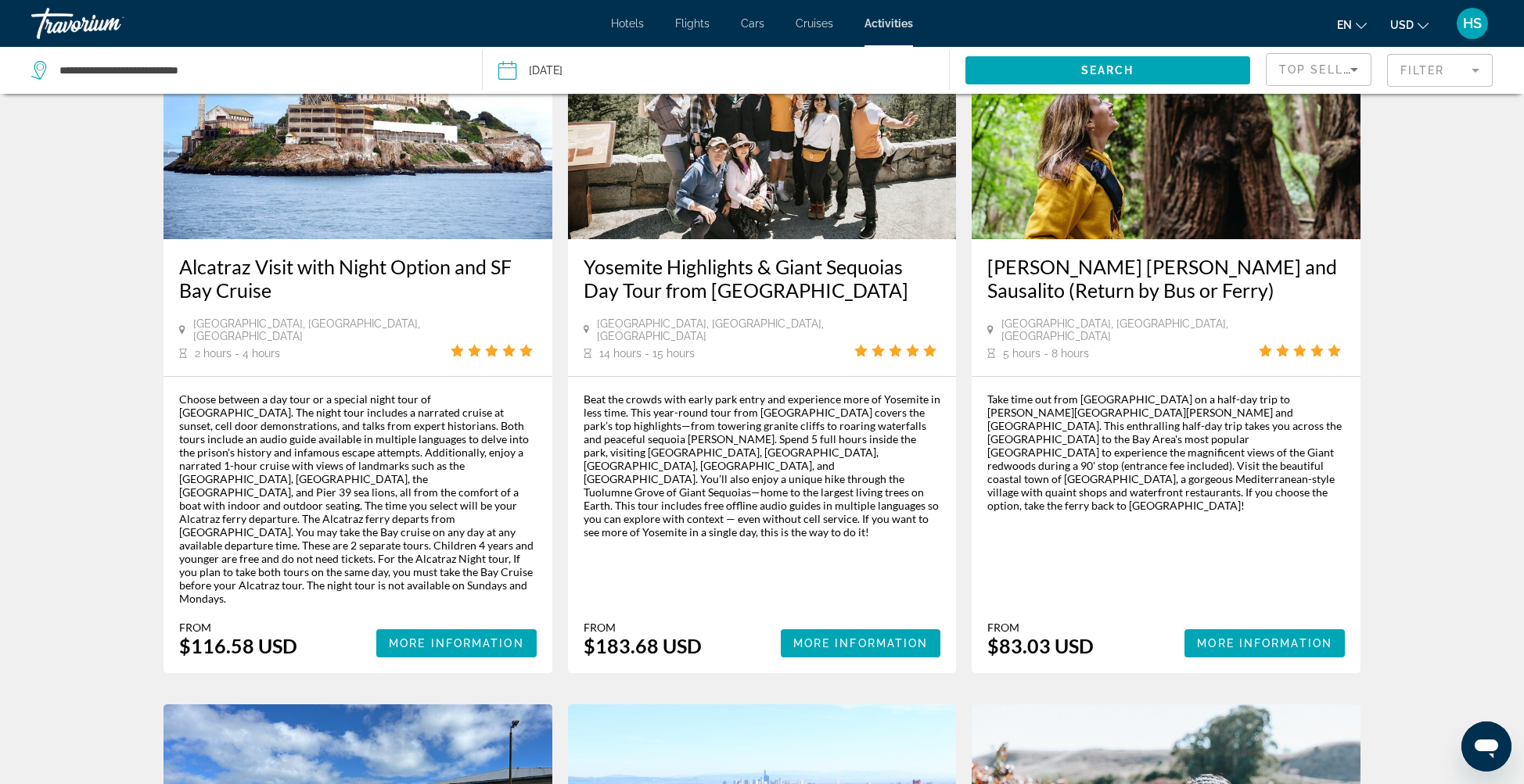
scroll to position [1474, 0]
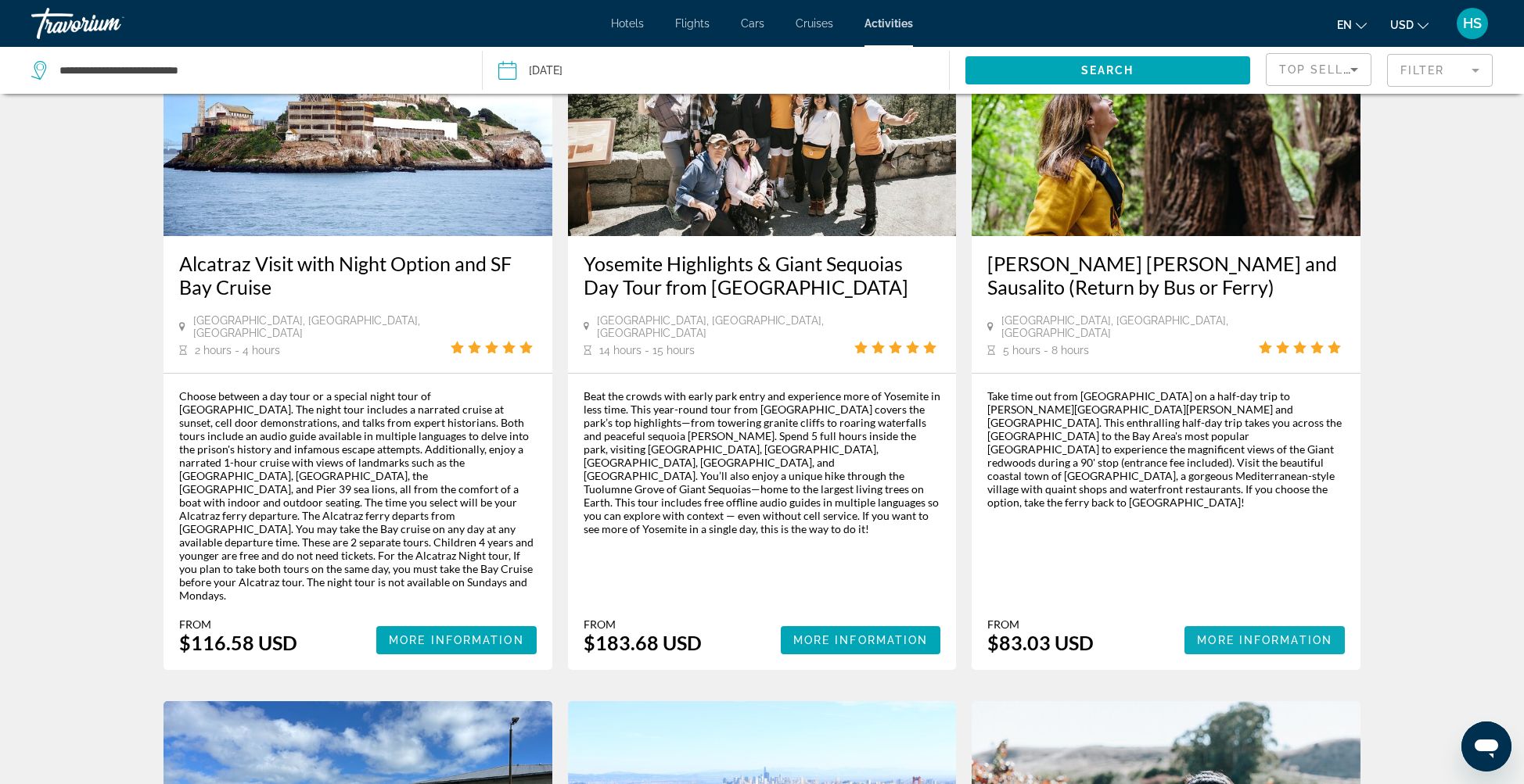
click at [1228, 634] on span "More Information" at bounding box center [1265, 640] width 135 height 12
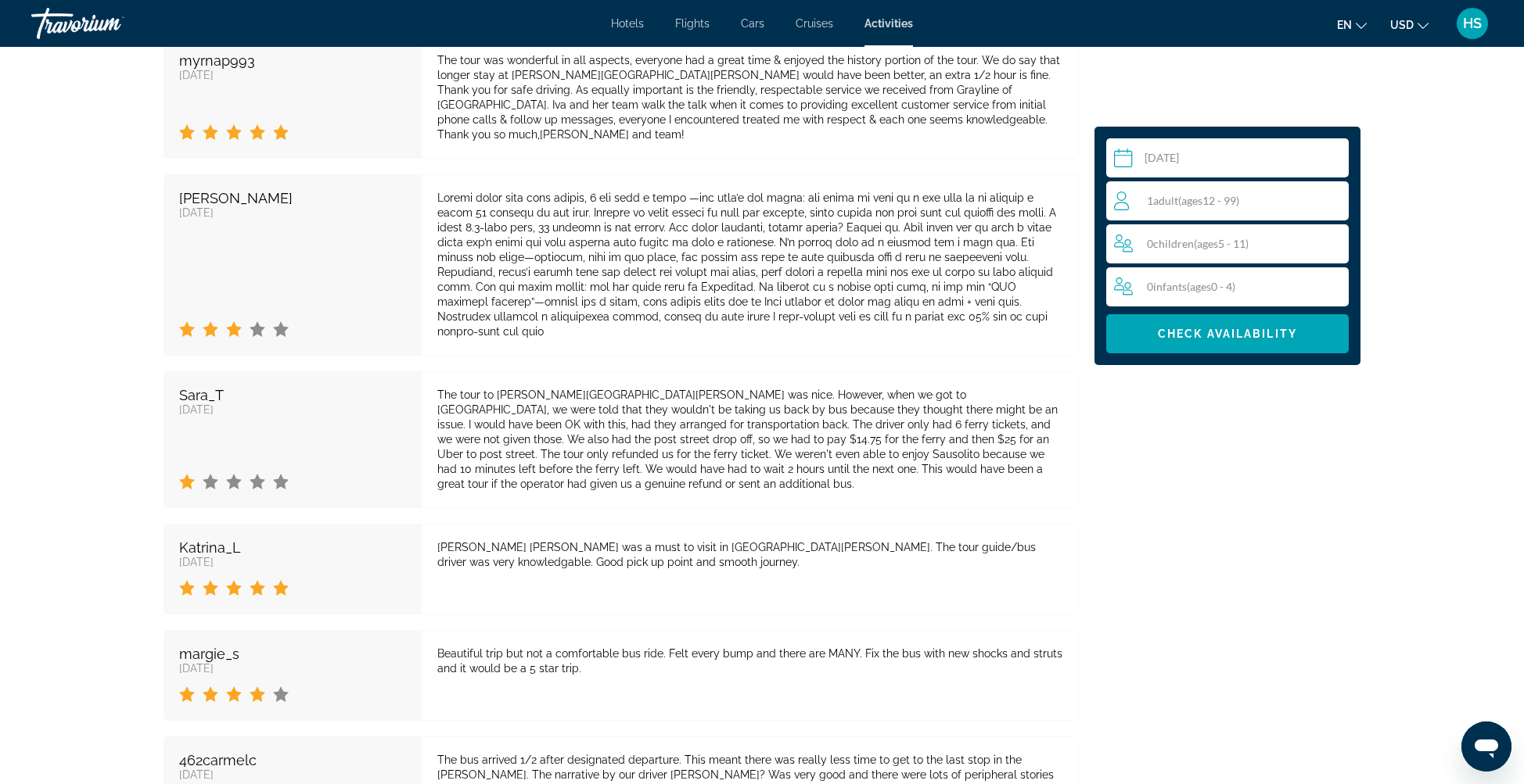
scroll to position [2938, 0]
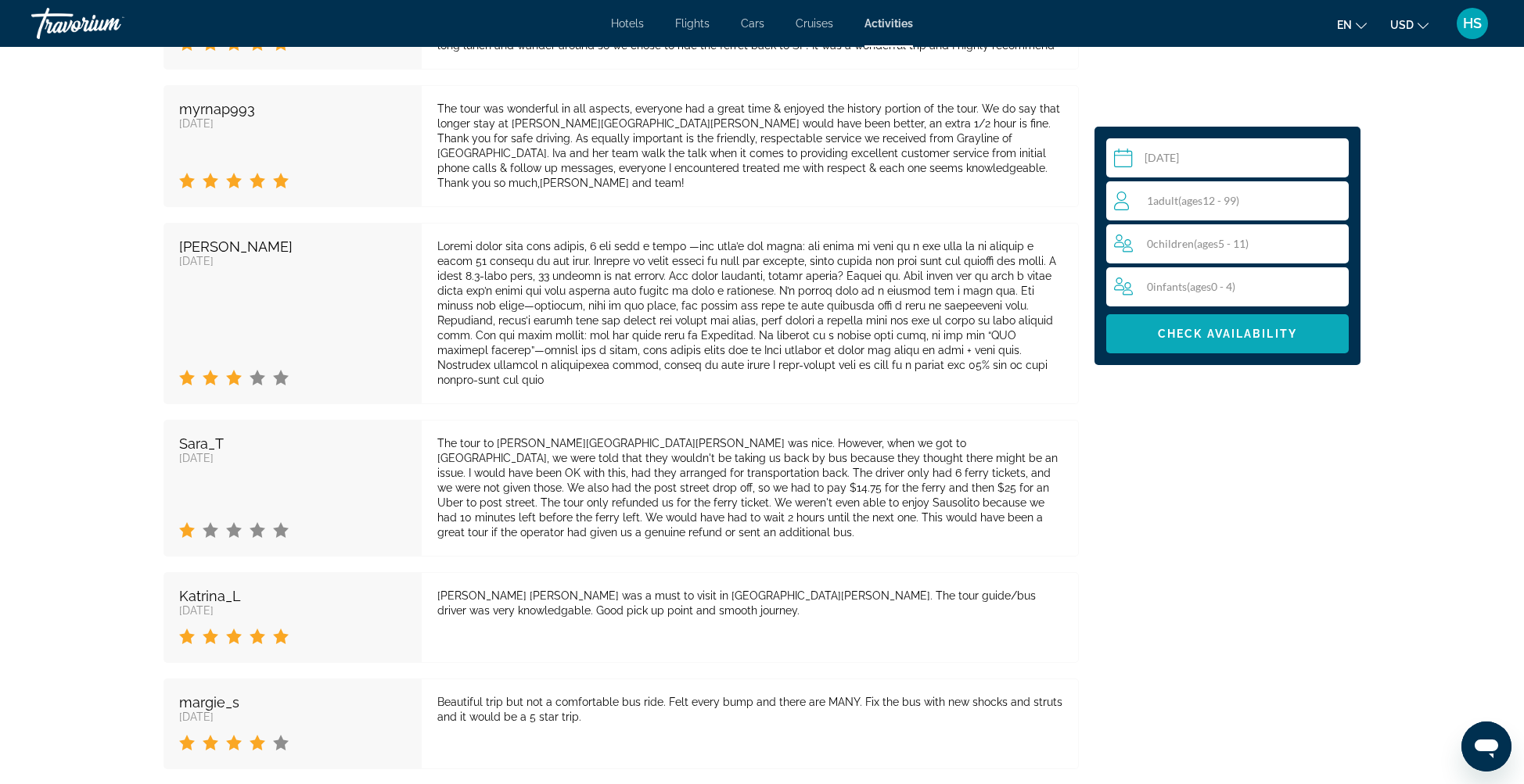
click at [1243, 342] on span "Main content" at bounding box center [1228, 334] width 242 height 38
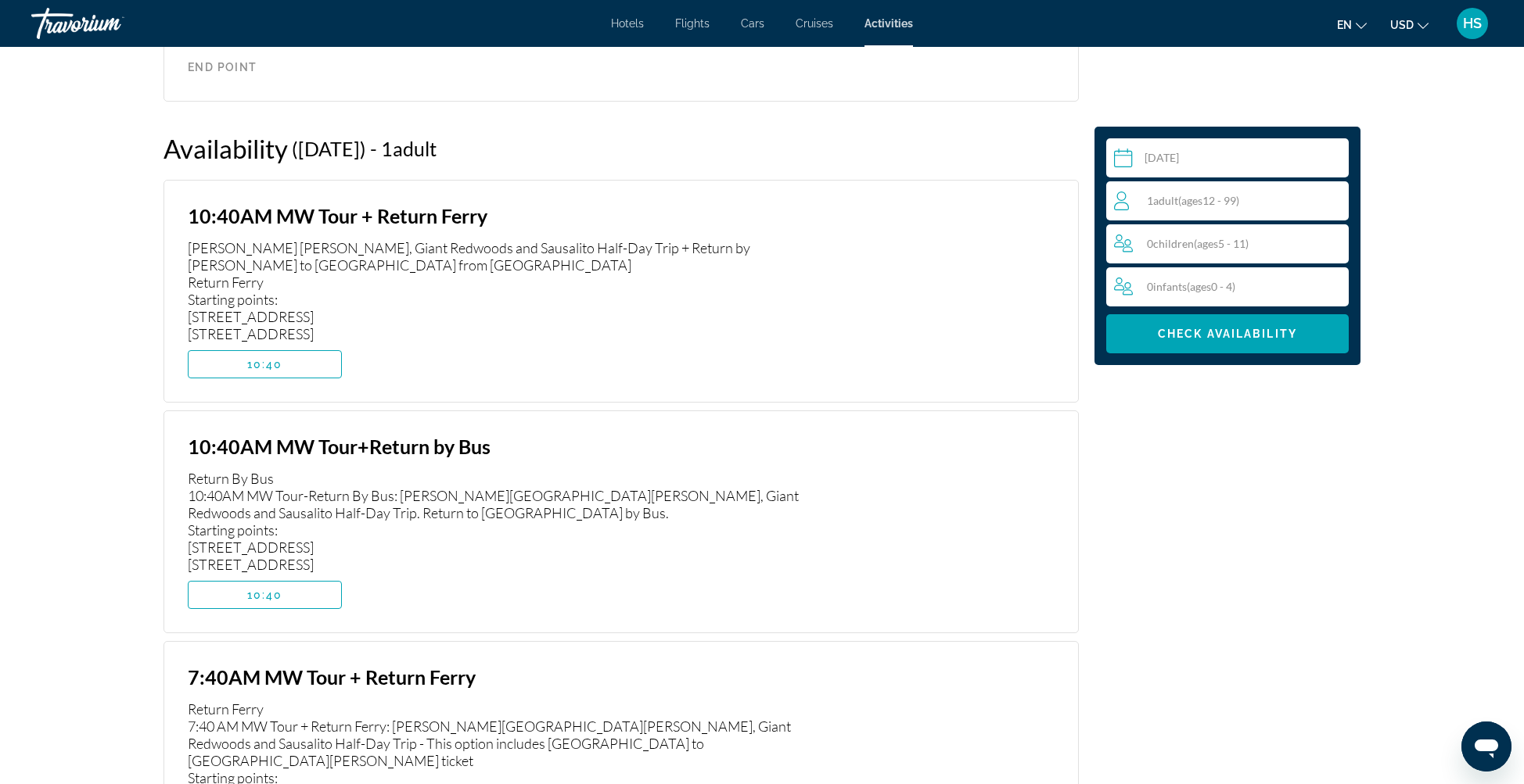
scroll to position [2619, 0]
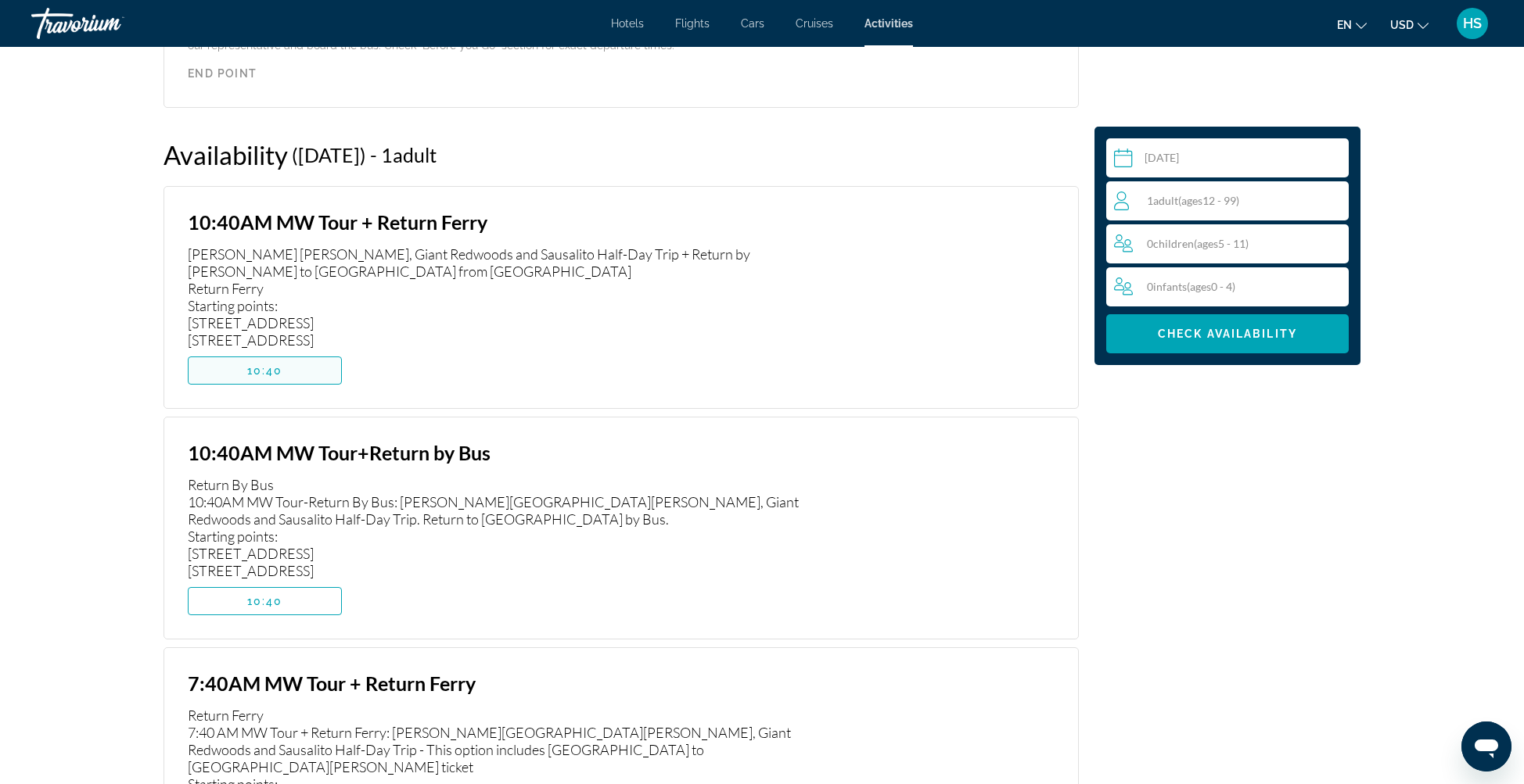
click at [315, 355] on span "Main content" at bounding box center [265, 370] width 153 height 38
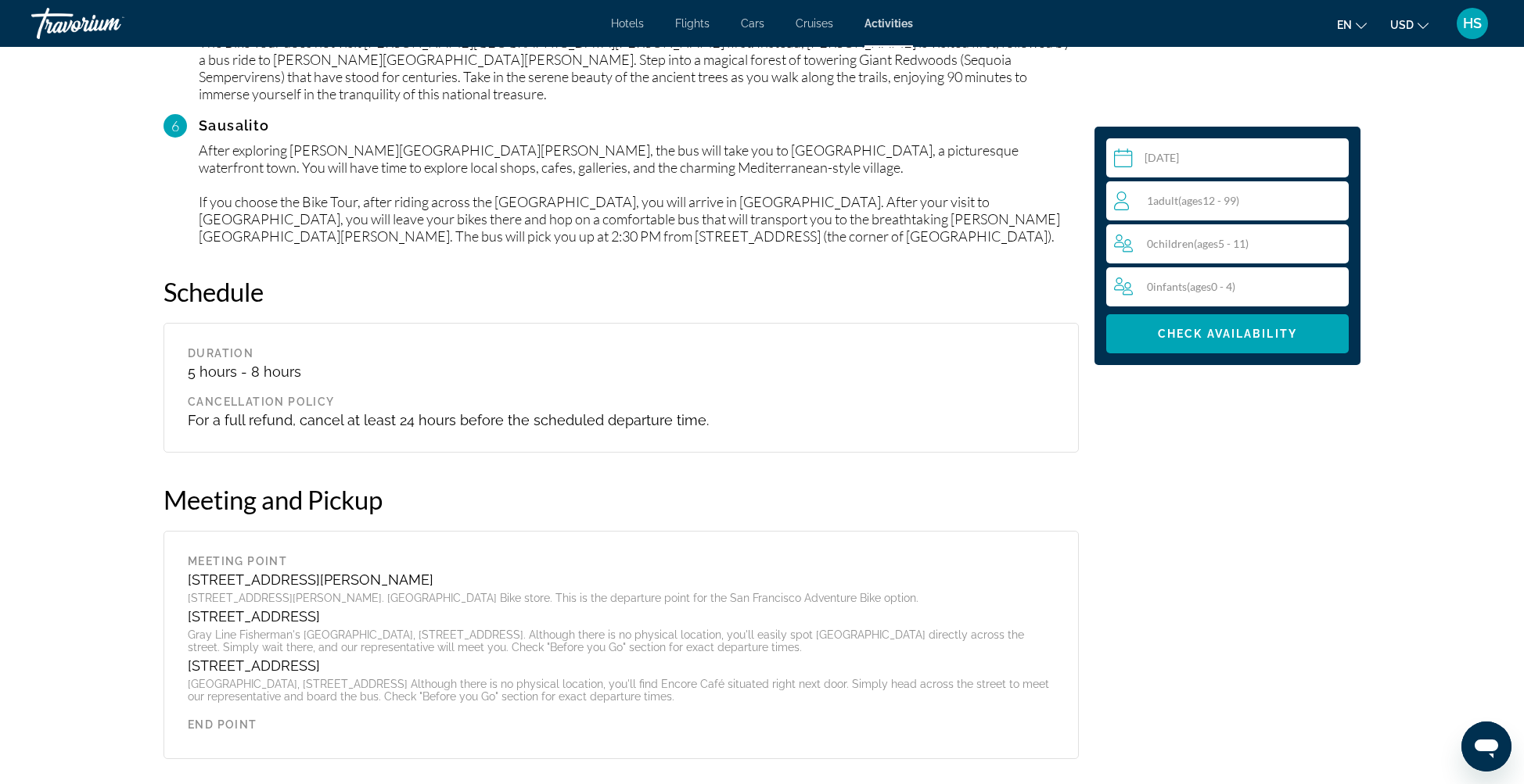
scroll to position [1725, 0]
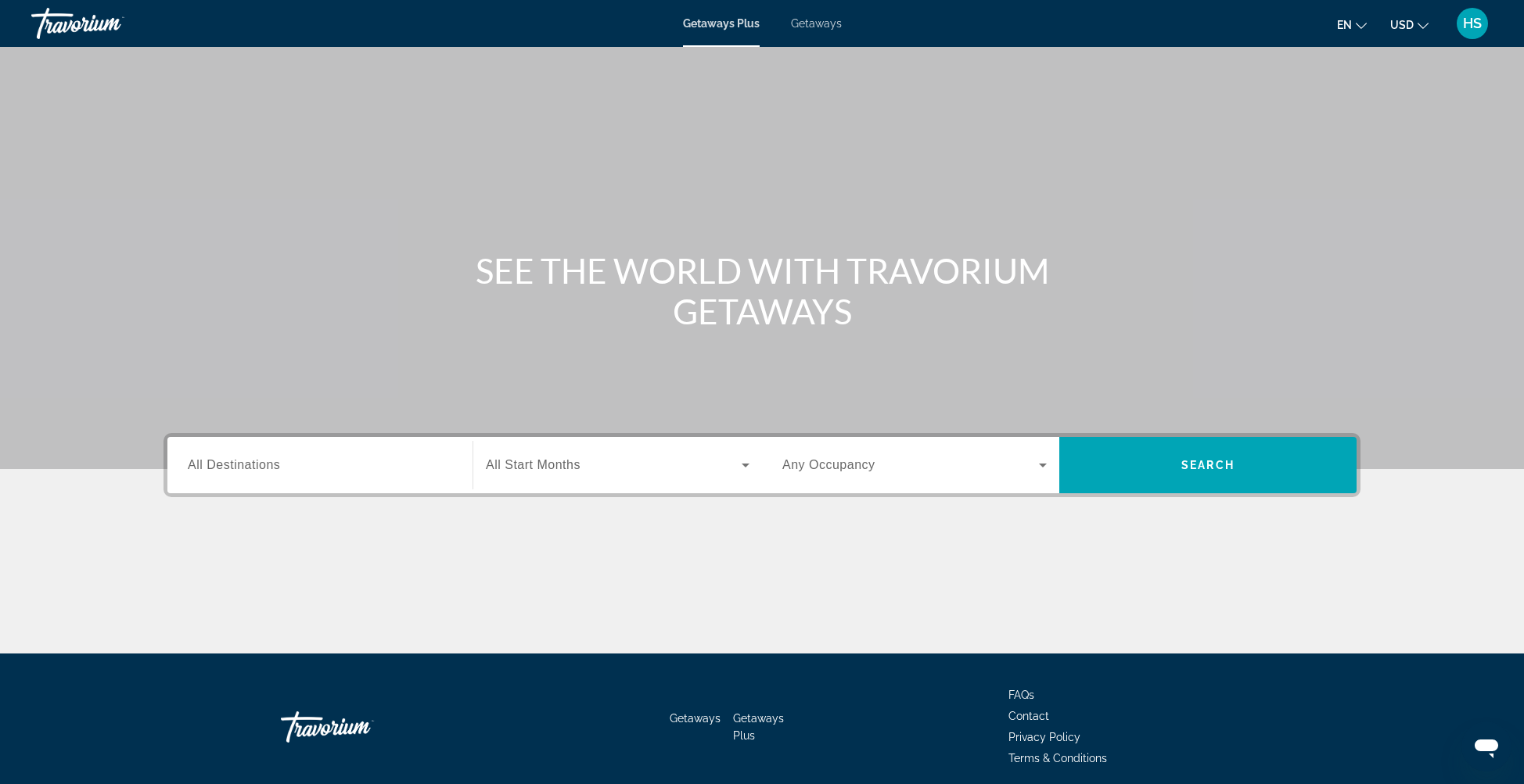
click at [270, 476] on div "Search widget" at bounding box center [320, 465] width 264 height 45
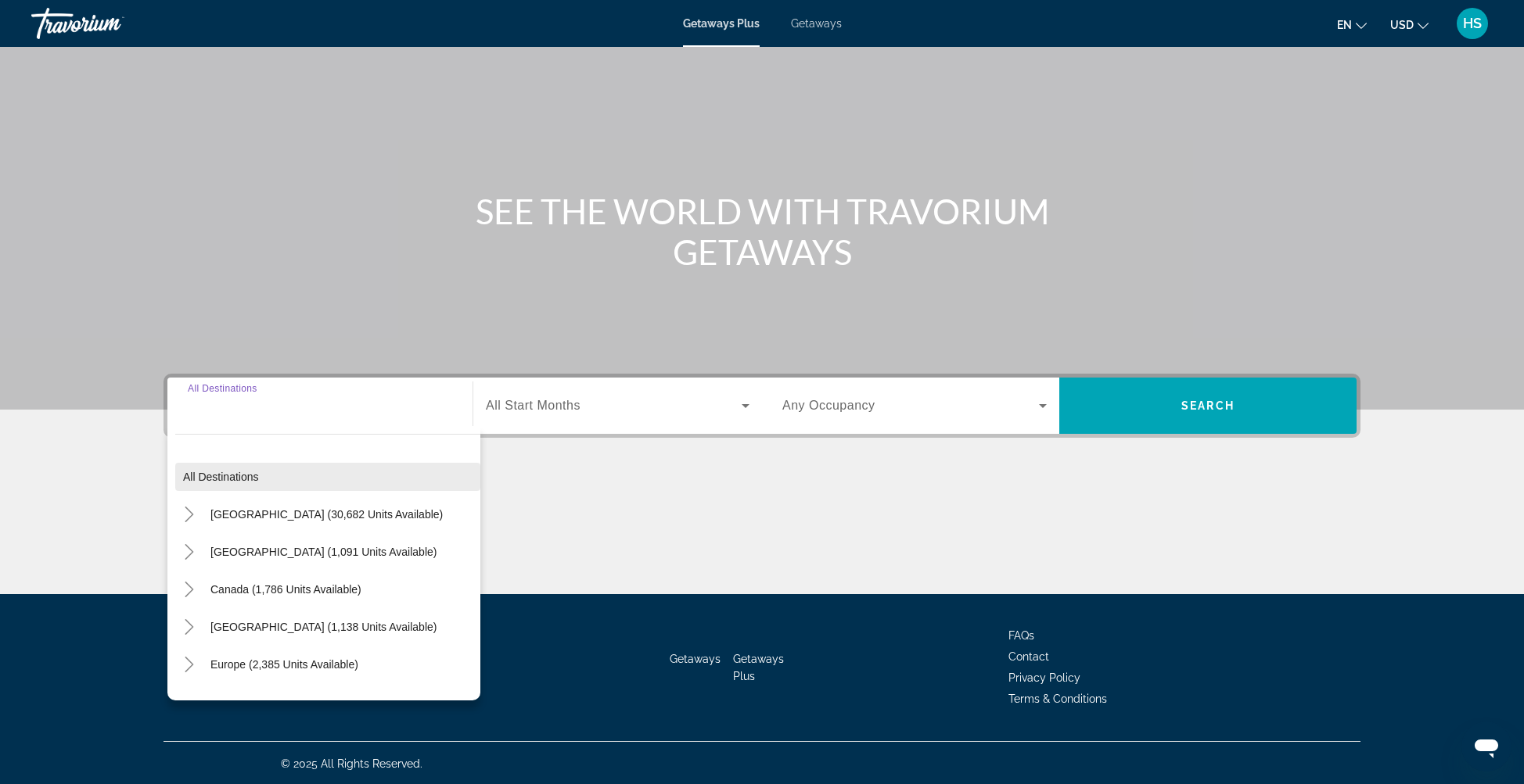
scroll to position [61, 0]
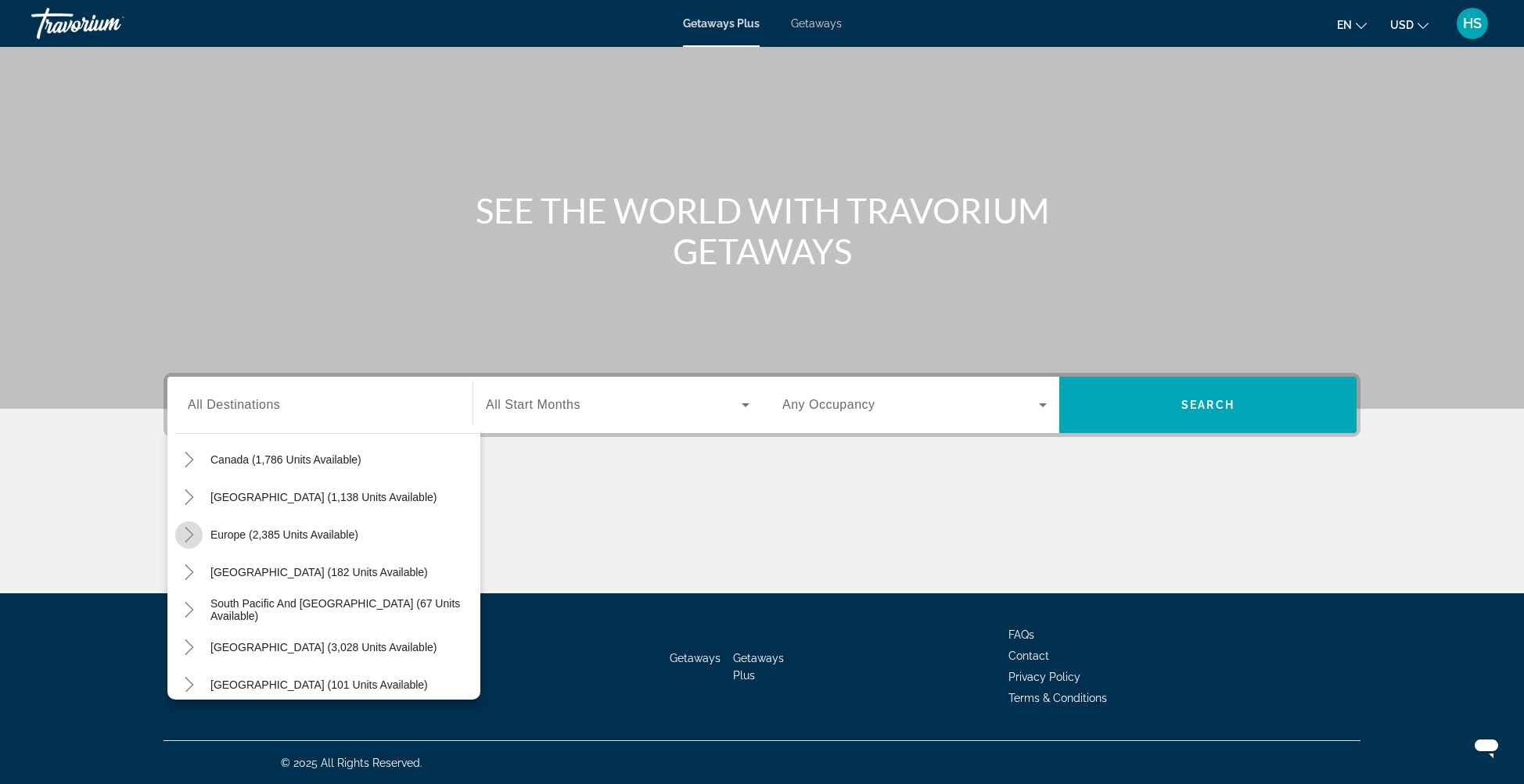
click at [188, 534] on icon "Toggle Europe (2,385 units available)" at bounding box center [190, 535] width 16 height 16
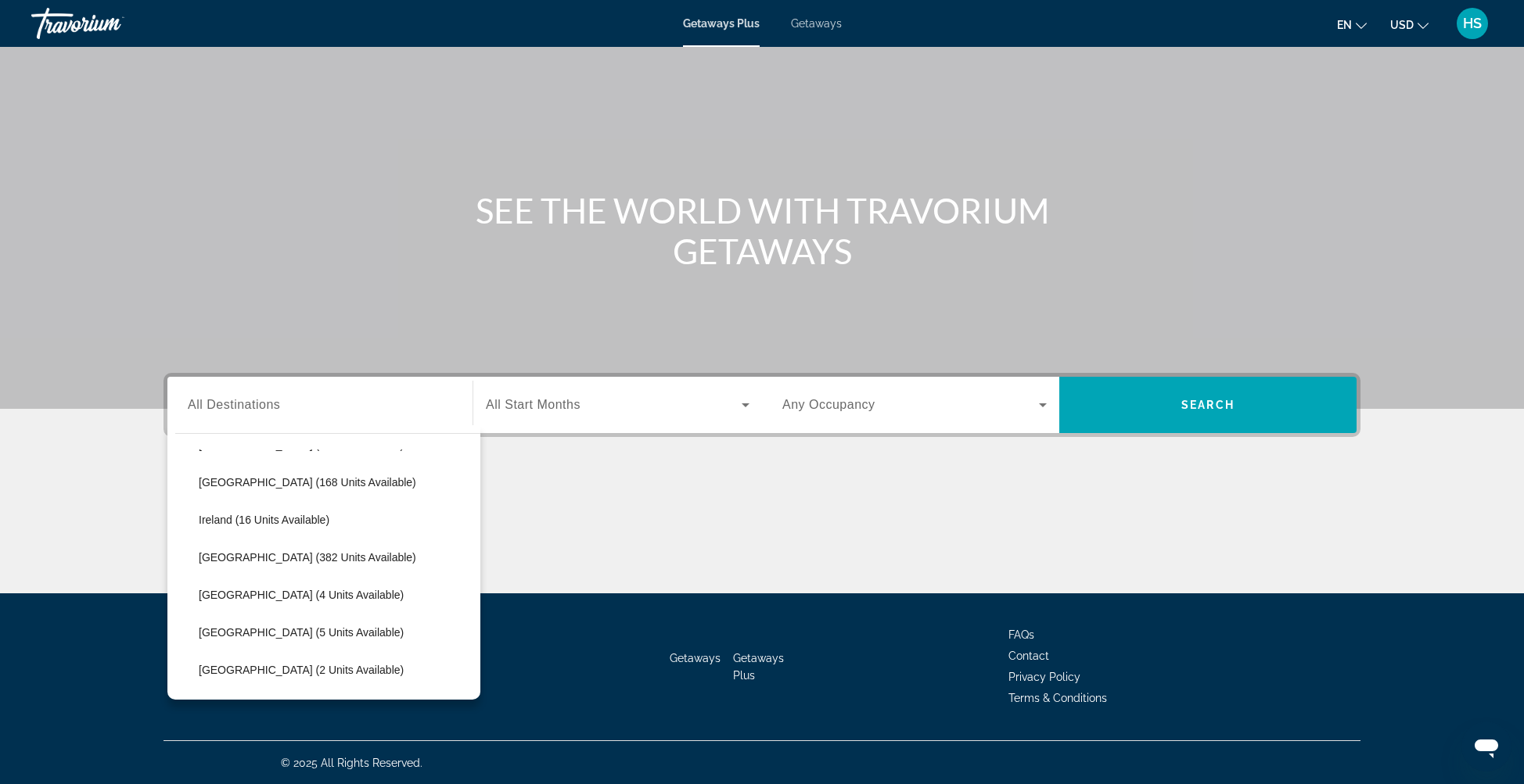
scroll to position [464, 0]
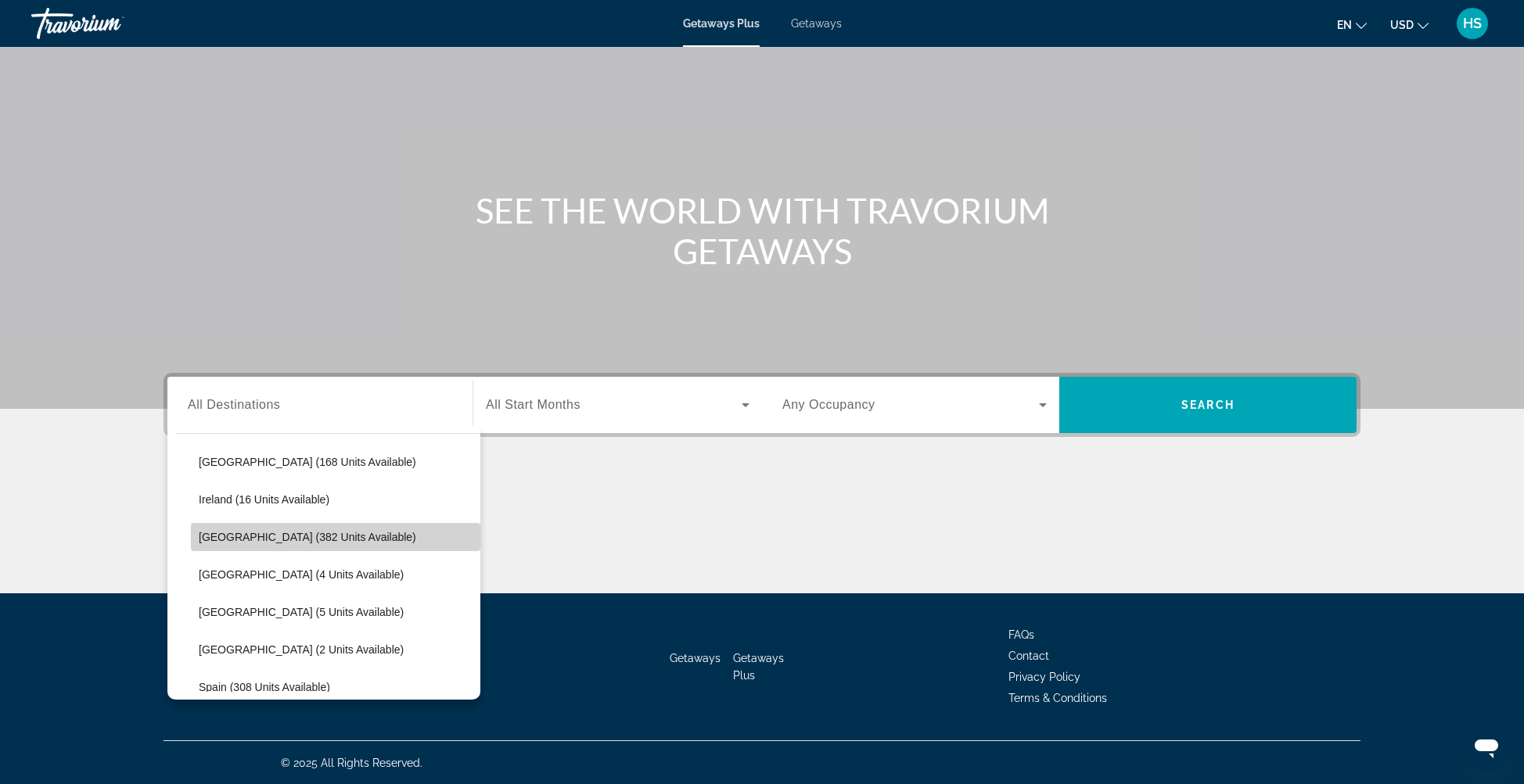
click at [288, 536] on span "[GEOGRAPHIC_DATA] (382 units available)" at bounding box center [307, 537] width 218 height 12
type input "**********"
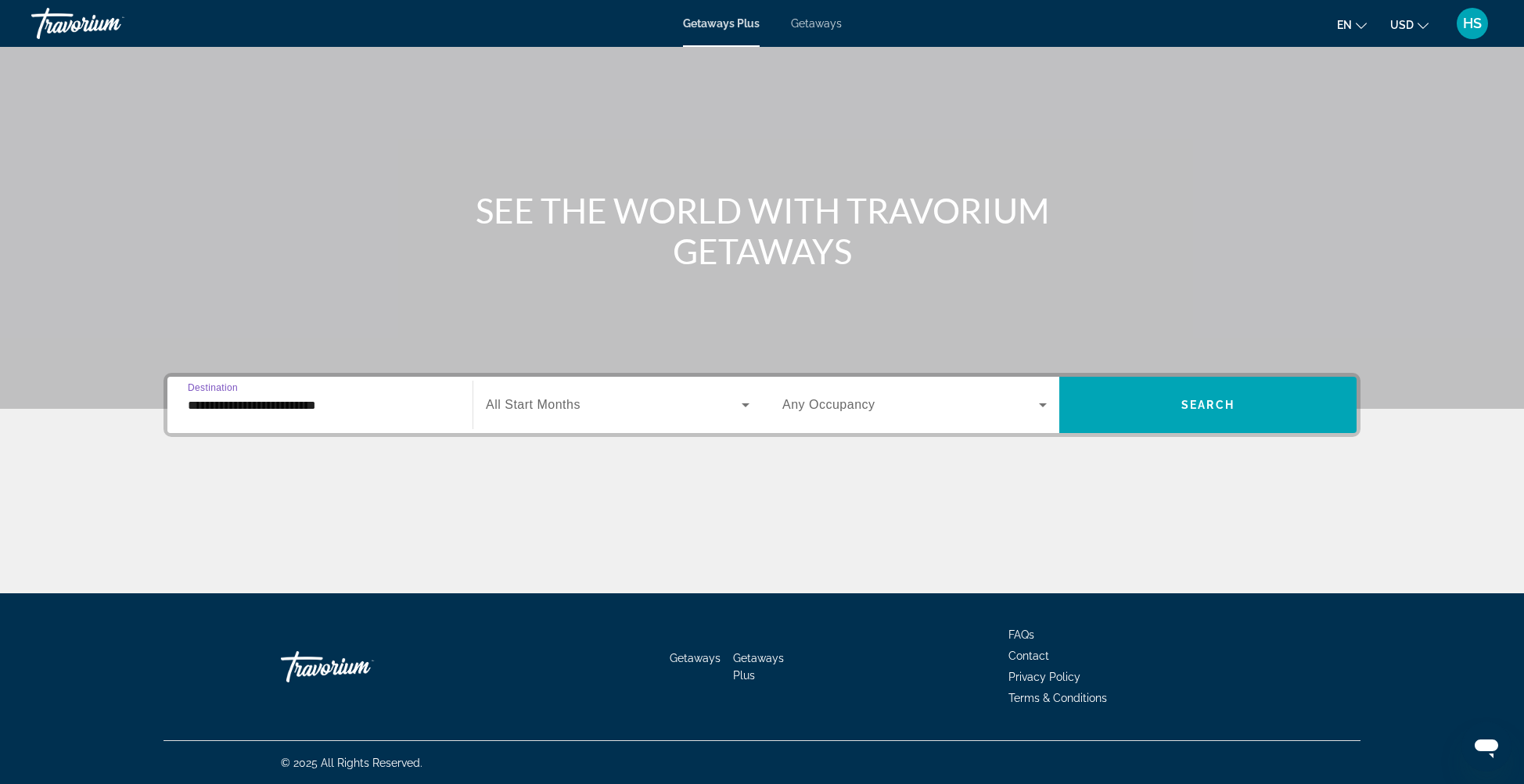
click at [604, 404] on span "Search widget" at bounding box center [613, 405] width 256 height 18
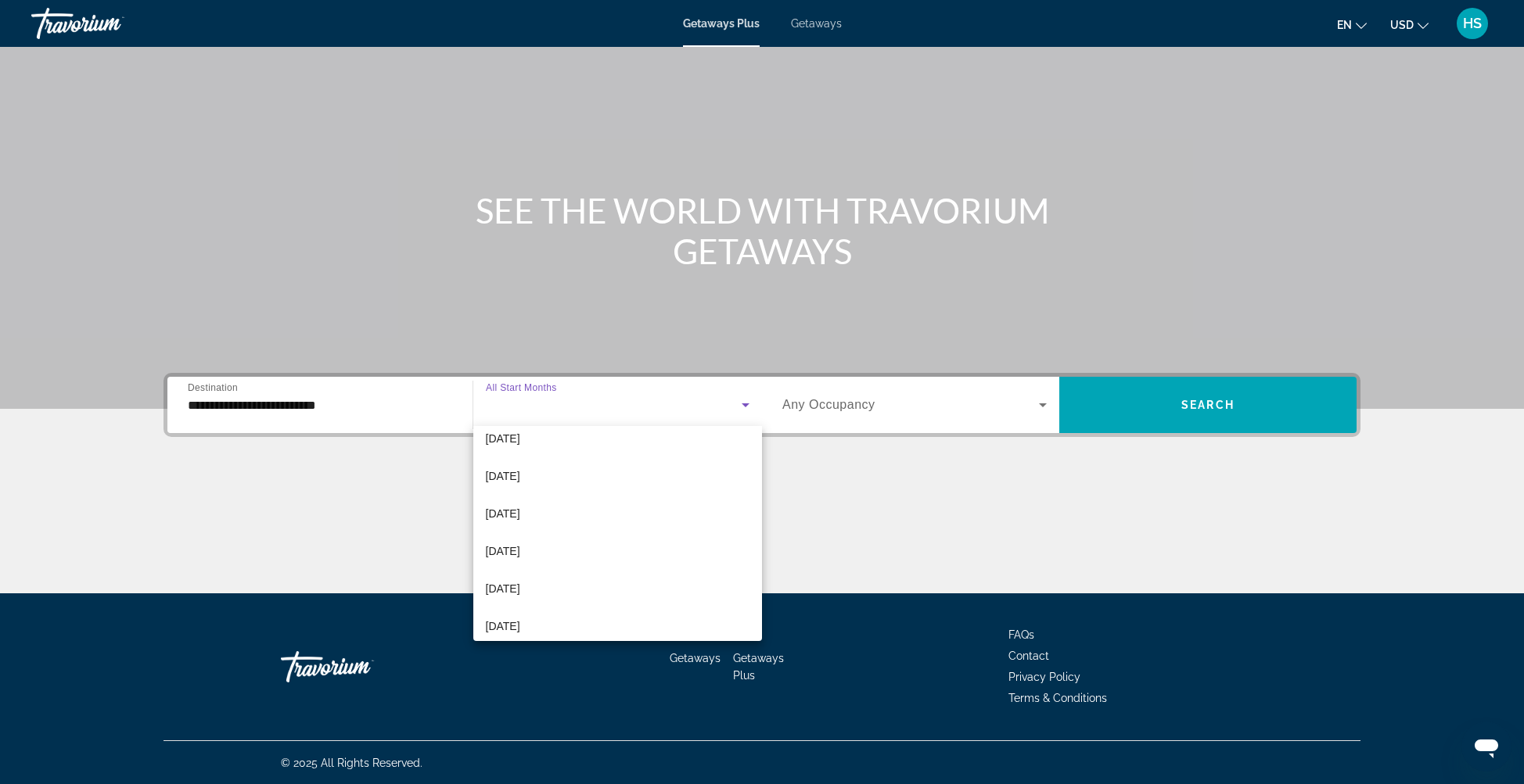
scroll to position [291, 0]
click at [615, 532] on mat-option "[DATE]" at bounding box center [618, 535] width 290 height 38
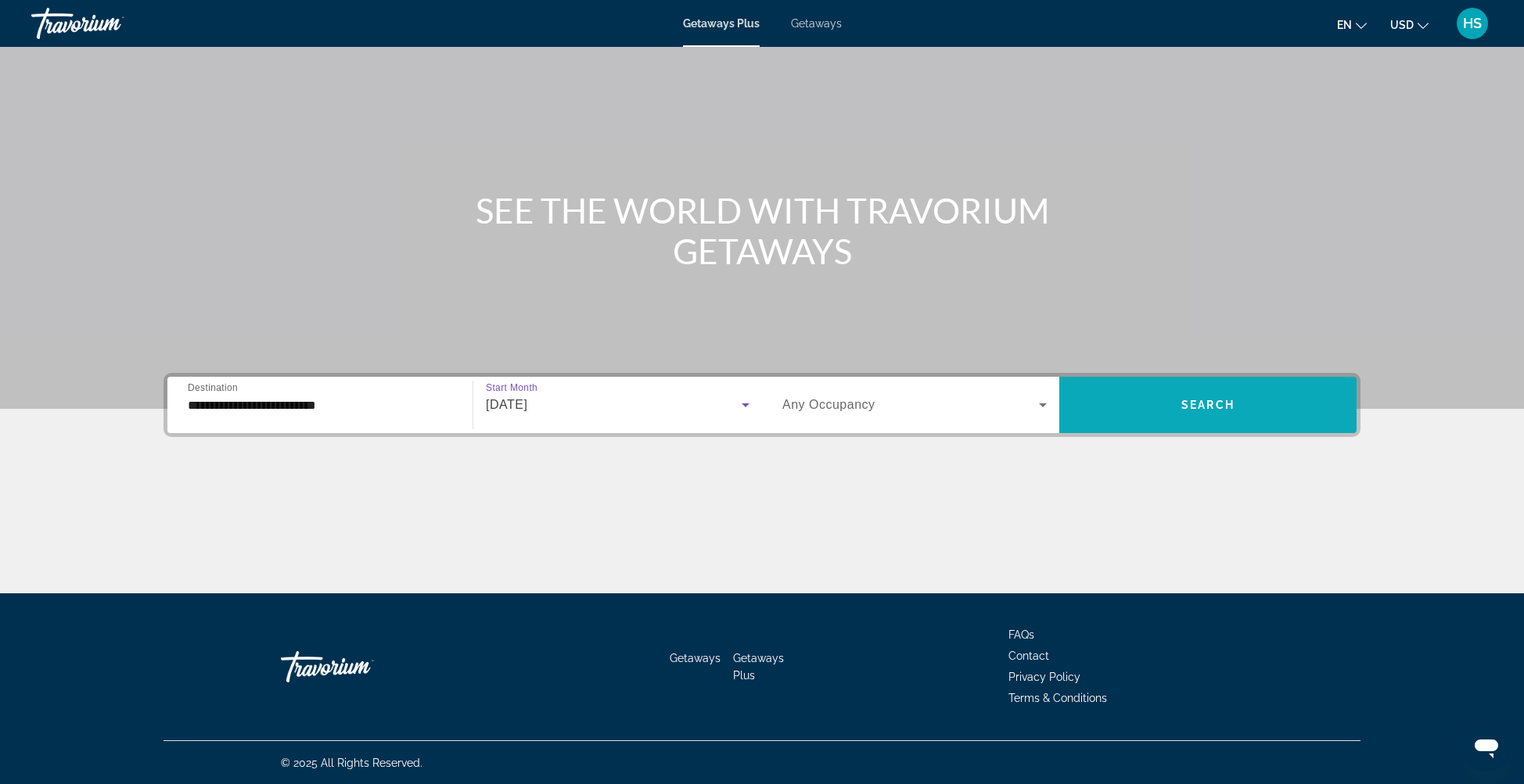
click at [1222, 404] on span "Search" at bounding box center [1208, 405] width 54 height 12
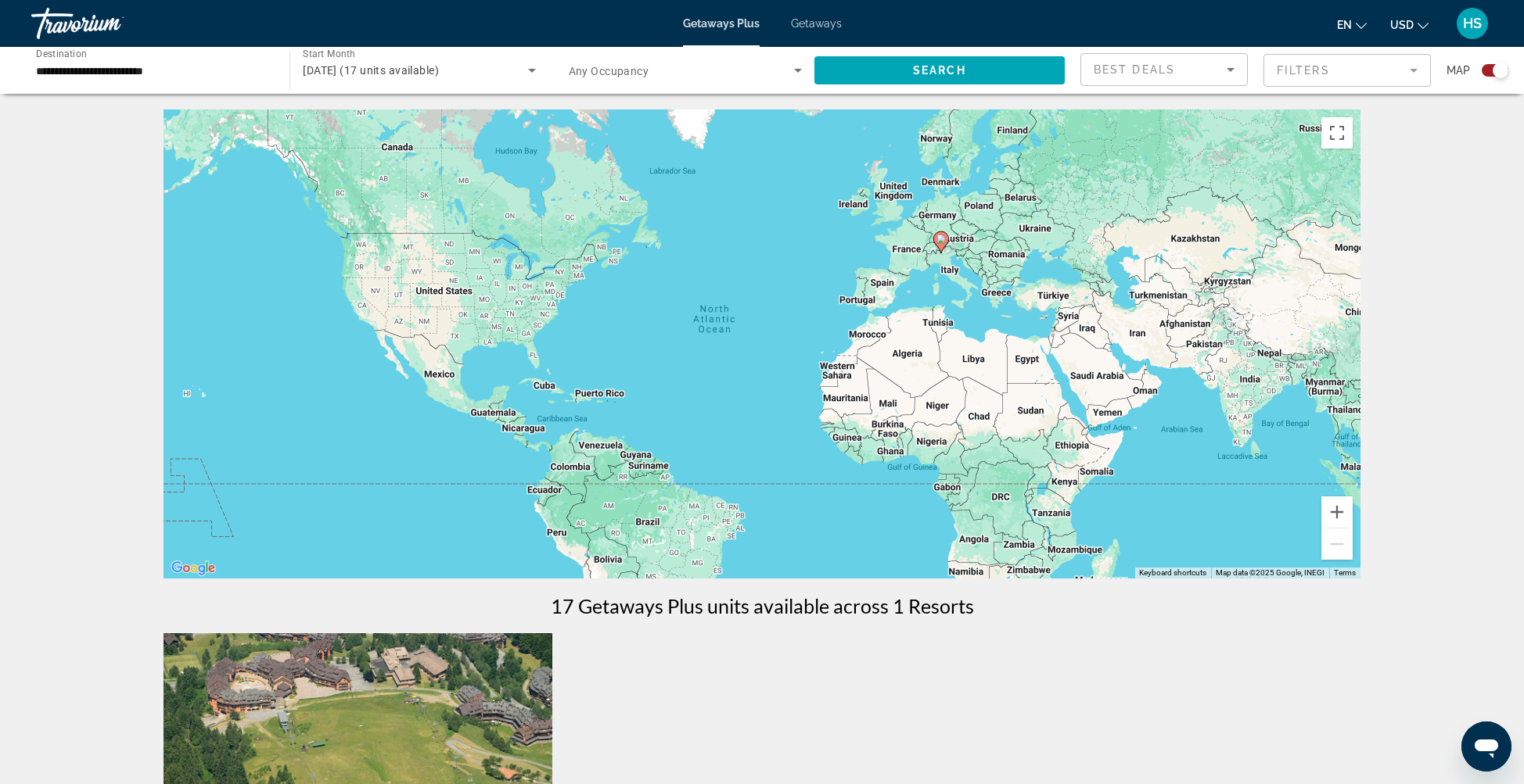
click at [817, 20] on span "Getaways" at bounding box center [817, 24] width 51 height 12
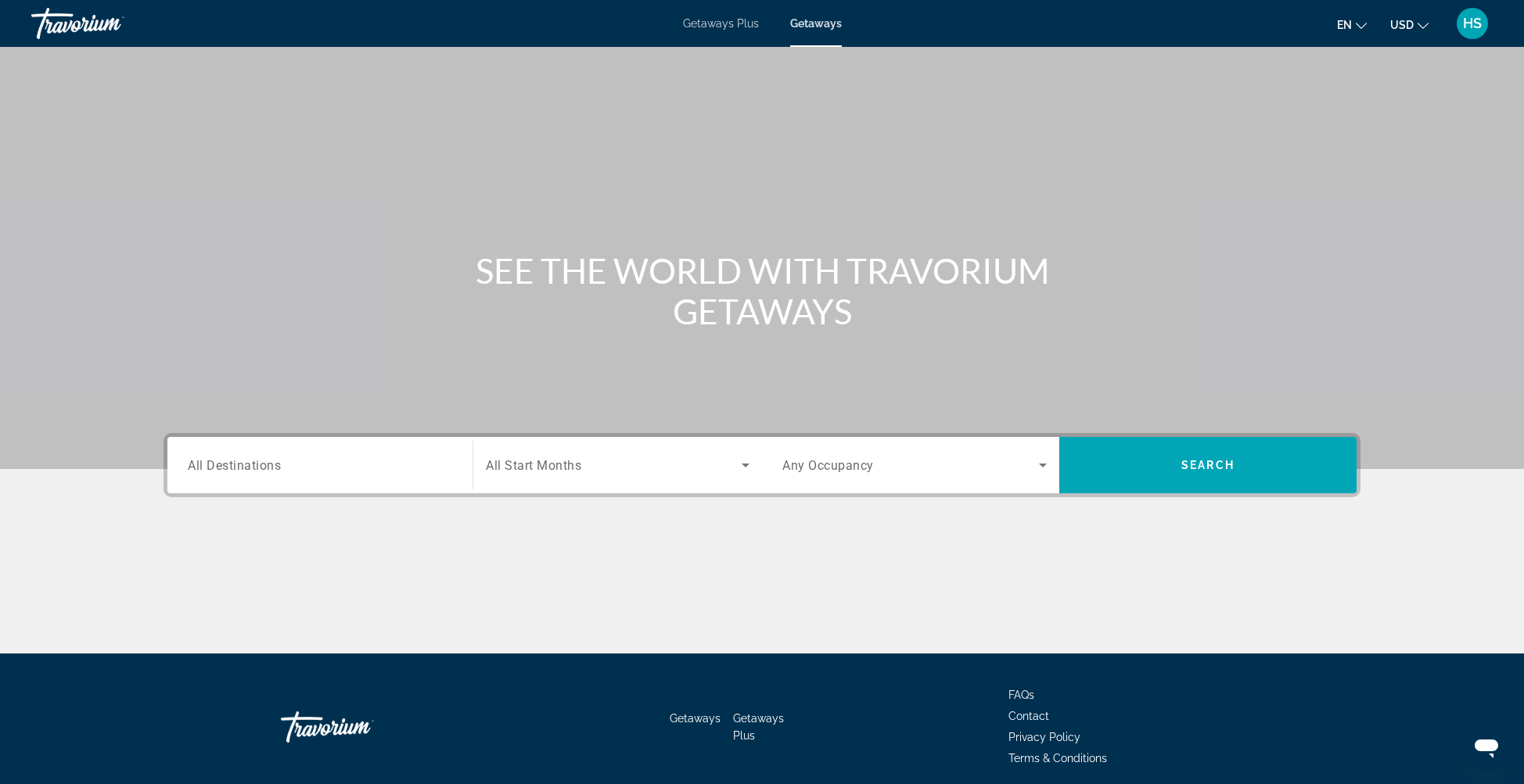
click at [305, 457] on input "Destination All Destinations" at bounding box center [320, 465] width 264 height 18
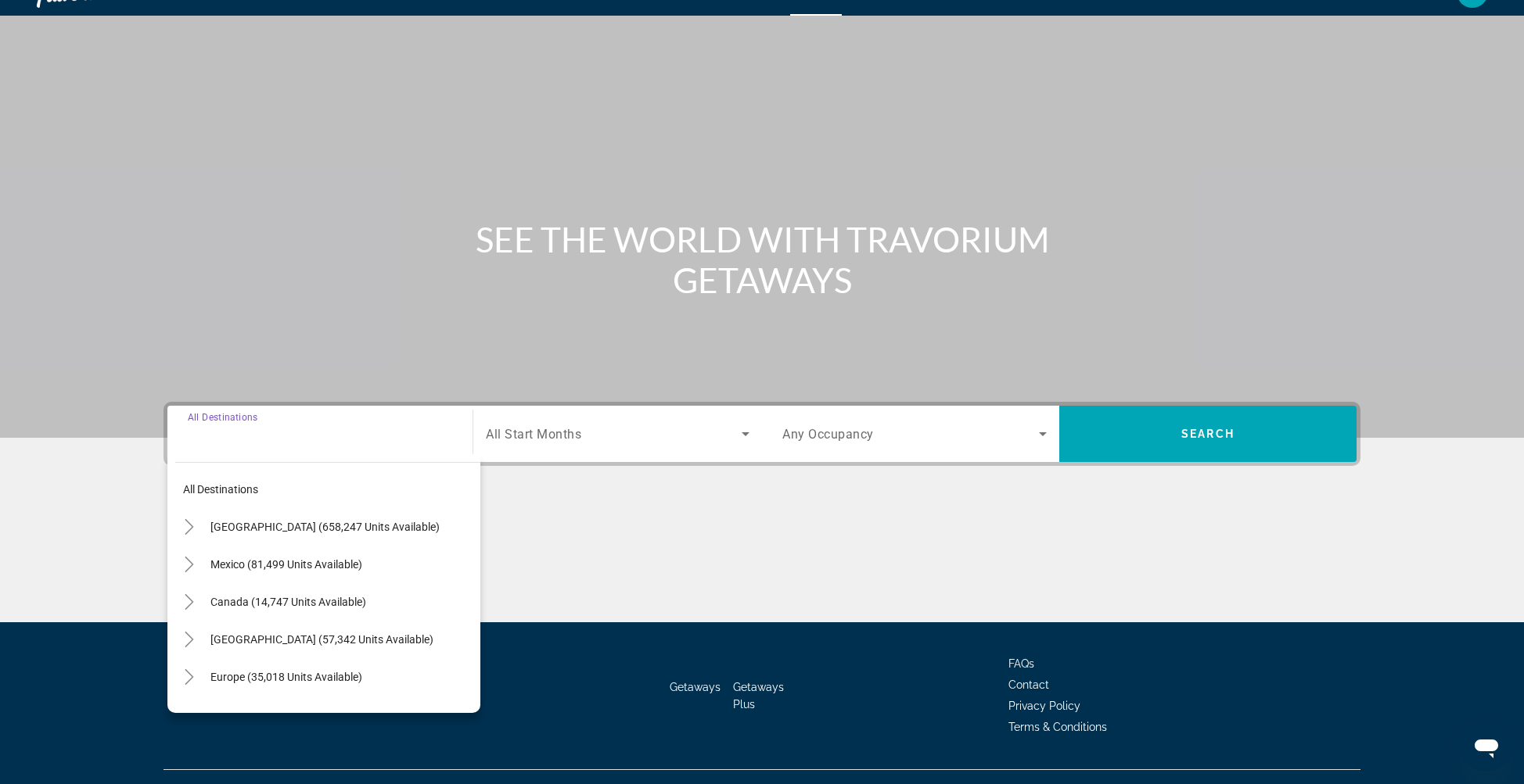
scroll to position [61, 0]
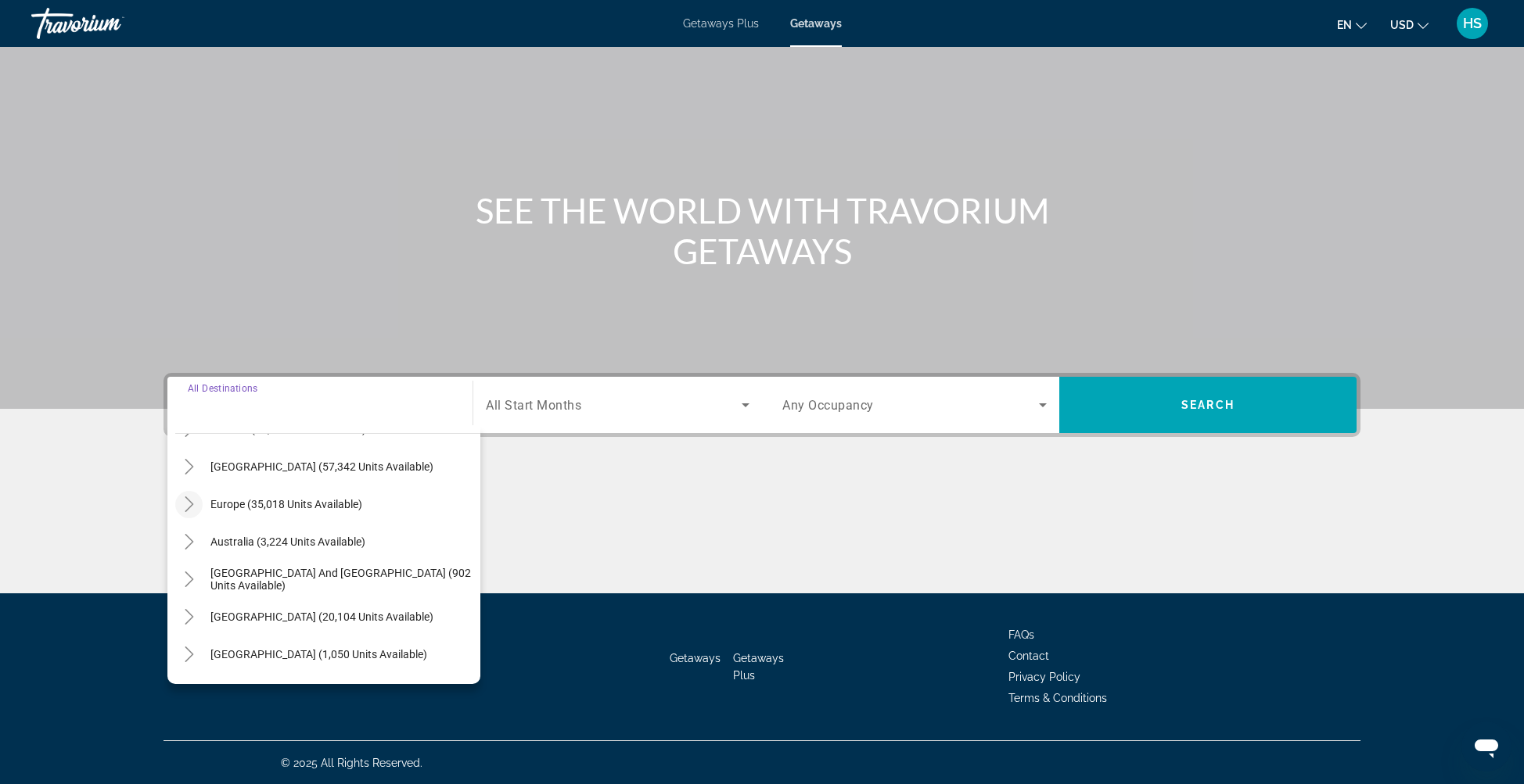
click at [183, 505] on icon "Toggle Europe (35,018 units available)" at bounding box center [190, 505] width 16 height 16
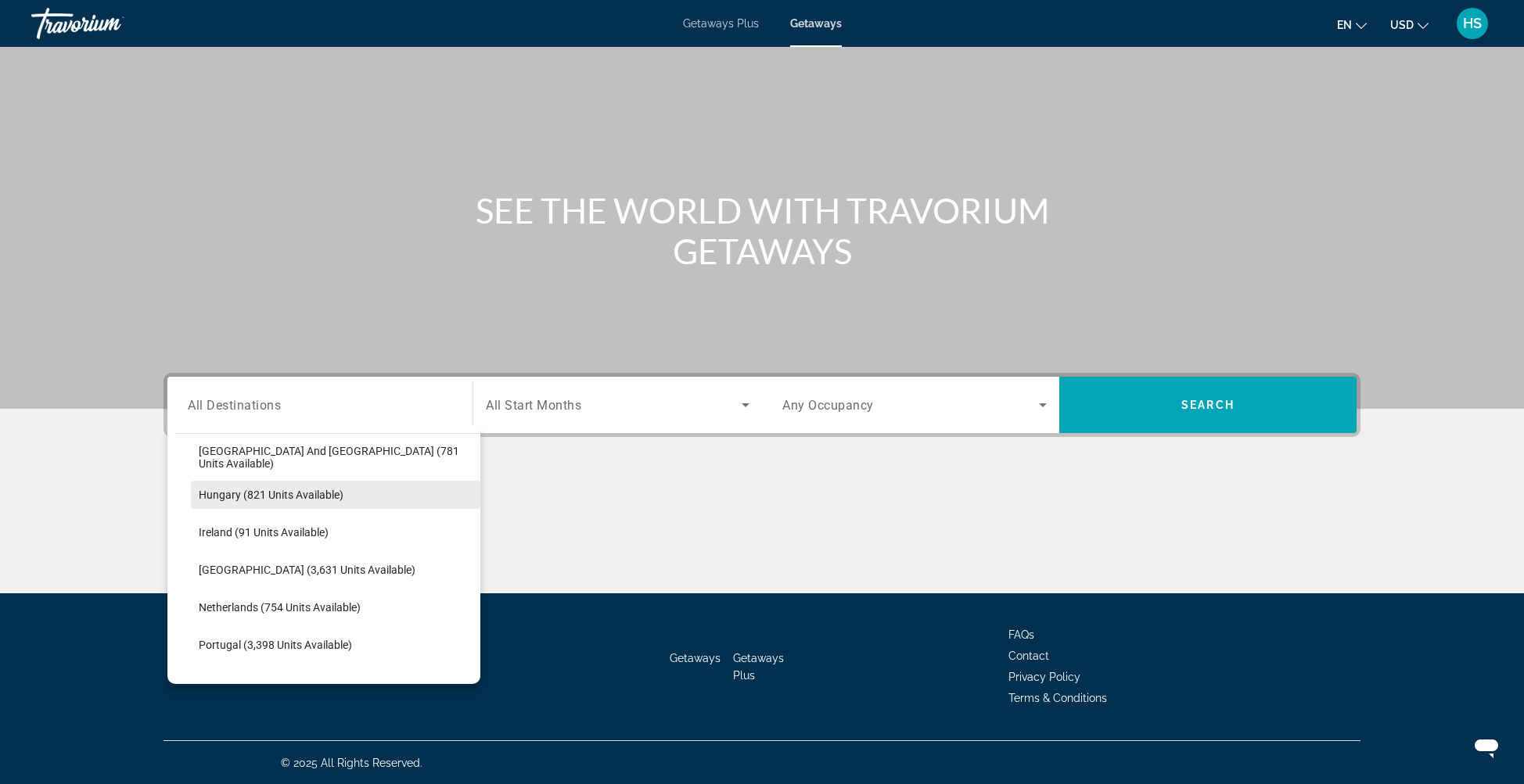
scroll to position [541, 0]
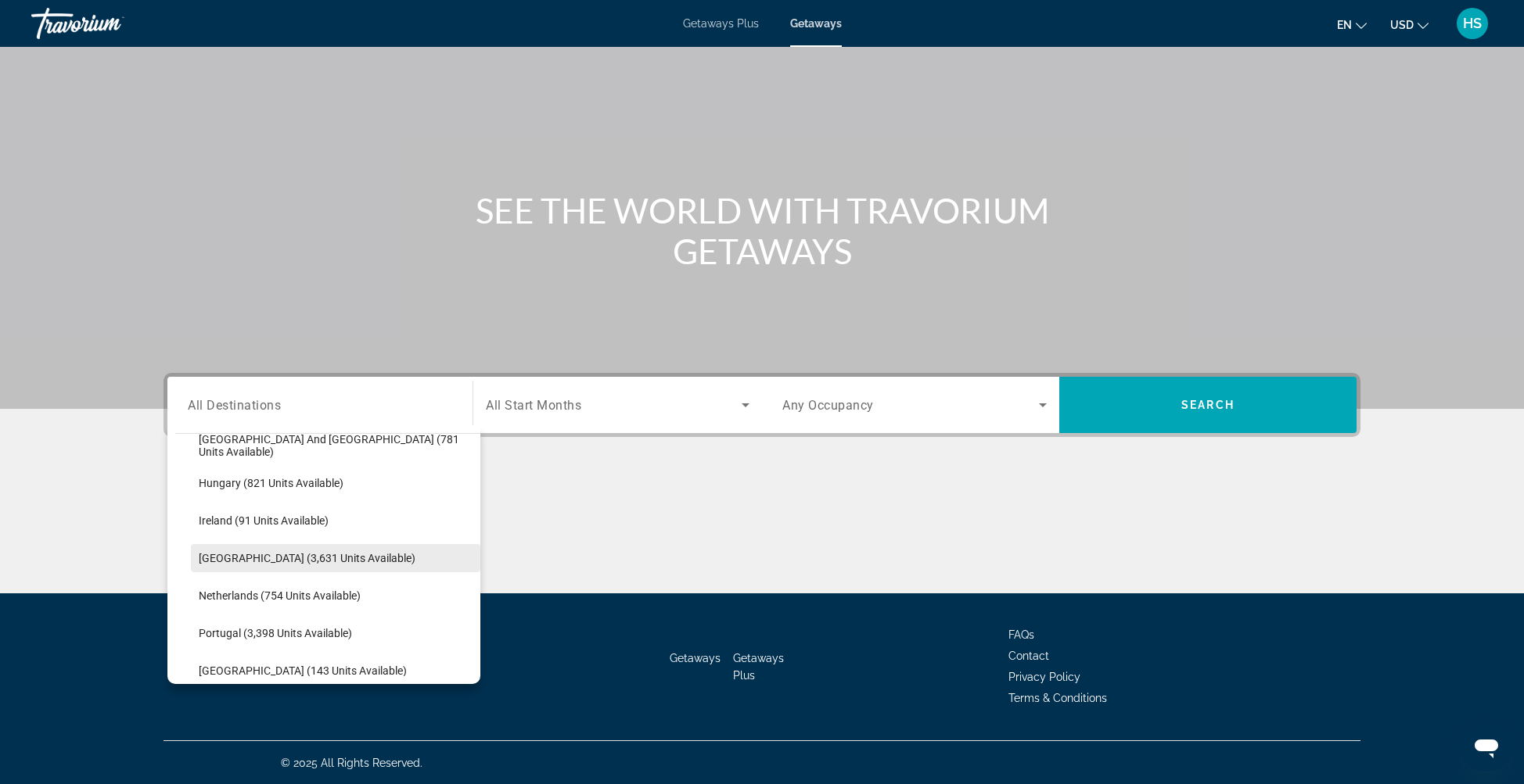
click at [298, 557] on span "[GEOGRAPHIC_DATA] (3,631 units available)" at bounding box center [307, 558] width 217 height 12
type input "**********"
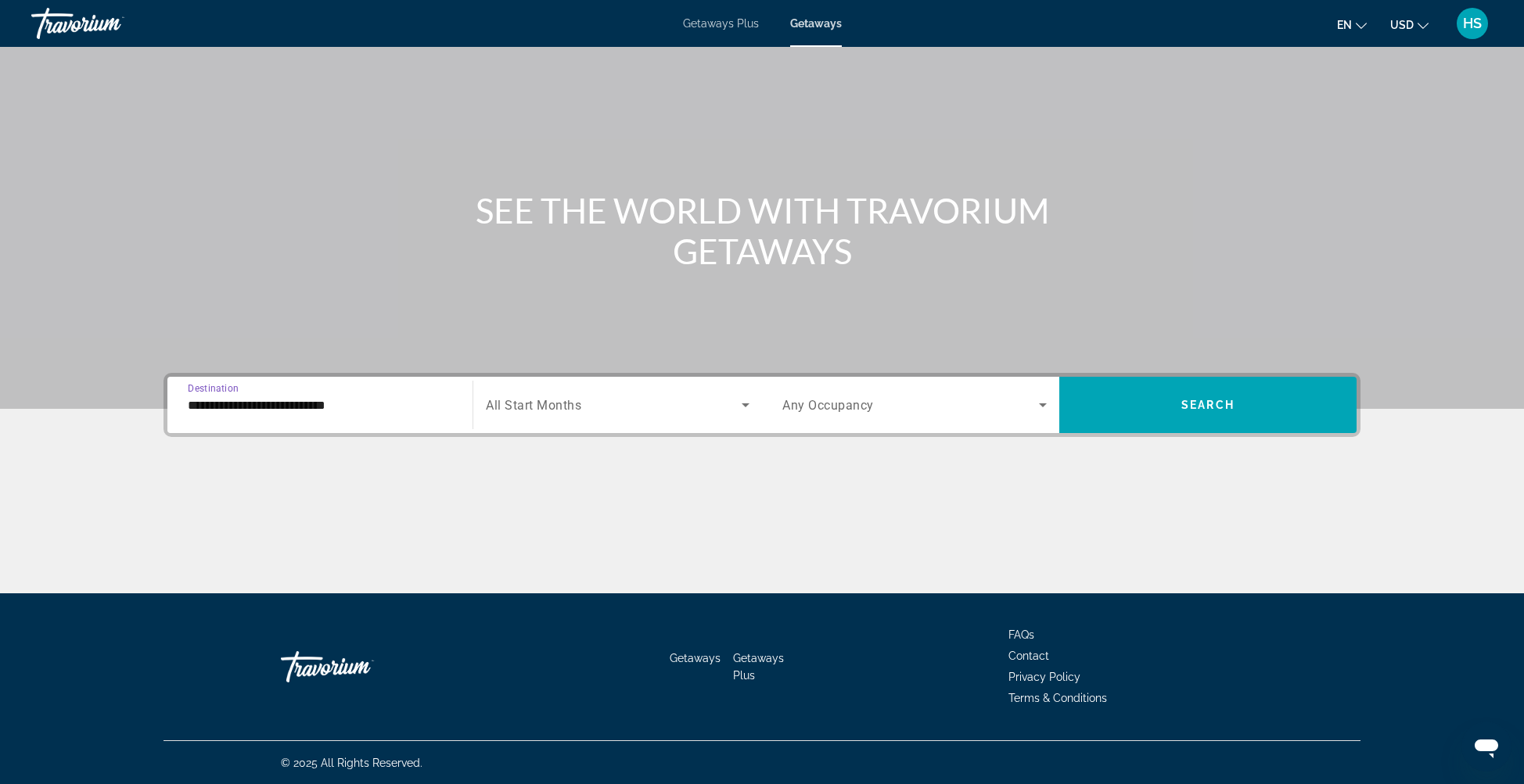
click at [660, 400] on span "Search widget" at bounding box center [613, 405] width 256 height 18
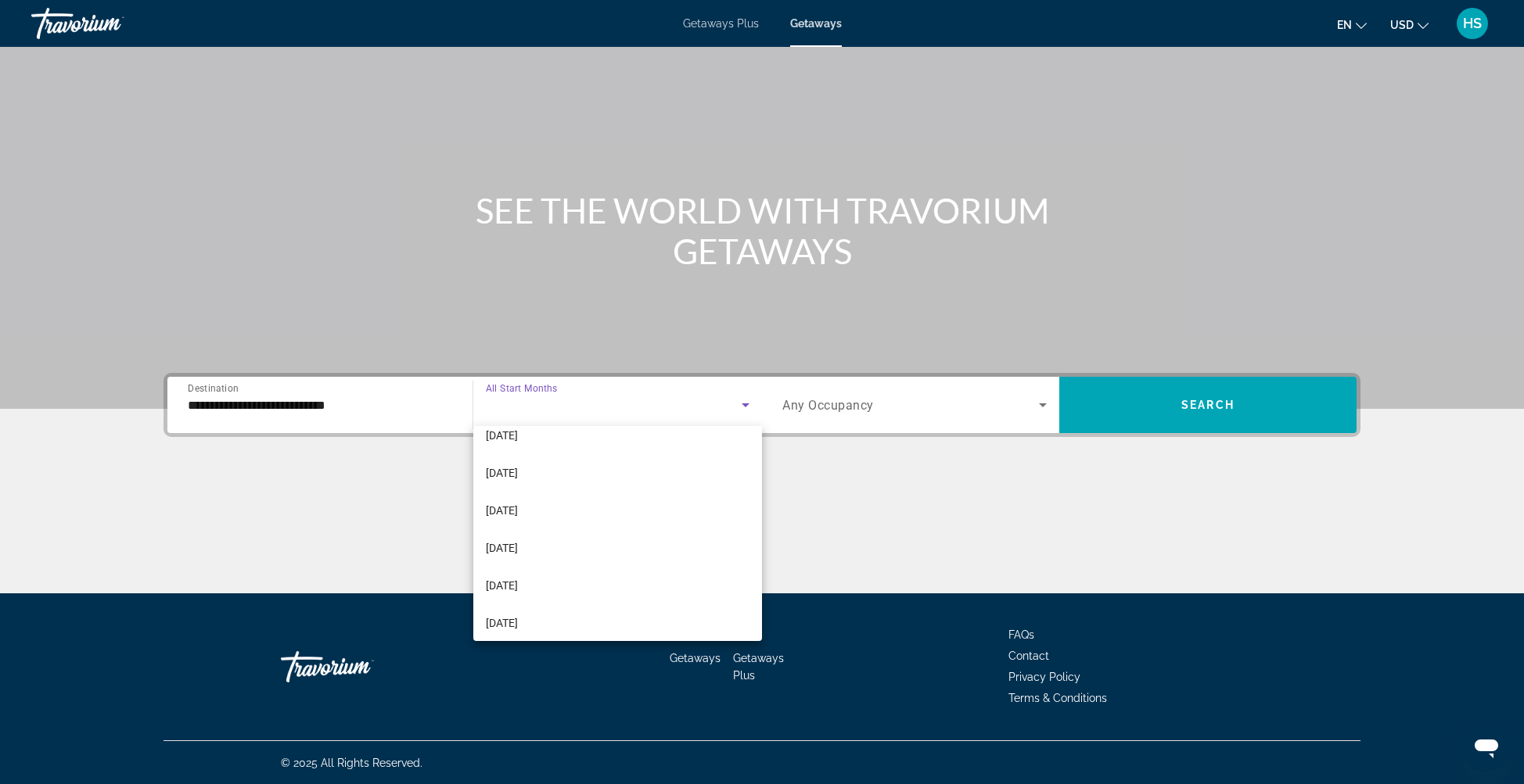
scroll to position [322, 0]
click at [575, 512] on mat-option "[DATE]" at bounding box center [618, 504] width 290 height 38
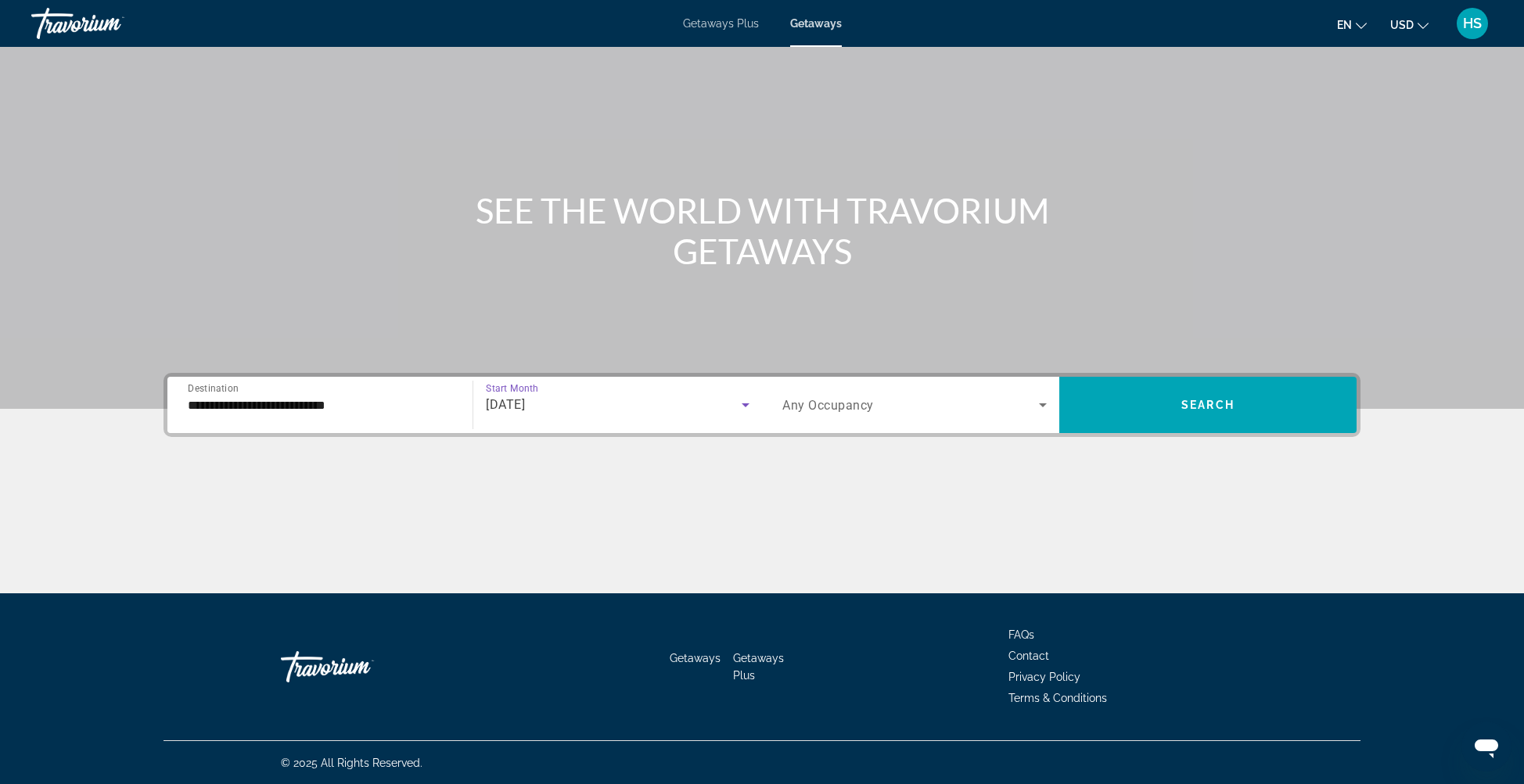
click at [1187, 434] on div "**********" at bounding box center [762, 405] width 1197 height 64
click at [1190, 414] on span "Search widget" at bounding box center [1208, 405] width 297 height 38
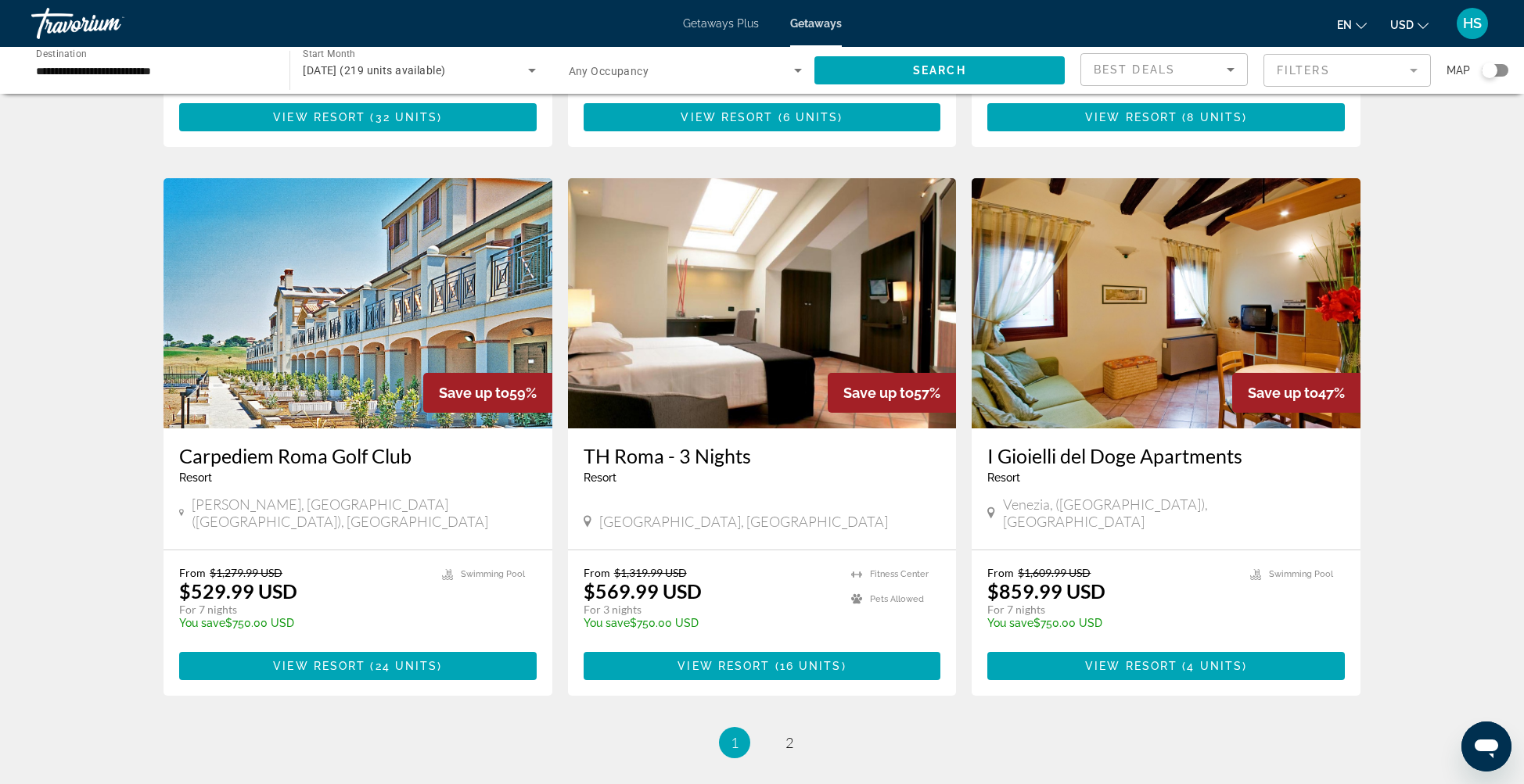
scroll to position [1653, 0]
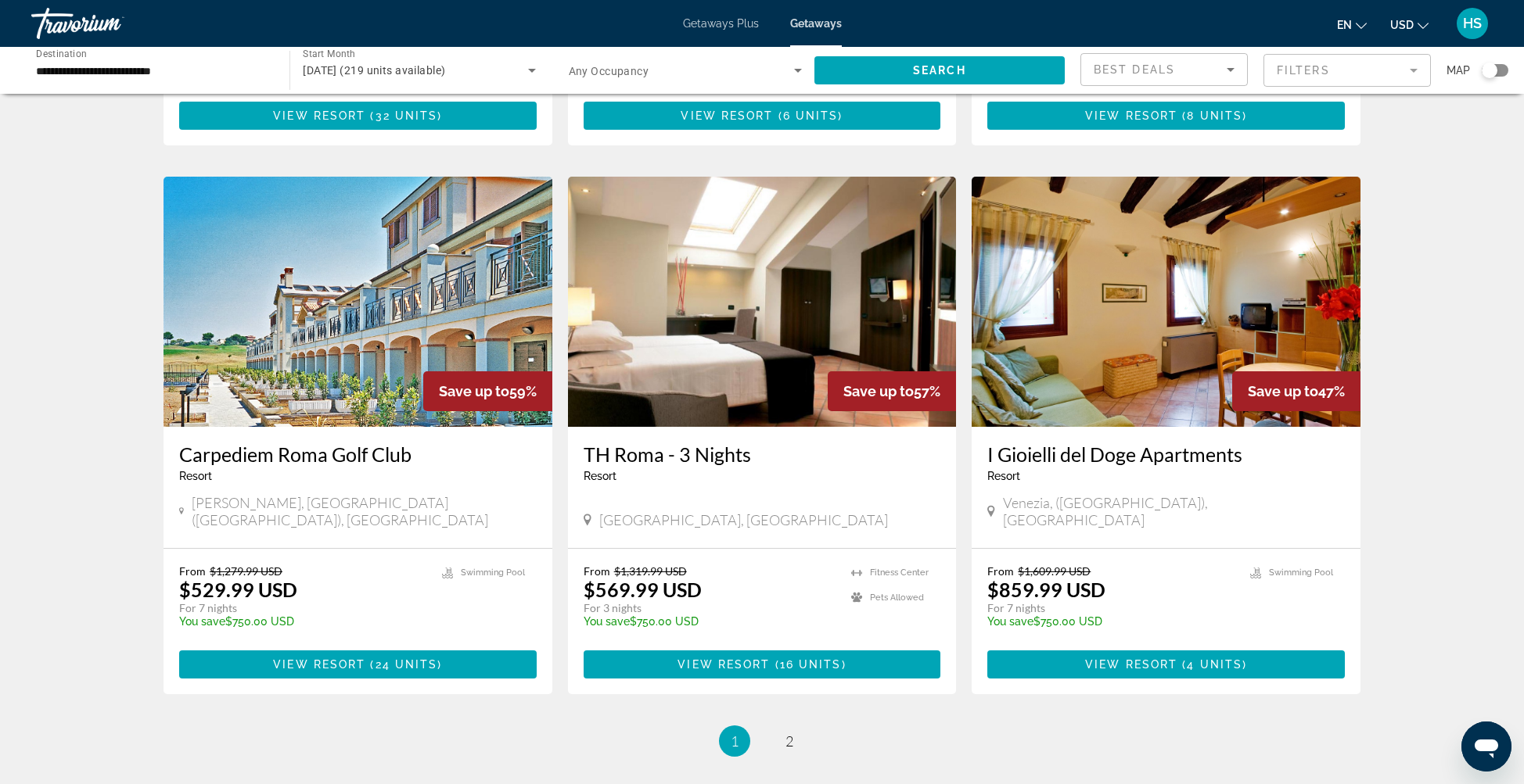
click at [1176, 246] on img "Main content" at bounding box center [1166, 301] width 389 height 250
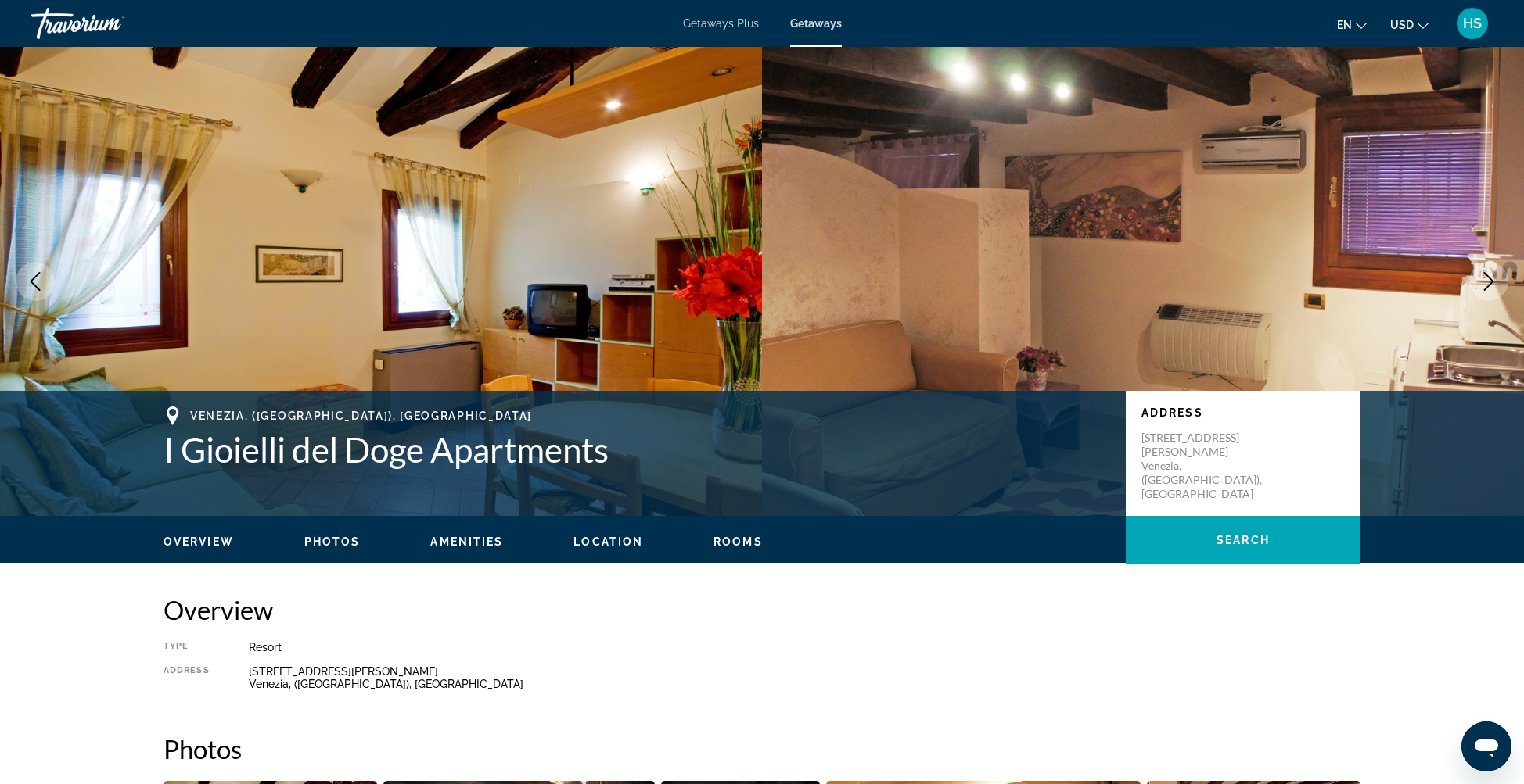
click at [1486, 278] on icon "Next image" at bounding box center [1488, 281] width 18 height 18
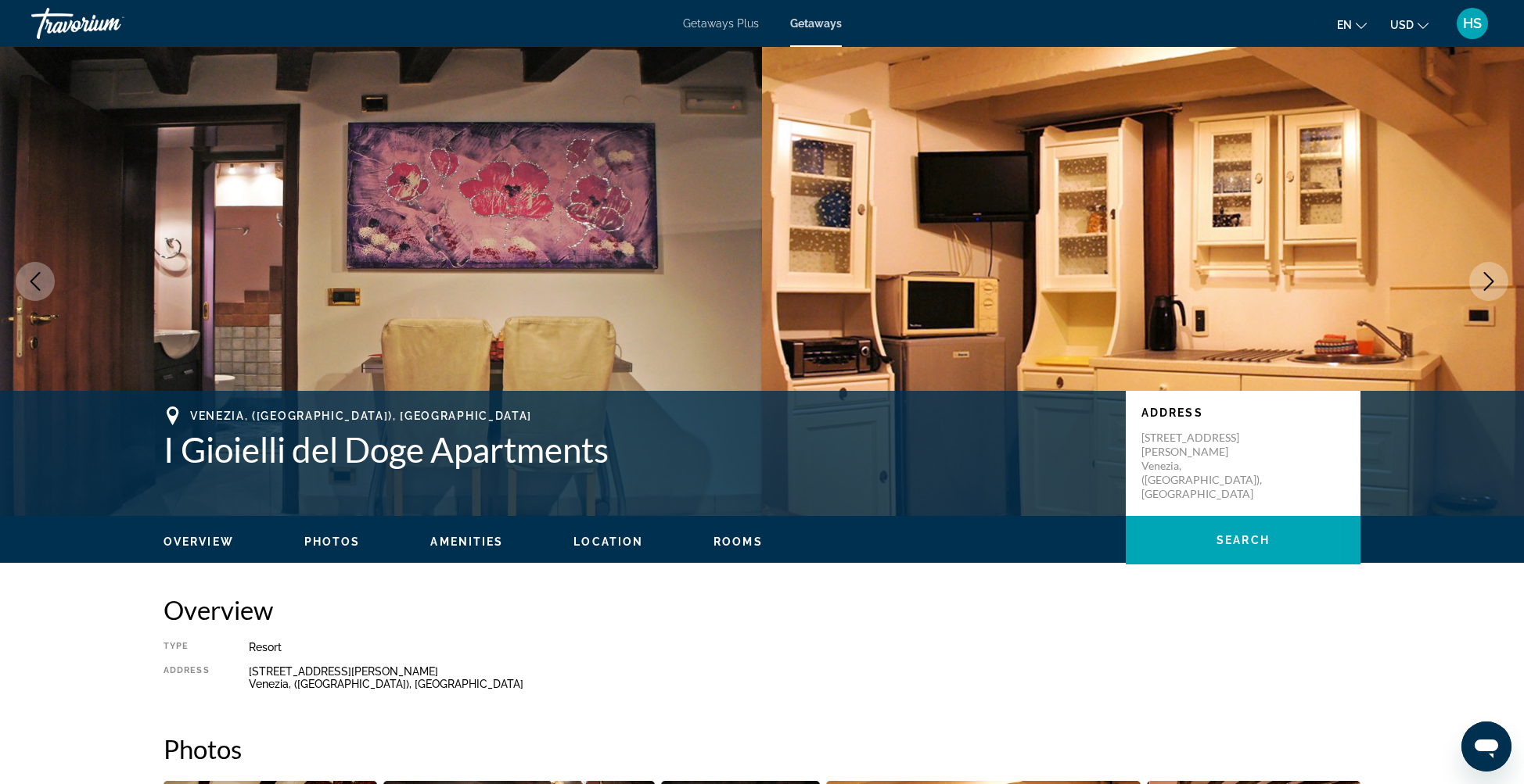
click at [1486, 278] on icon "Next image" at bounding box center [1488, 281] width 18 height 18
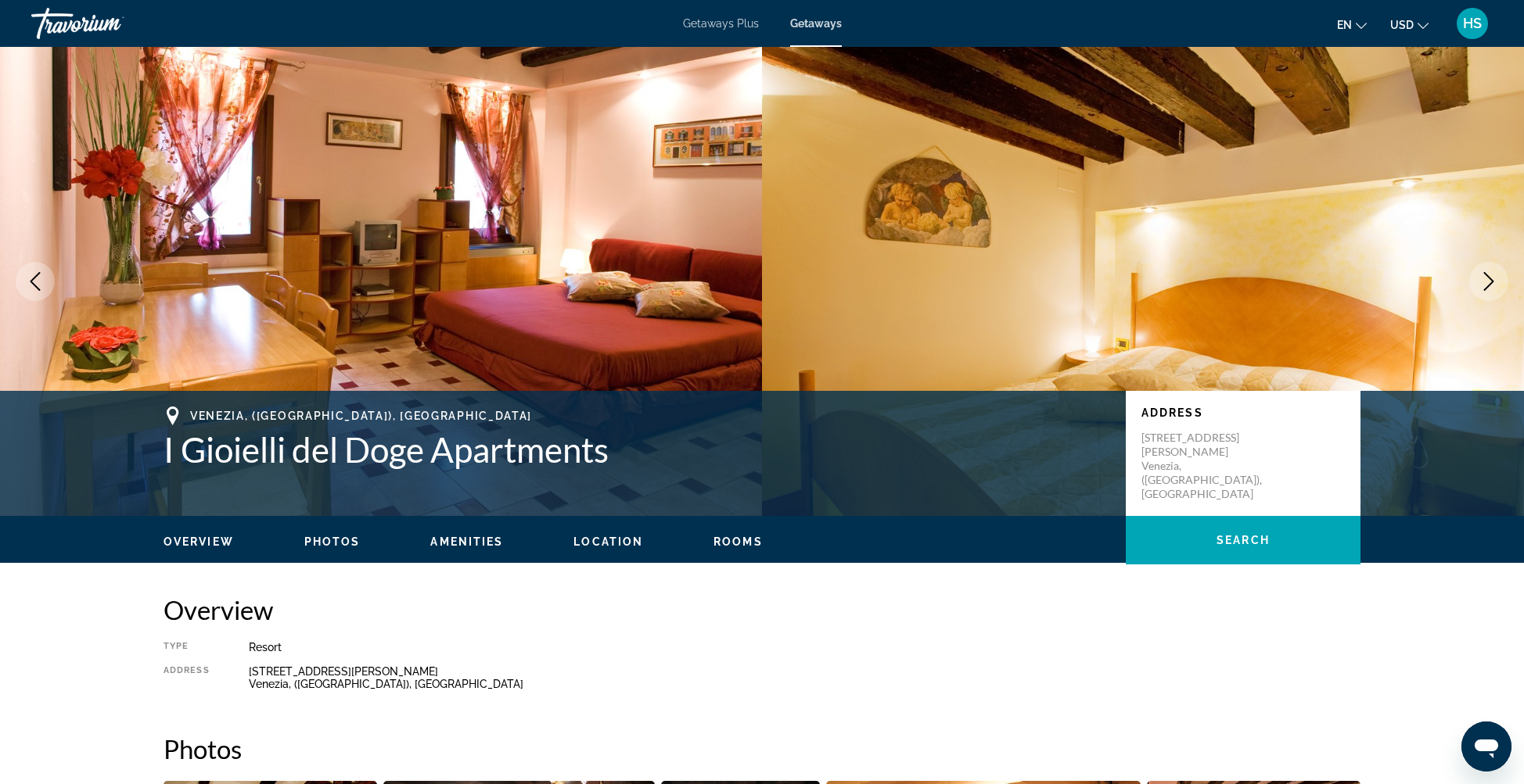
click at [1486, 278] on icon "Next image" at bounding box center [1488, 281] width 18 height 18
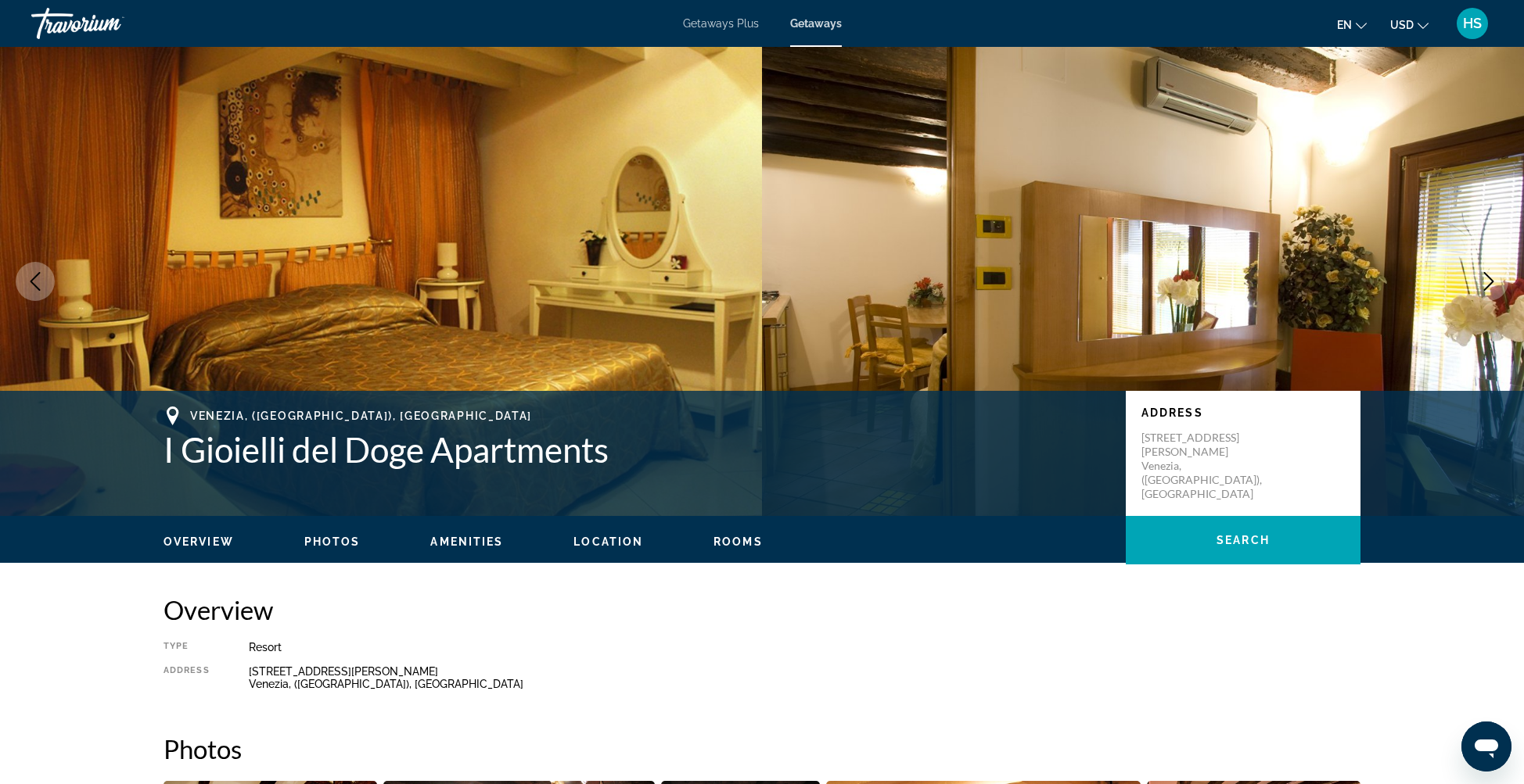
click at [1486, 278] on icon "Next image" at bounding box center [1488, 281] width 18 height 18
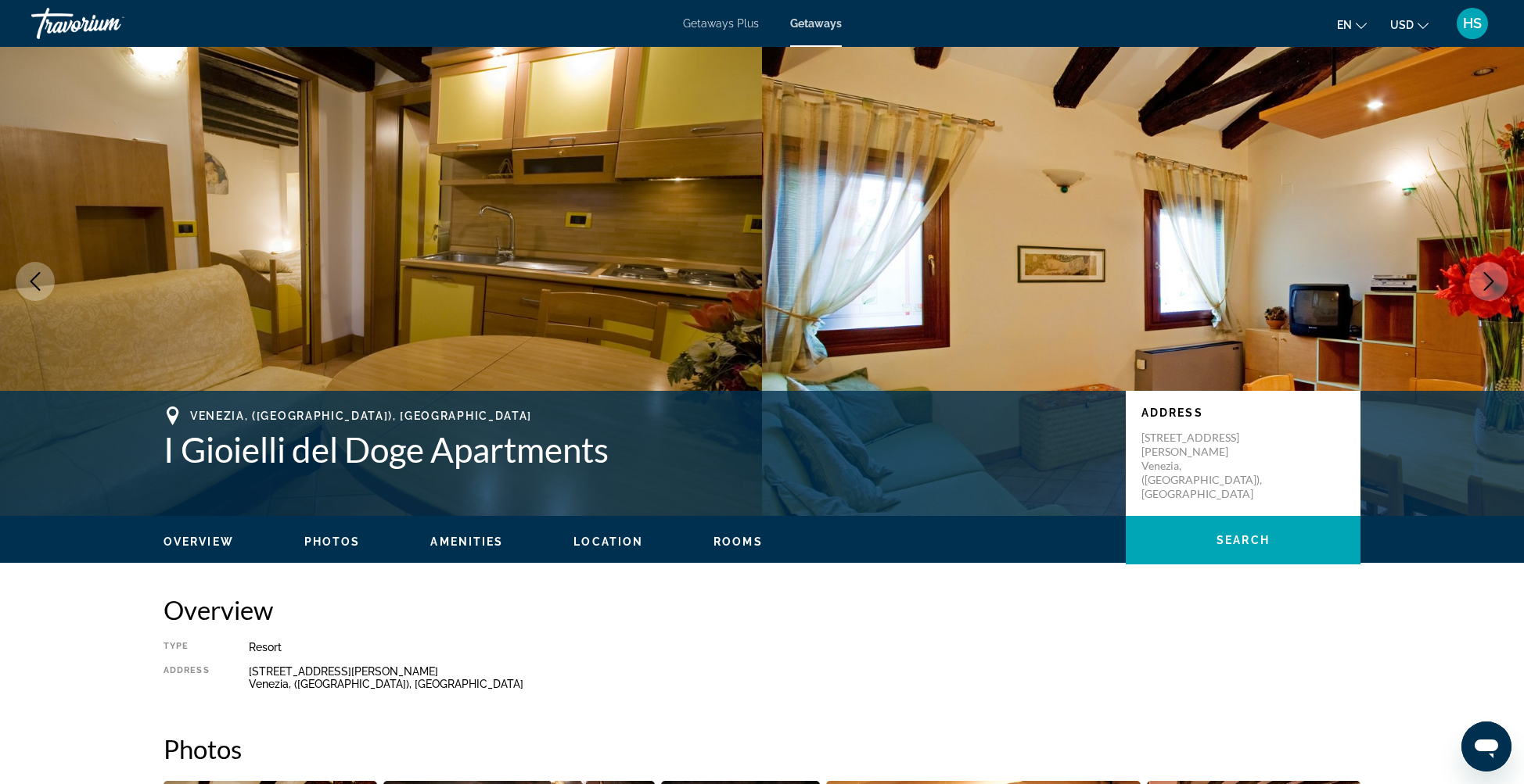
click at [1486, 278] on icon "Next image" at bounding box center [1488, 281] width 18 height 18
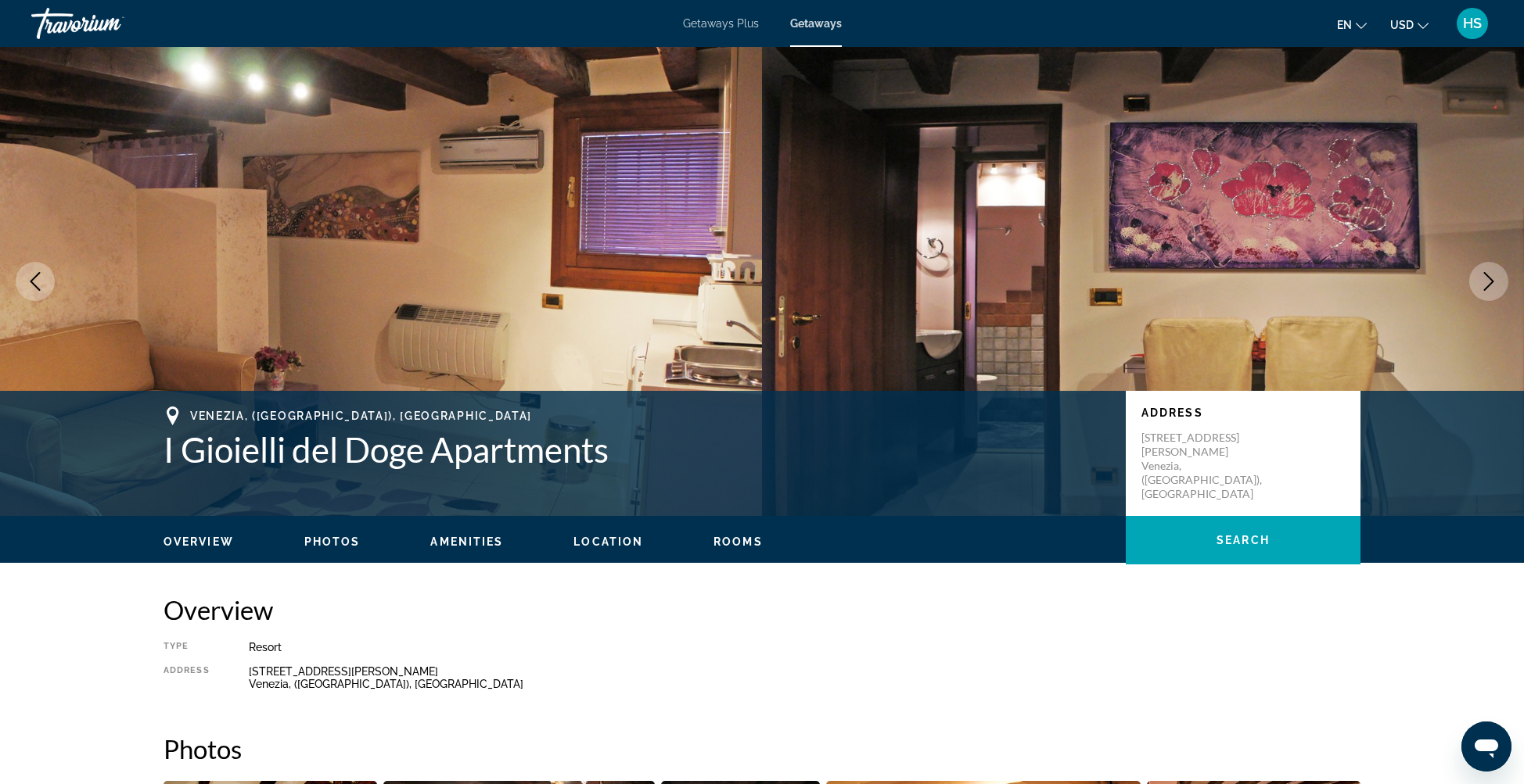
click at [1486, 278] on icon "Next image" at bounding box center [1488, 281] width 18 height 18
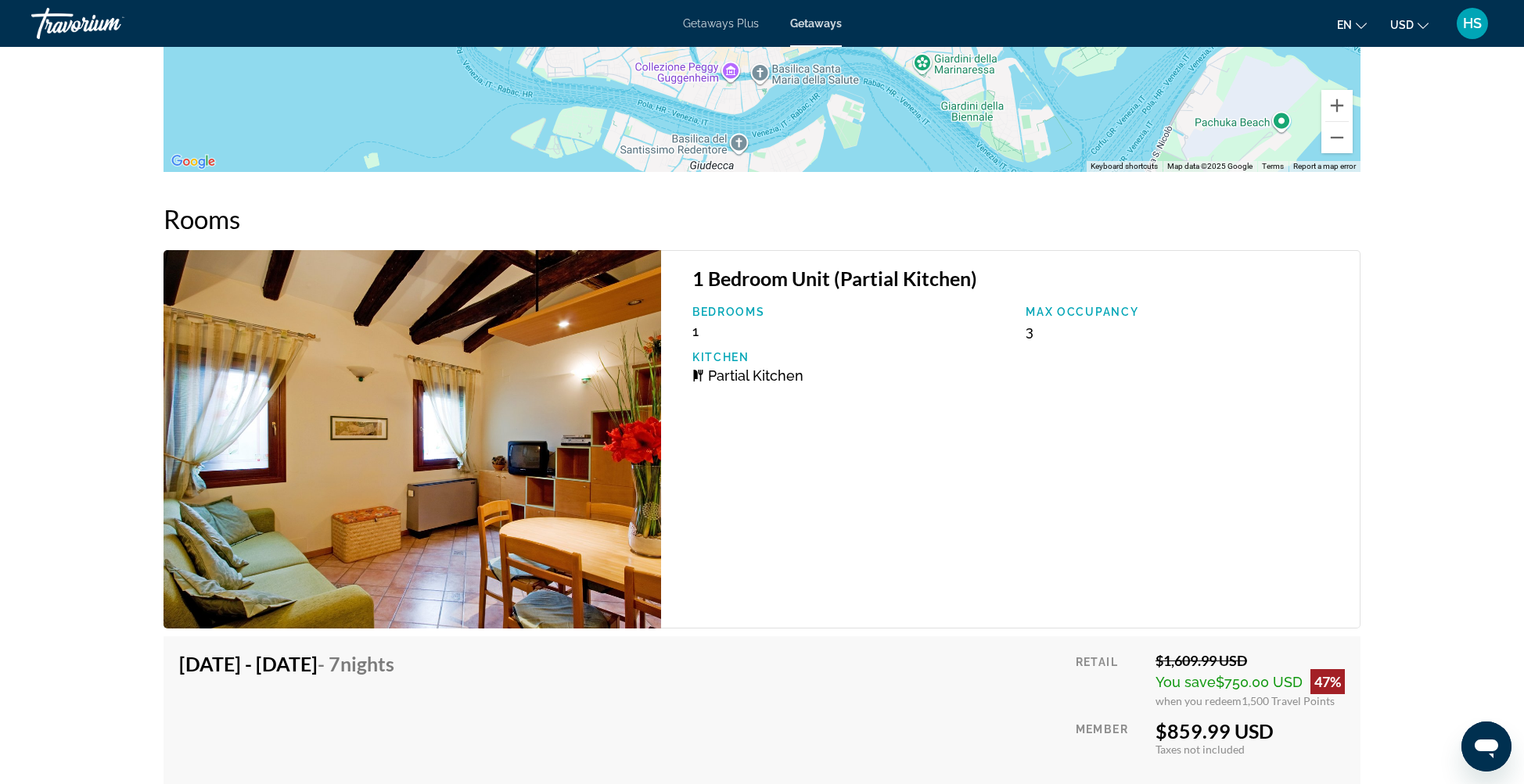
scroll to position [2345, 0]
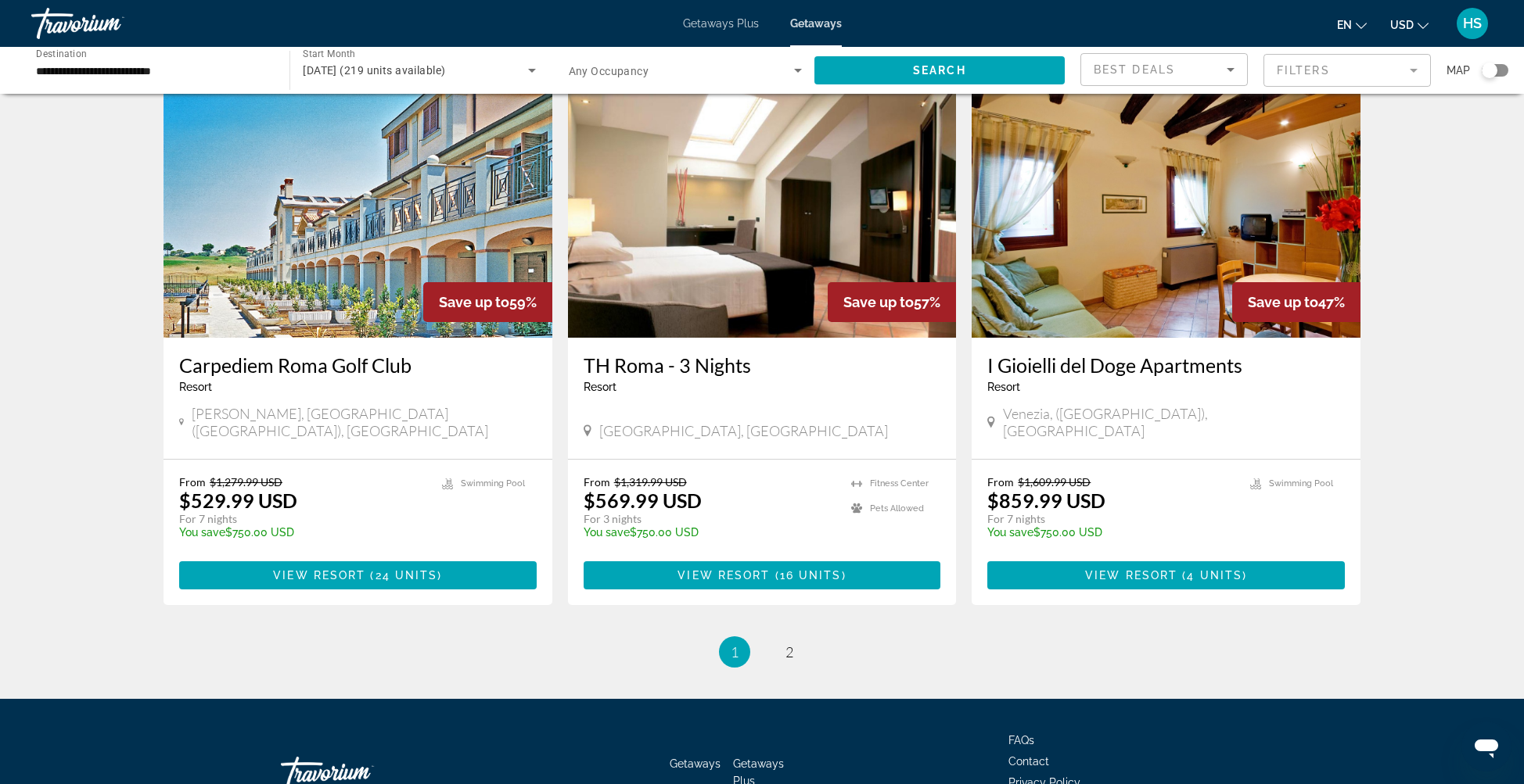
scroll to position [1744, 0]
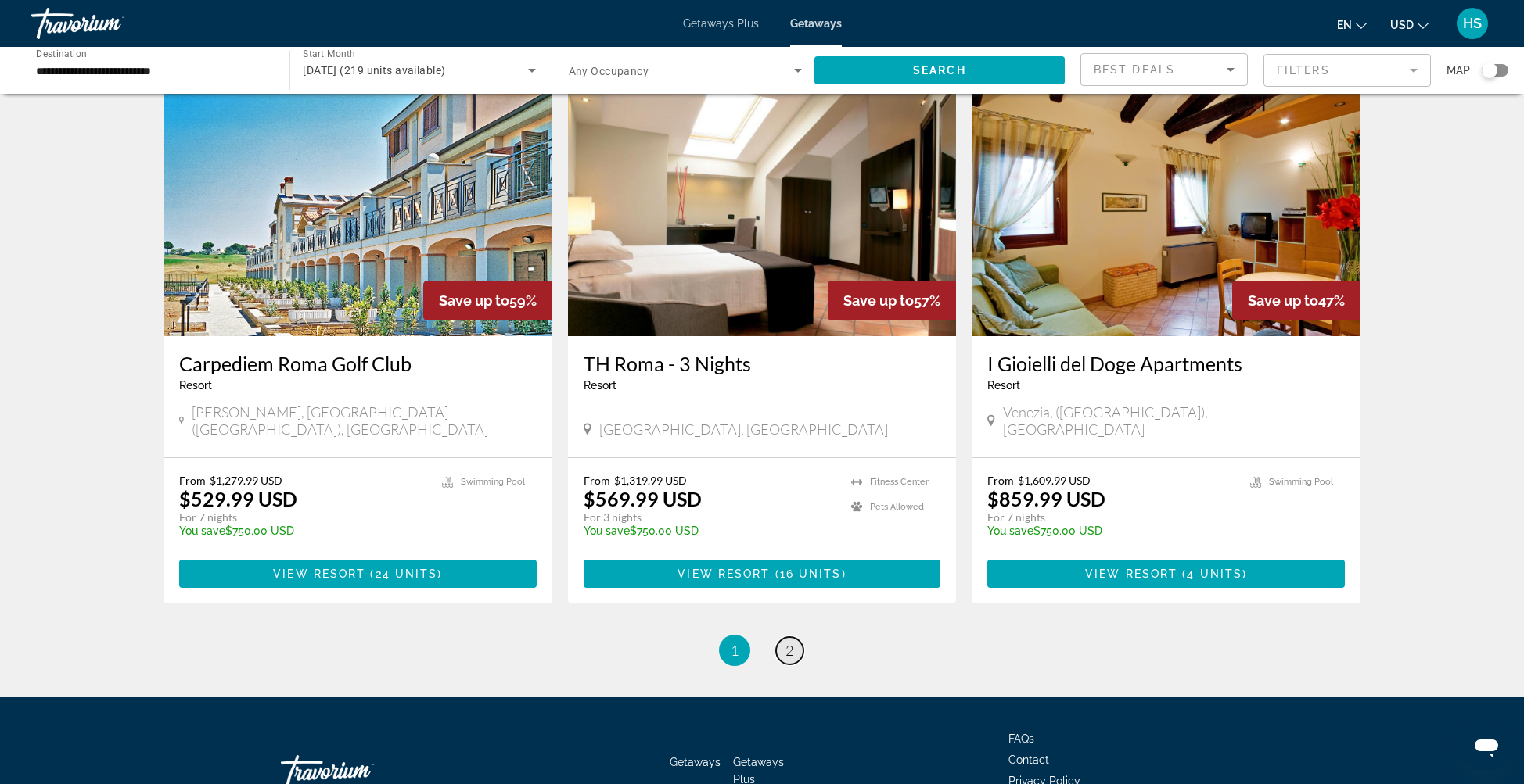
click at [785, 642] on span "2" at bounding box center [789, 651] width 8 height 18
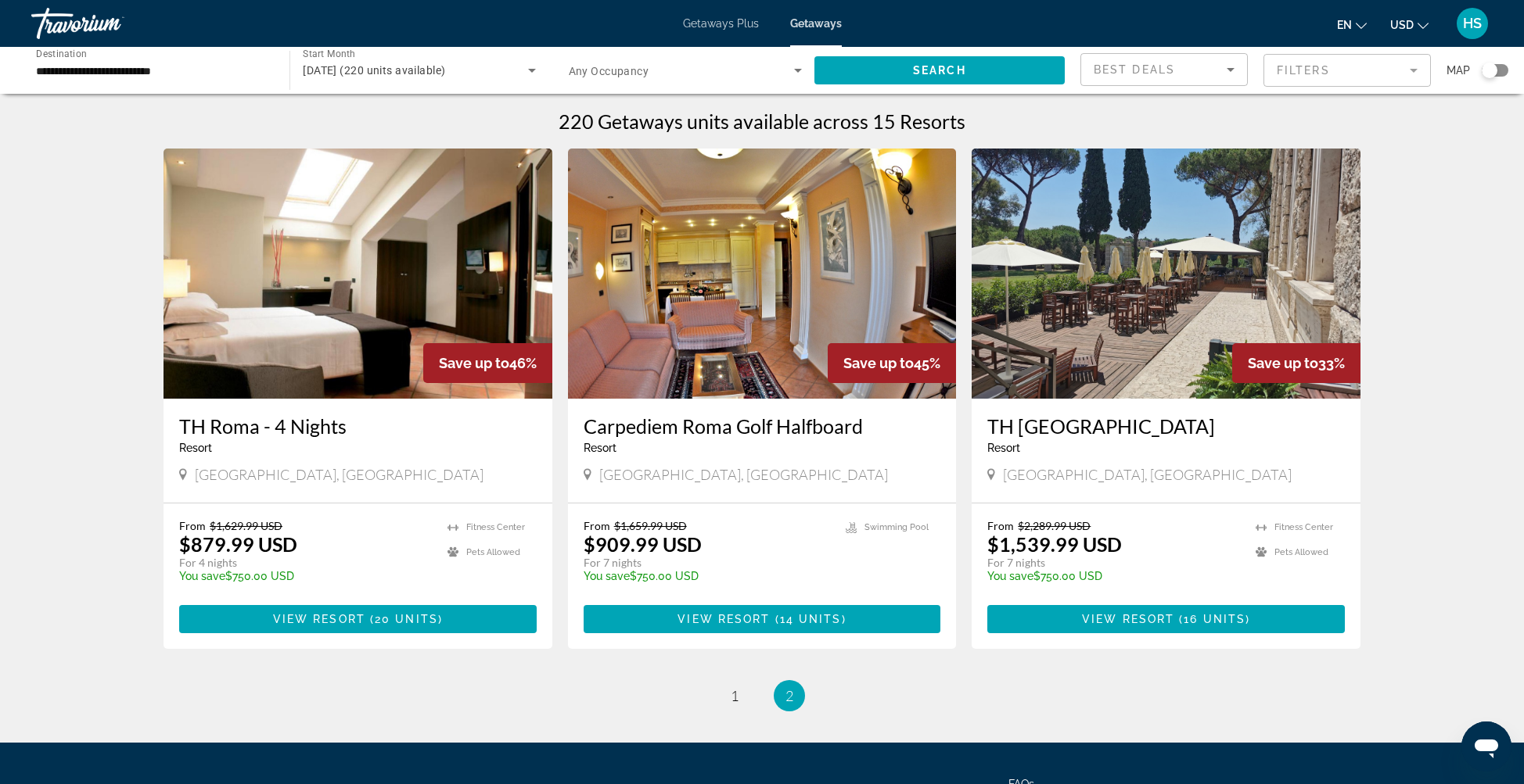
click at [333, 288] on img "Main content" at bounding box center [358, 273] width 389 height 250
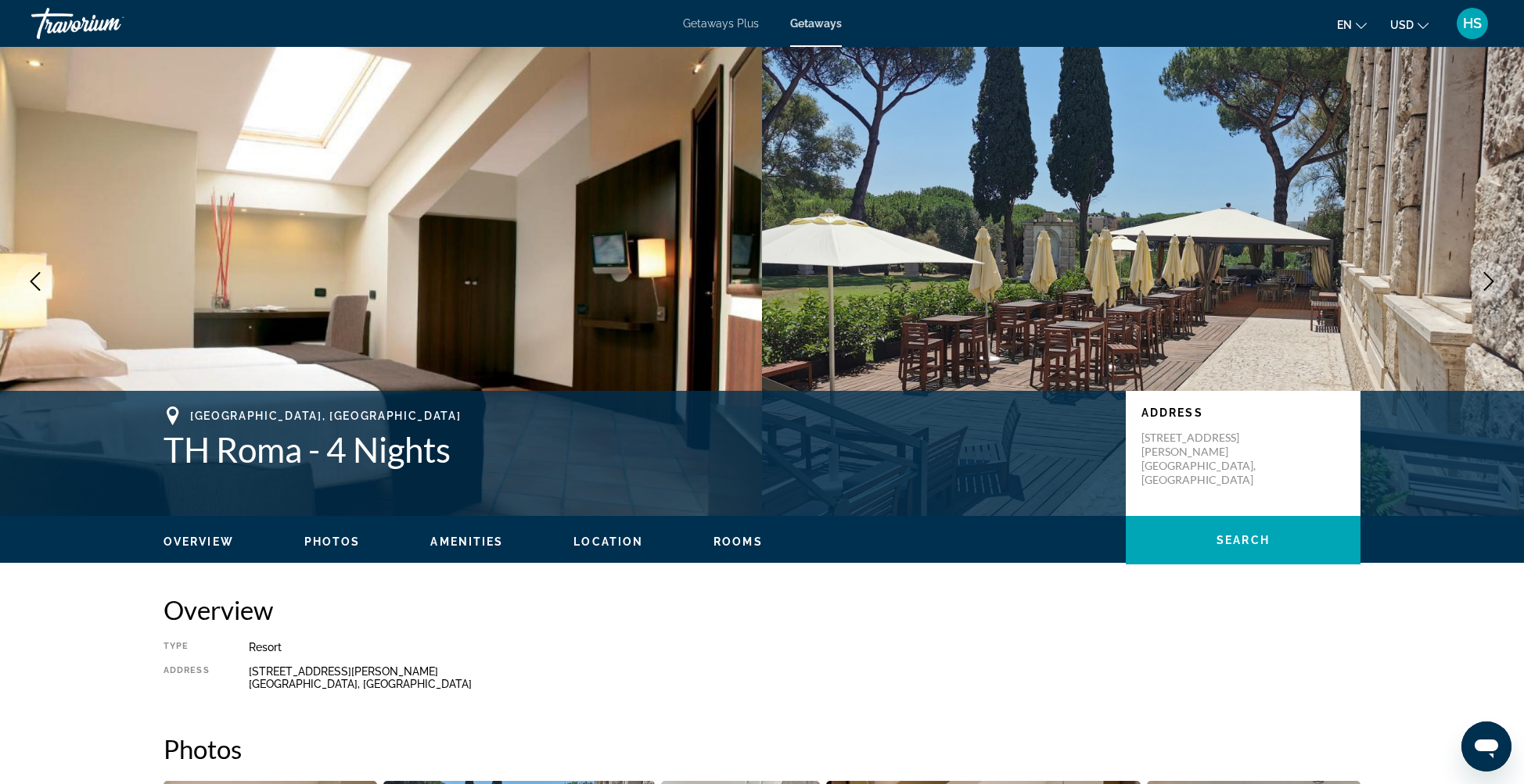
click at [1494, 279] on icon "Next image" at bounding box center [1488, 281] width 18 height 18
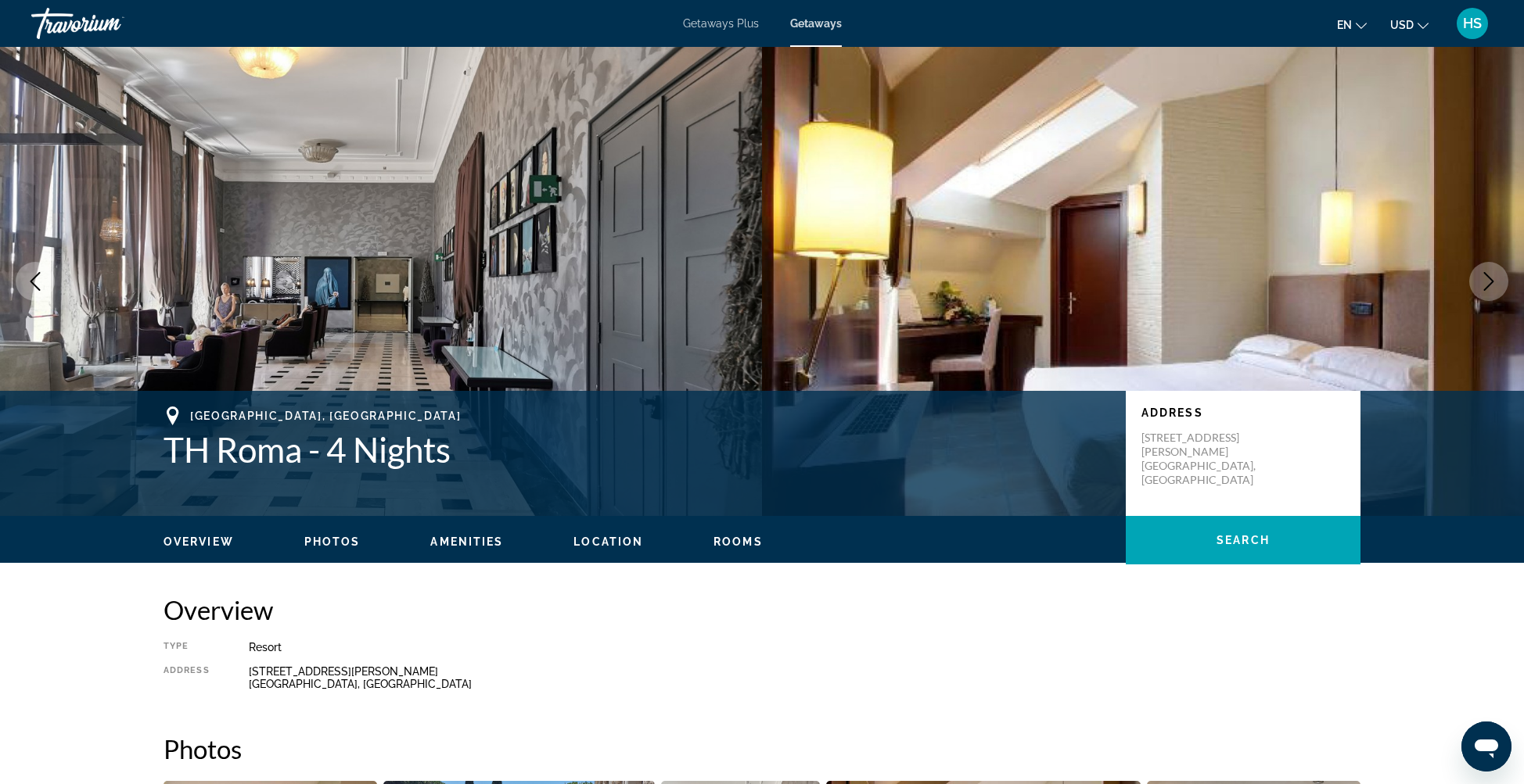
click at [1494, 279] on icon "Next image" at bounding box center [1488, 281] width 18 height 18
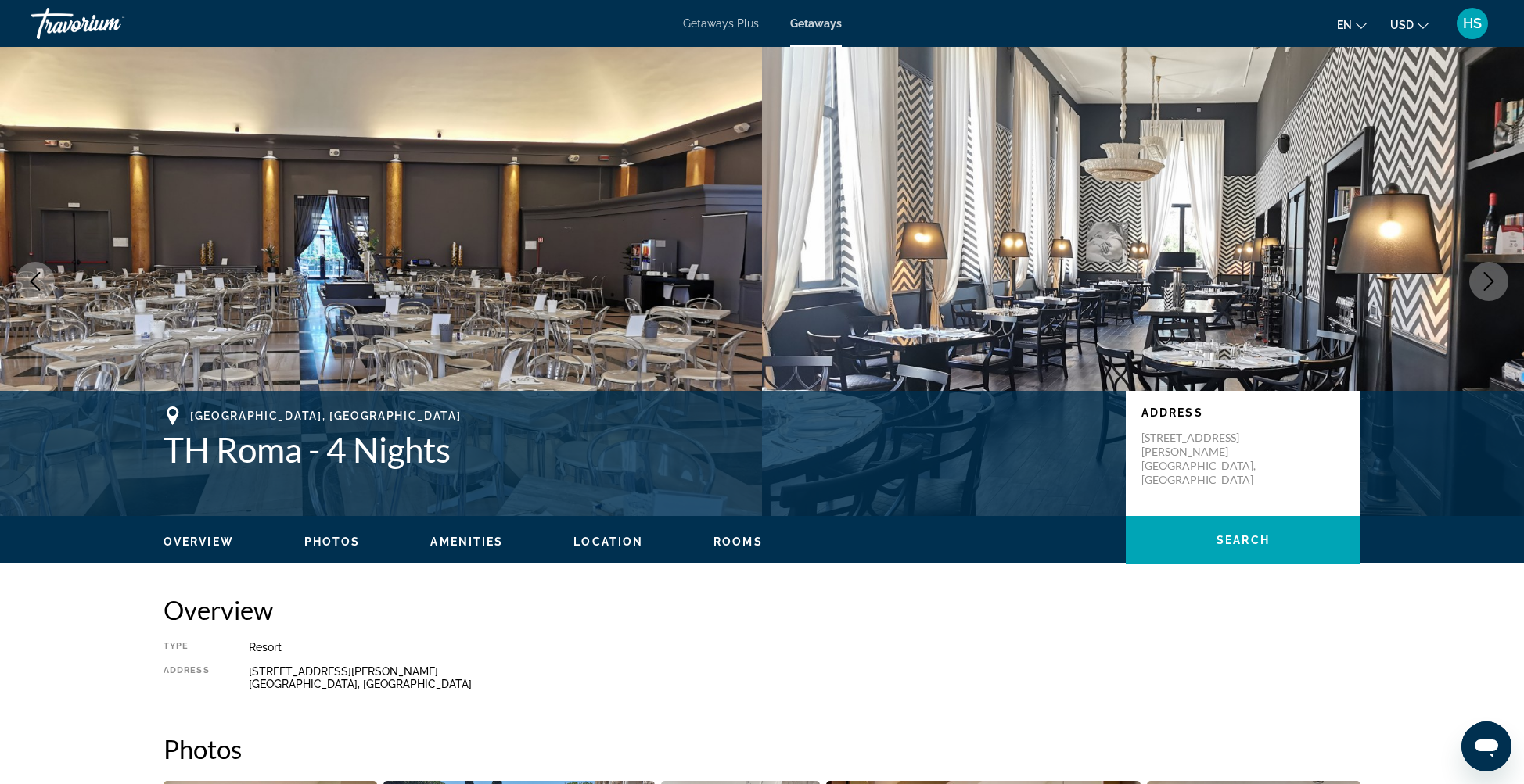
click at [1494, 279] on icon "Next image" at bounding box center [1488, 281] width 18 height 18
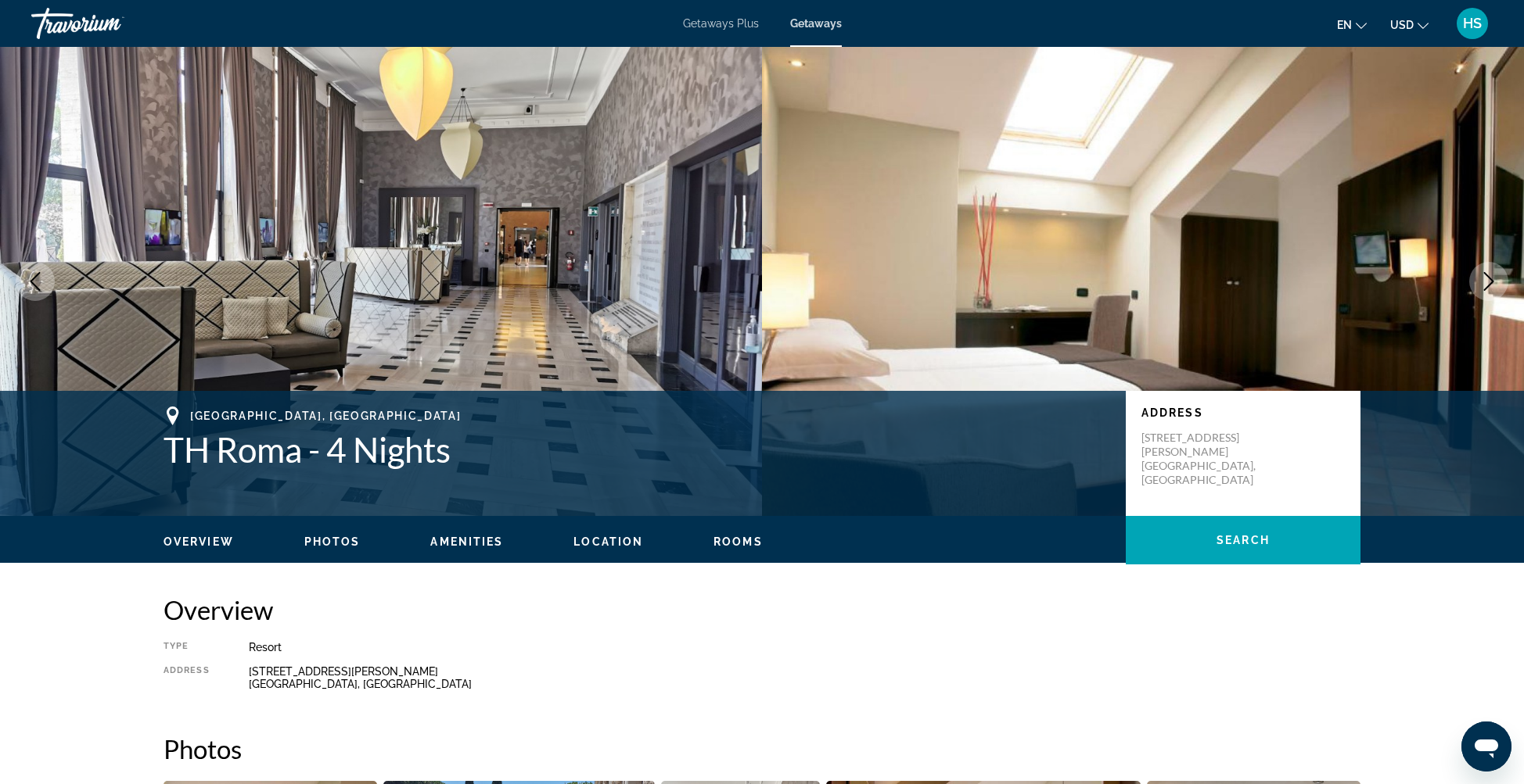
click at [1494, 279] on icon "Next image" at bounding box center [1488, 281] width 18 height 18
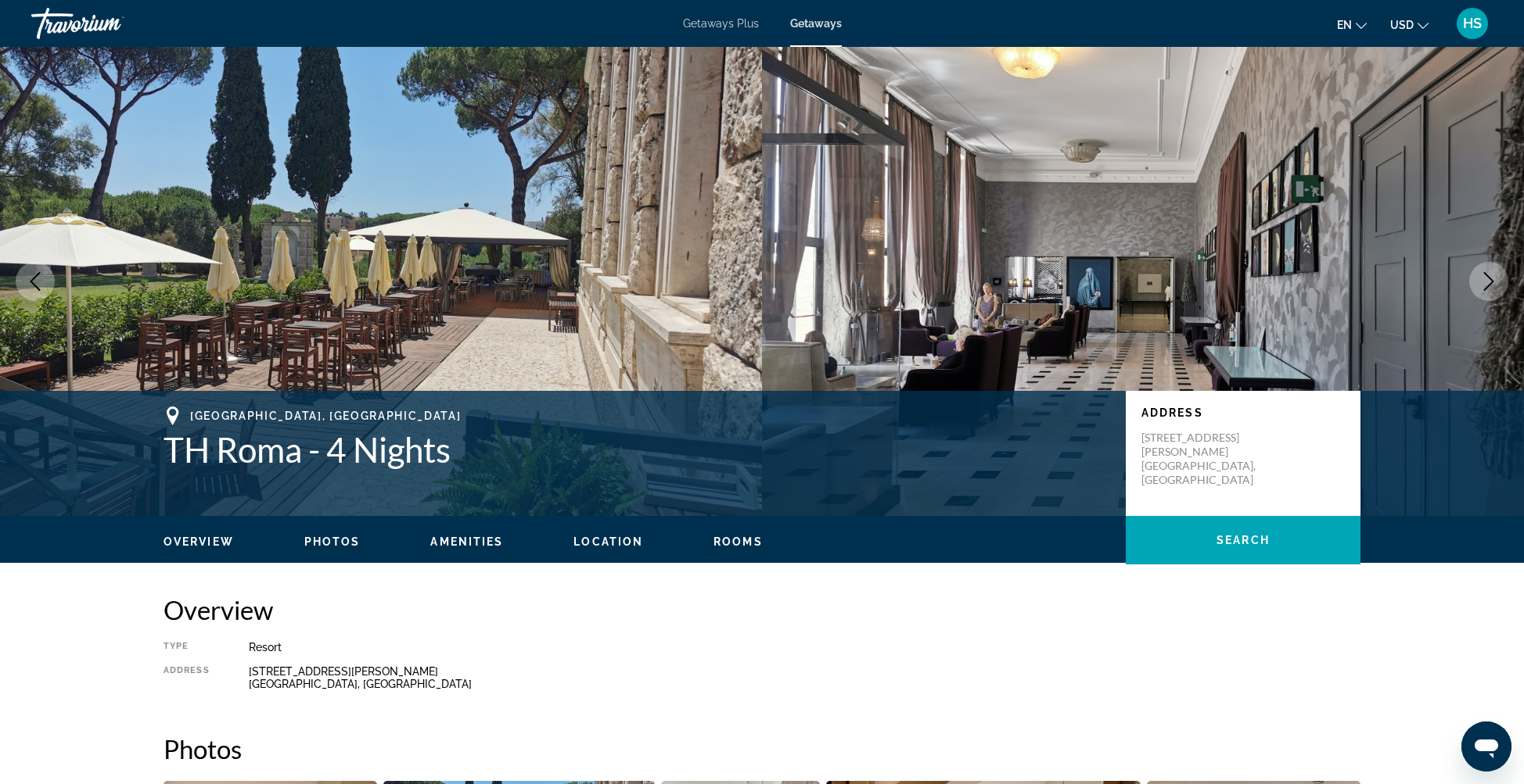
click at [1494, 279] on icon "Next image" at bounding box center [1488, 281] width 18 height 18
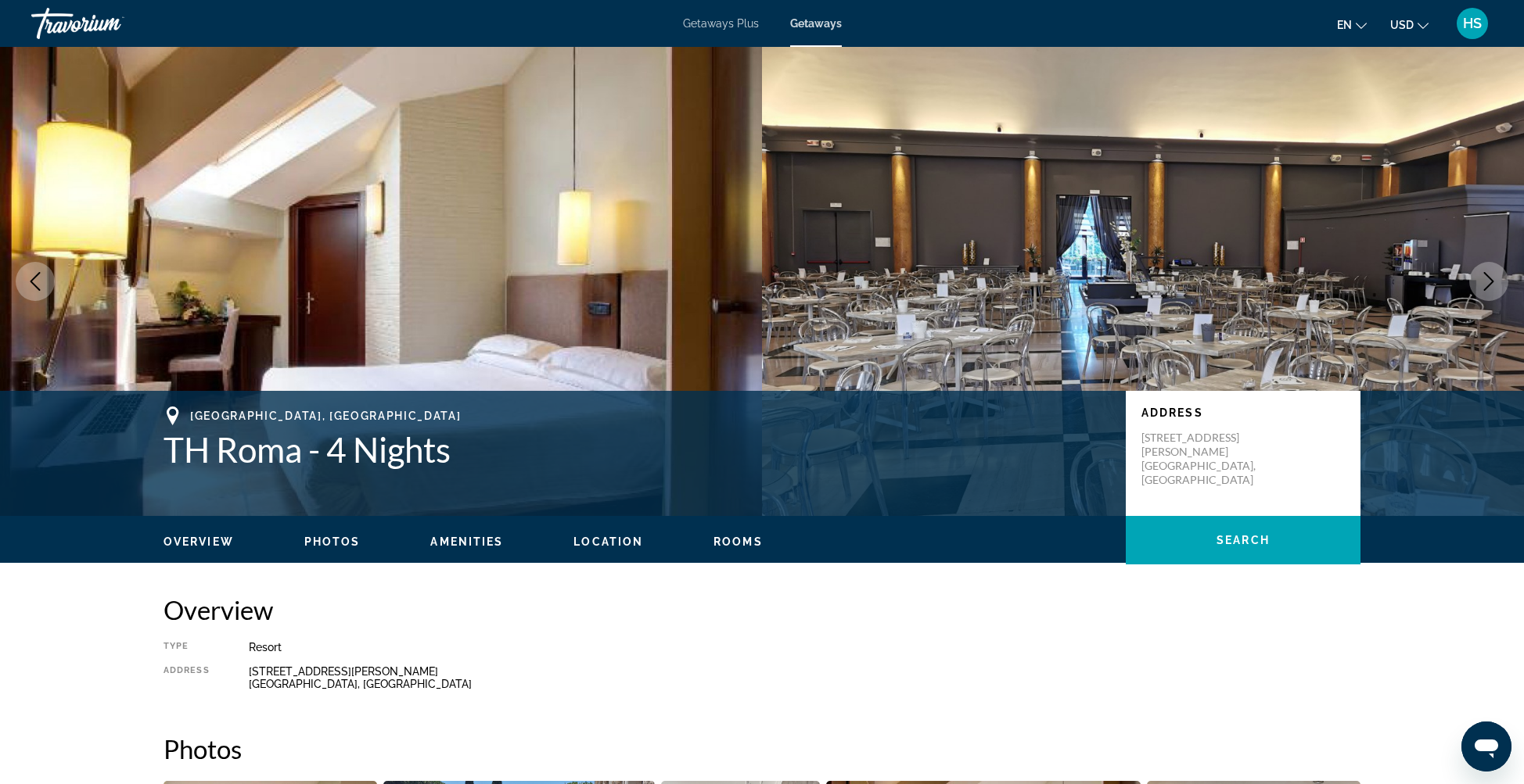
click at [1494, 279] on icon "Next image" at bounding box center [1488, 281] width 18 height 18
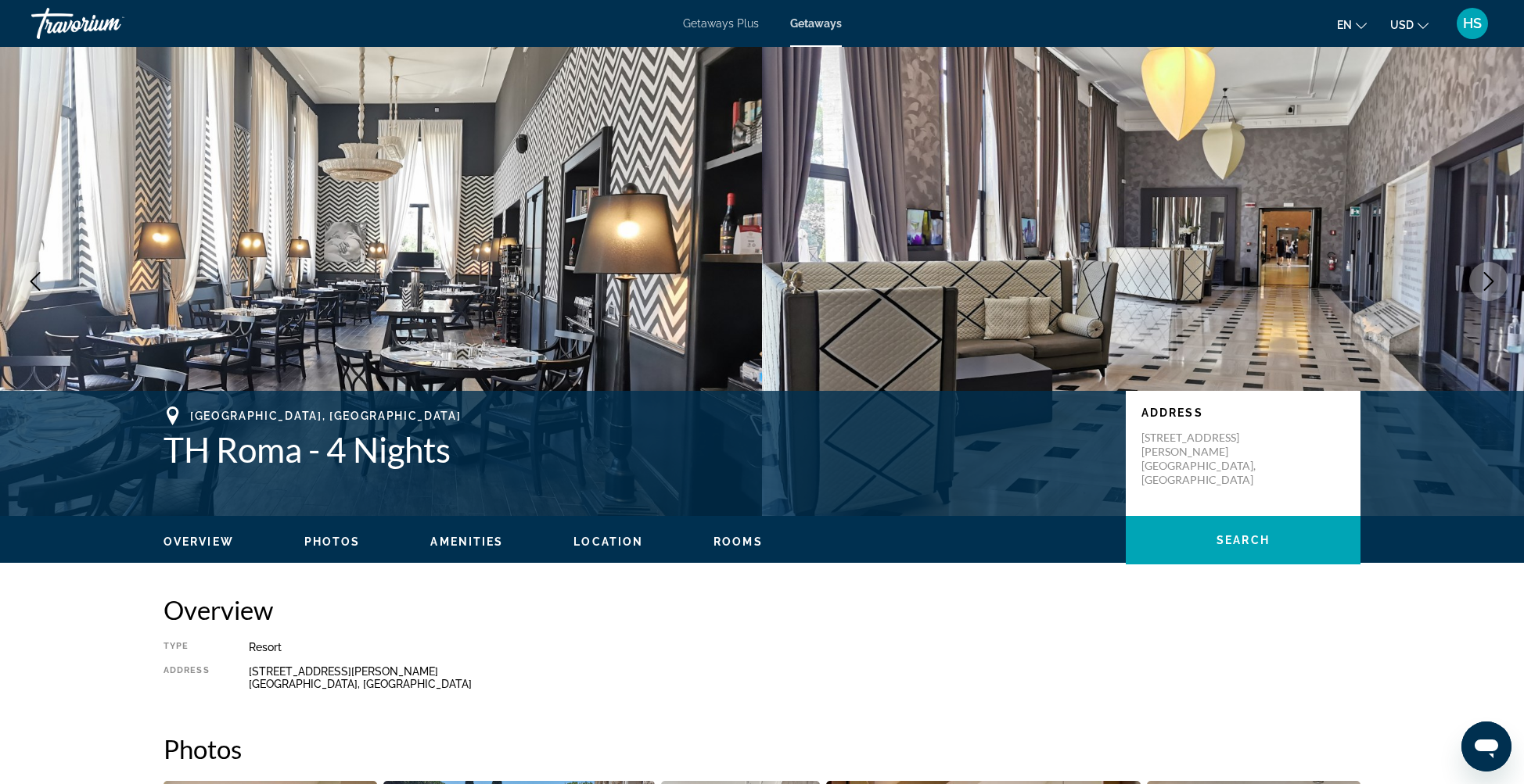
click at [1494, 279] on icon "Next image" at bounding box center [1488, 281] width 18 height 18
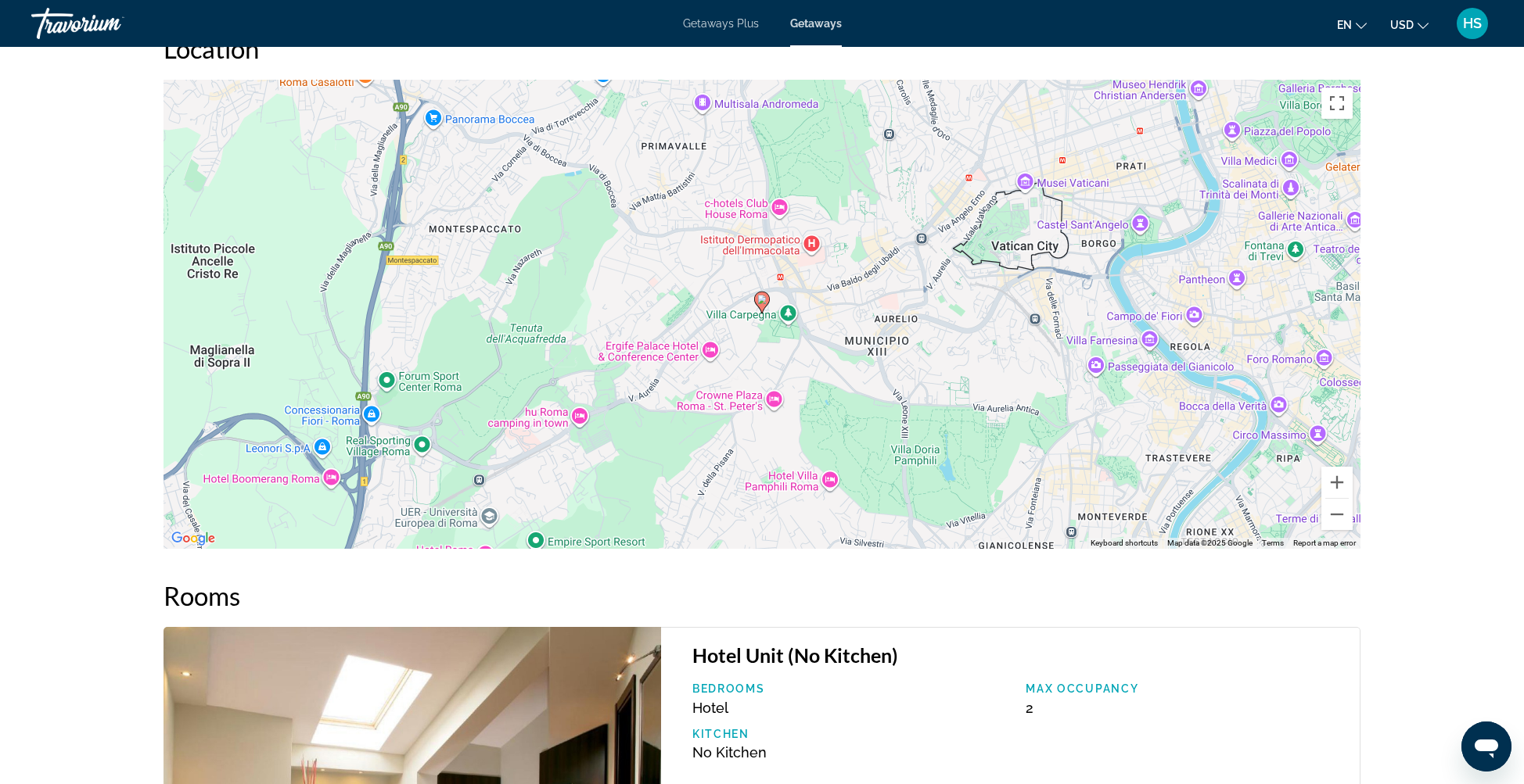
scroll to position [1665, 0]
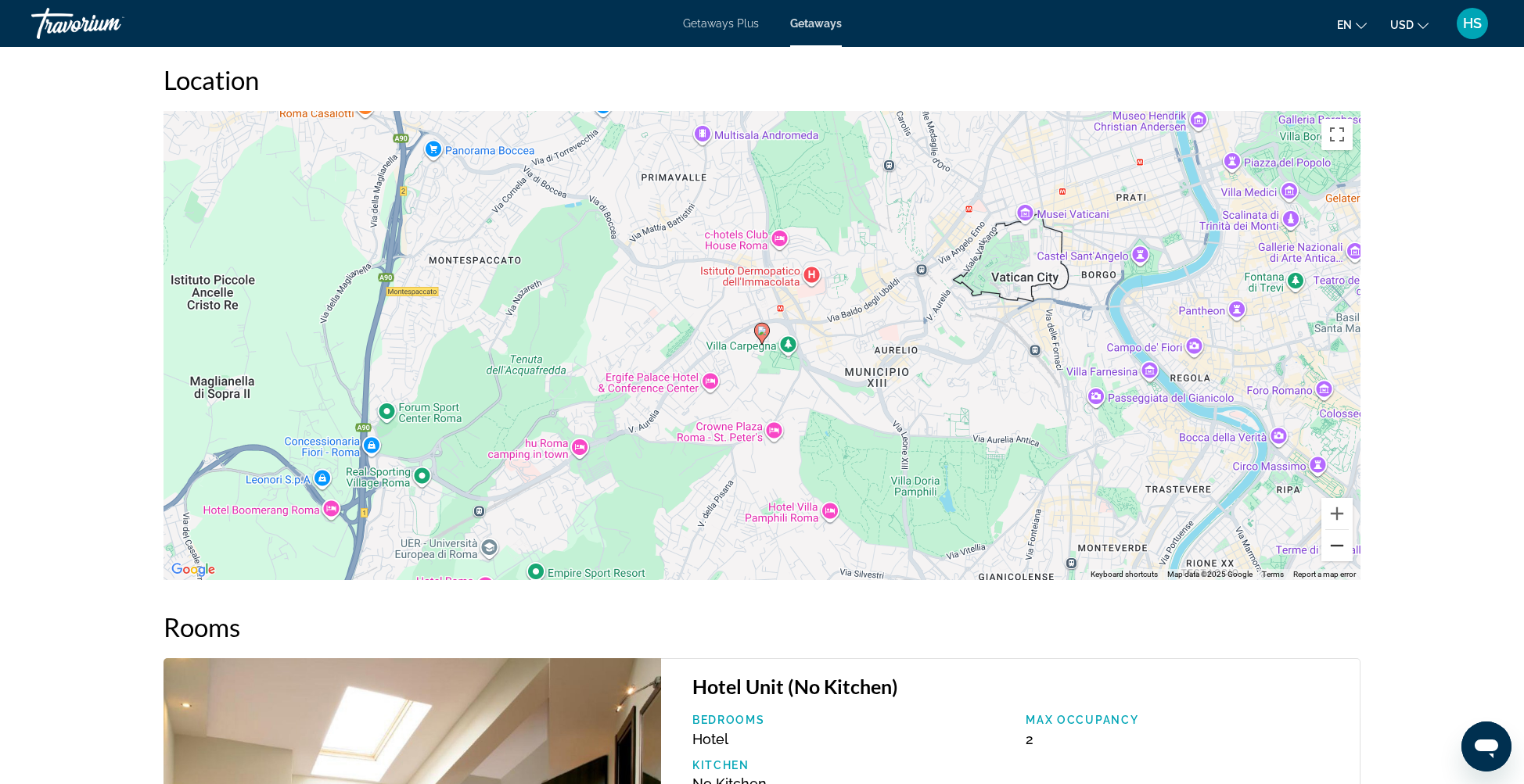
click at [1340, 541] on button "Zoom out" at bounding box center [1337, 546] width 32 height 32
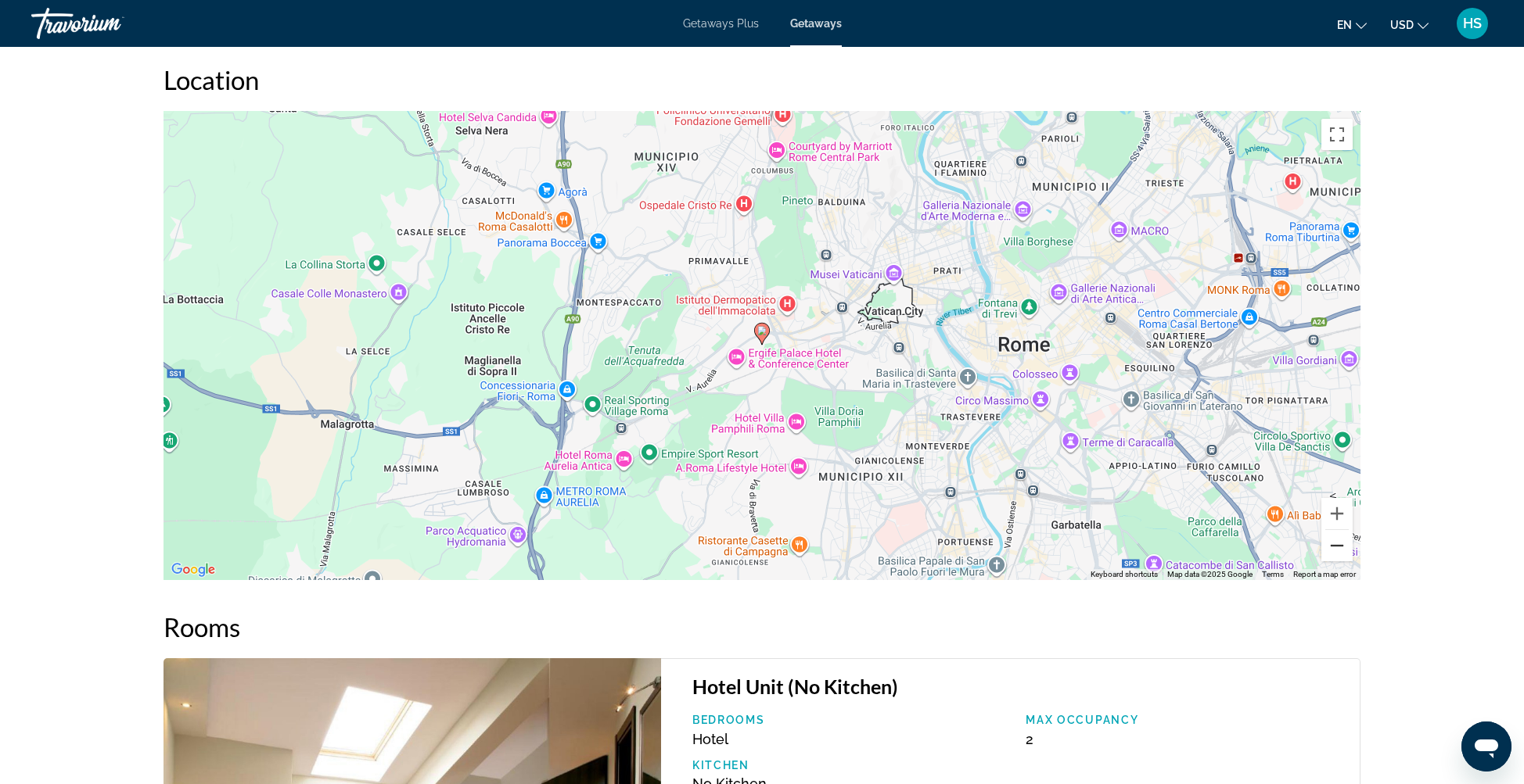
click at [1340, 541] on button "Zoom out" at bounding box center [1337, 546] width 32 height 32
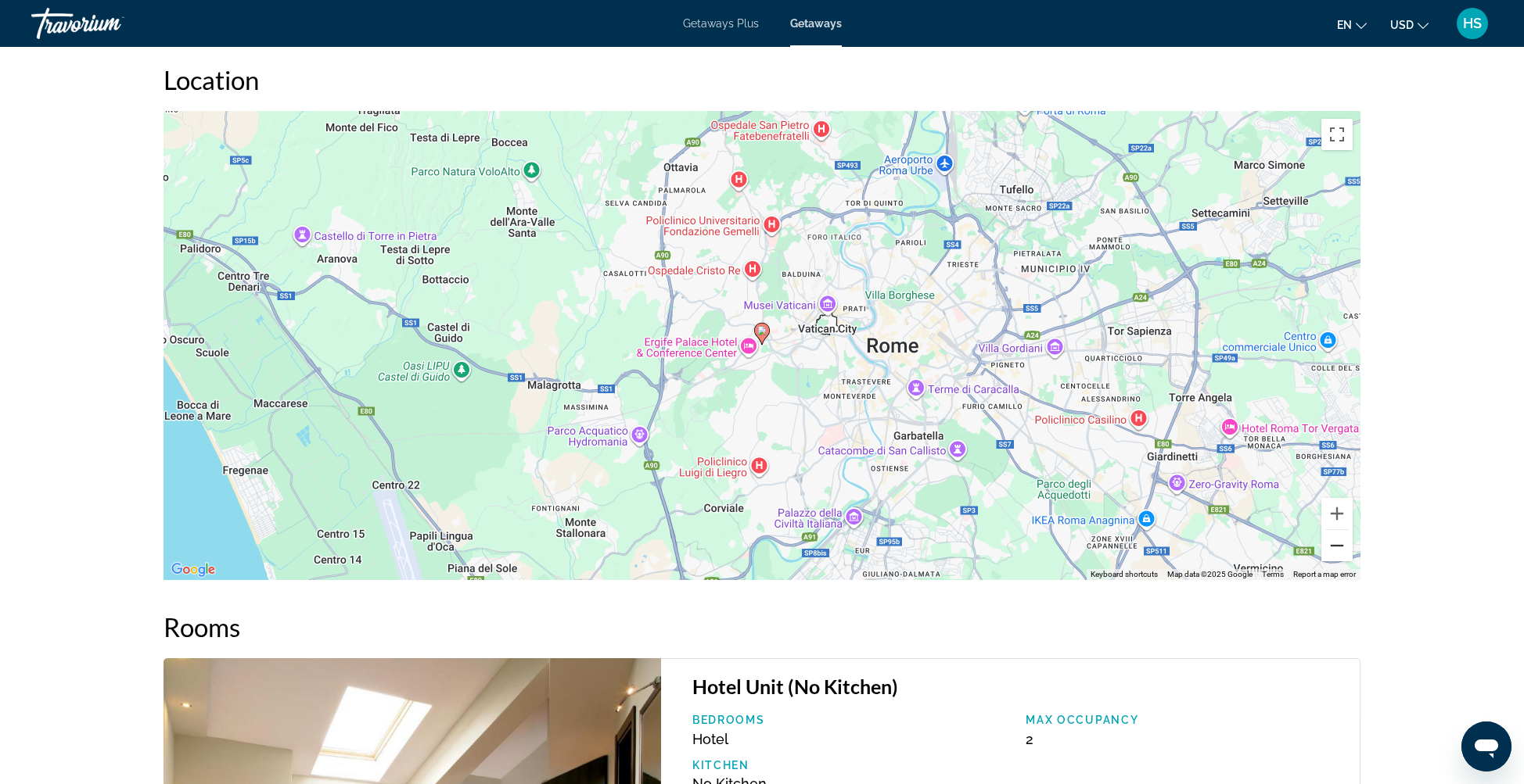
click at [1340, 541] on button "Zoom out" at bounding box center [1337, 546] width 32 height 32
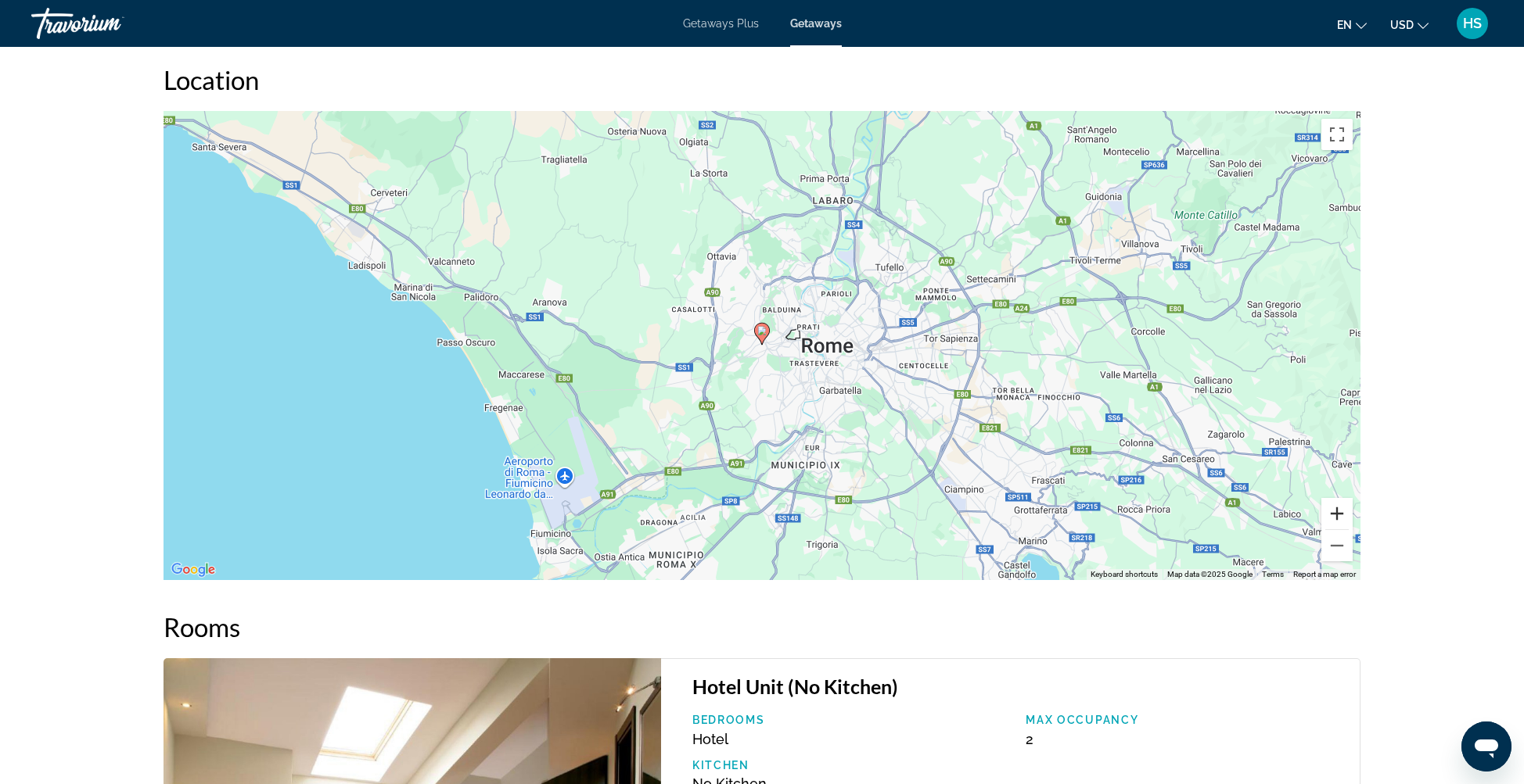
click at [1343, 512] on button "Zoom in" at bounding box center [1337, 514] width 32 height 32
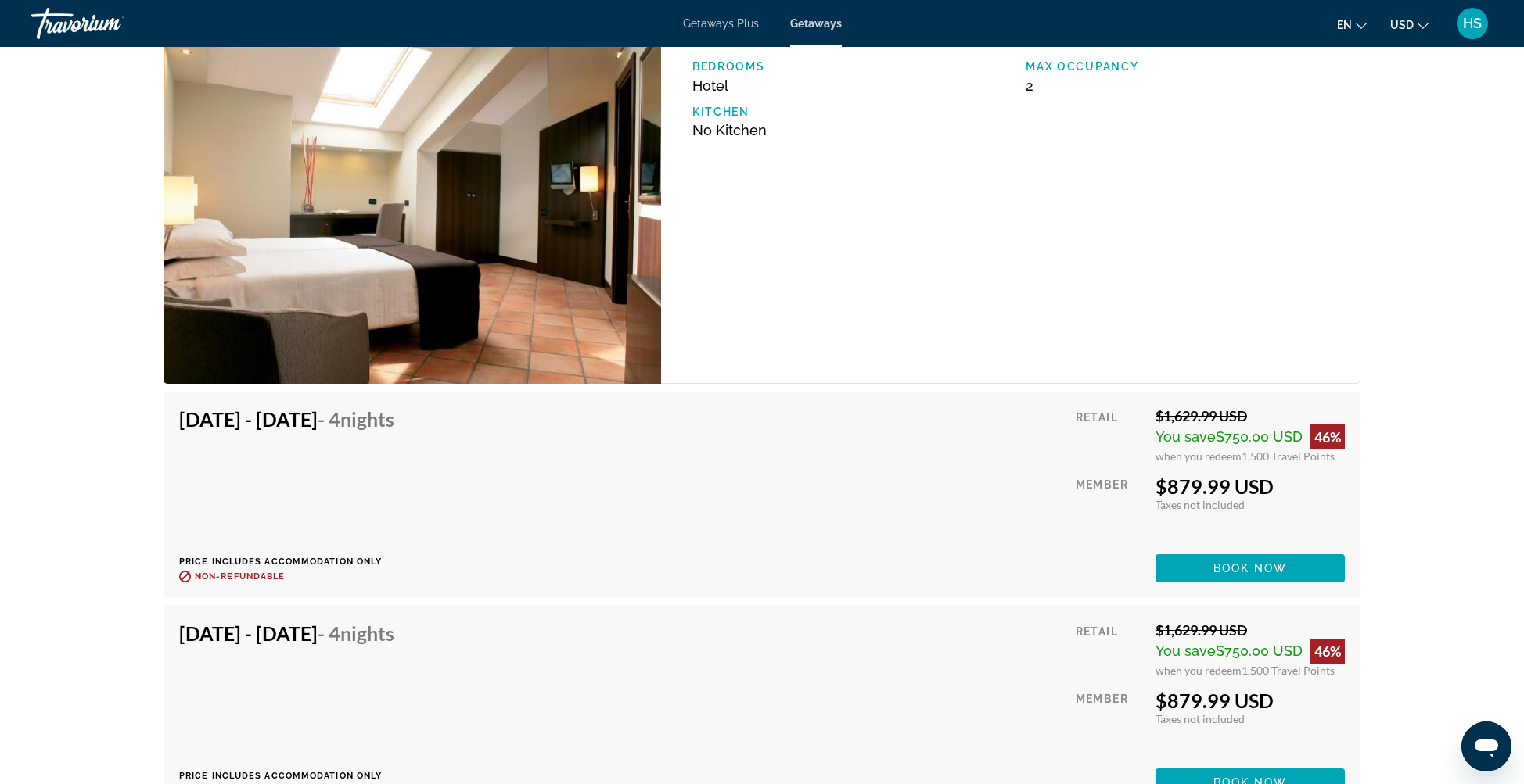
scroll to position [2317, 0]
